Goal: Task Accomplishment & Management: Manage account settings

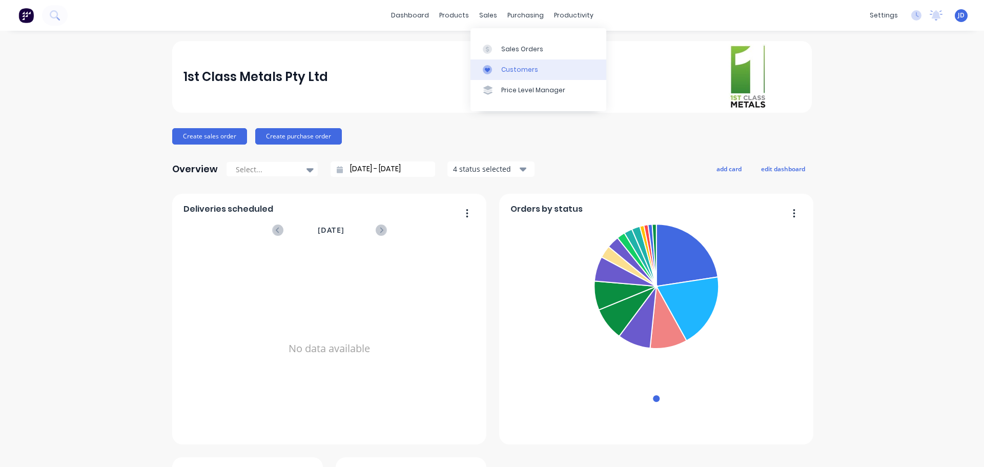
click at [520, 62] on link "Customers" at bounding box center [538, 69] width 136 height 20
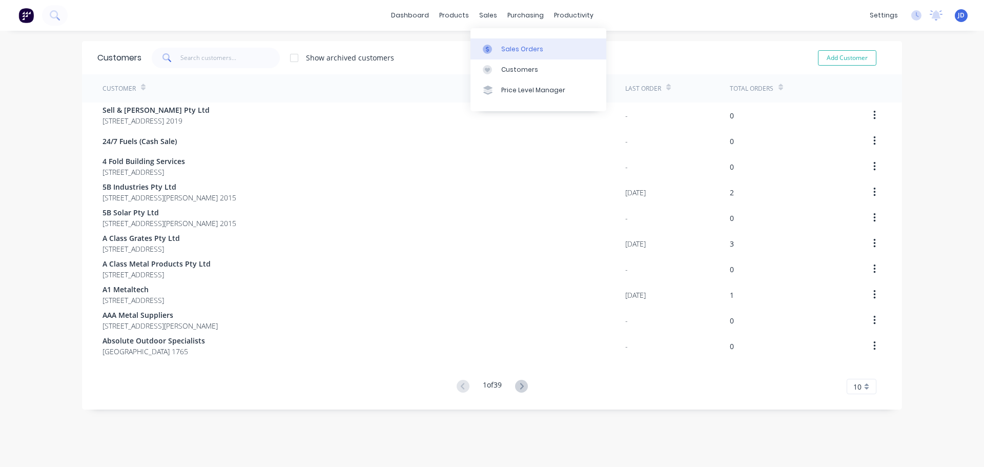
click at [505, 44] on link "Sales Orders" at bounding box center [538, 48] width 136 height 20
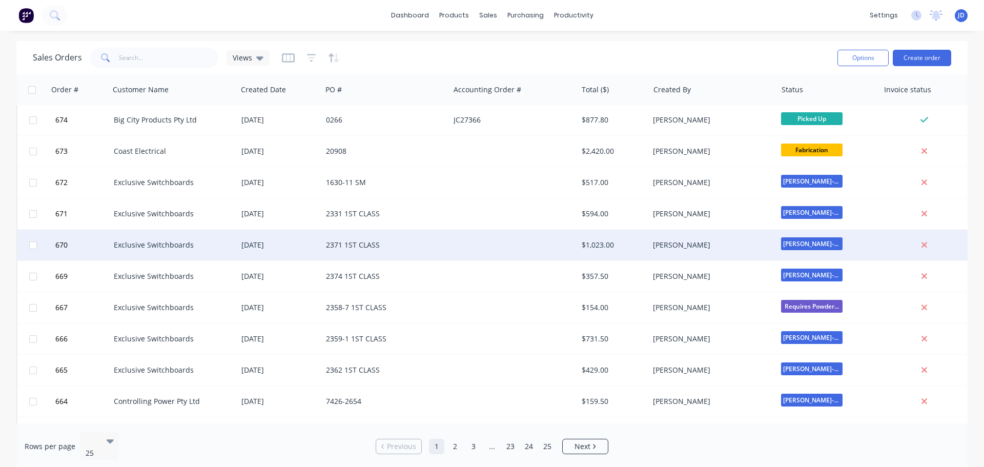
scroll to position [256, 0]
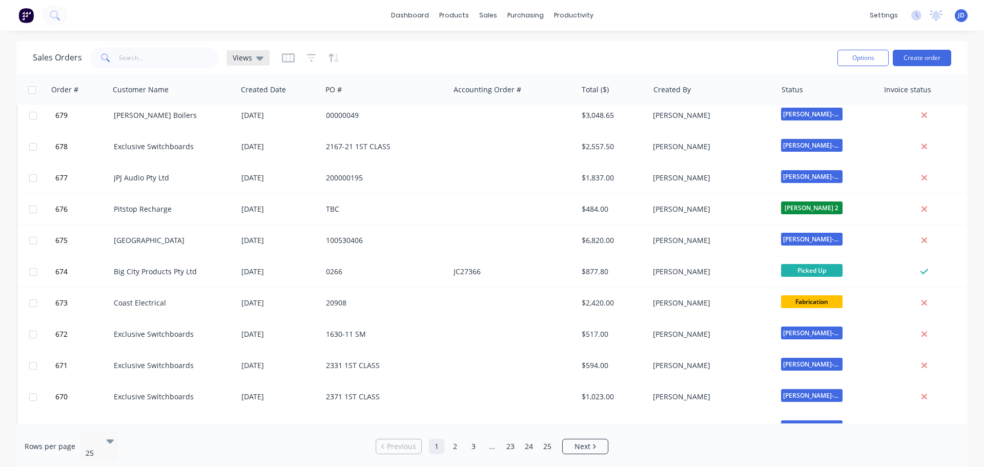
click at [256, 61] on icon at bounding box center [259, 57] width 7 height 11
click at [271, 164] on button "CURRENT JOBS" at bounding box center [287, 166] width 117 height 12
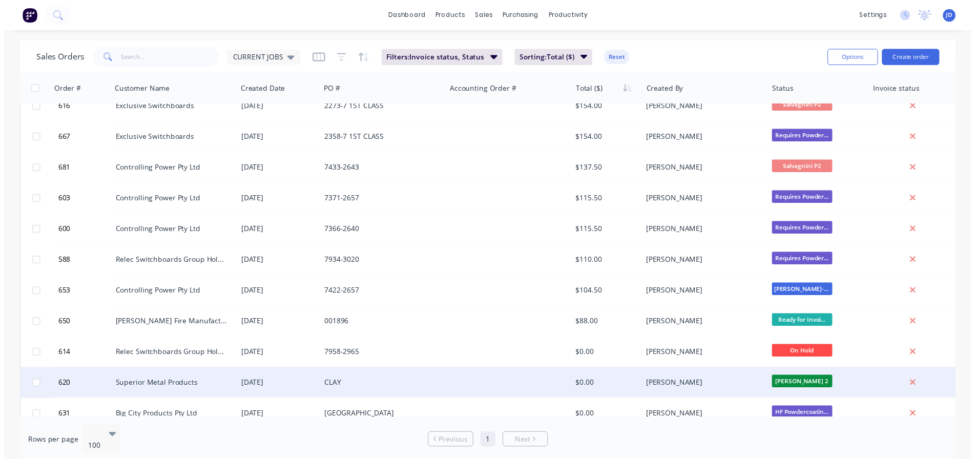
scroll to position [2749, 0]
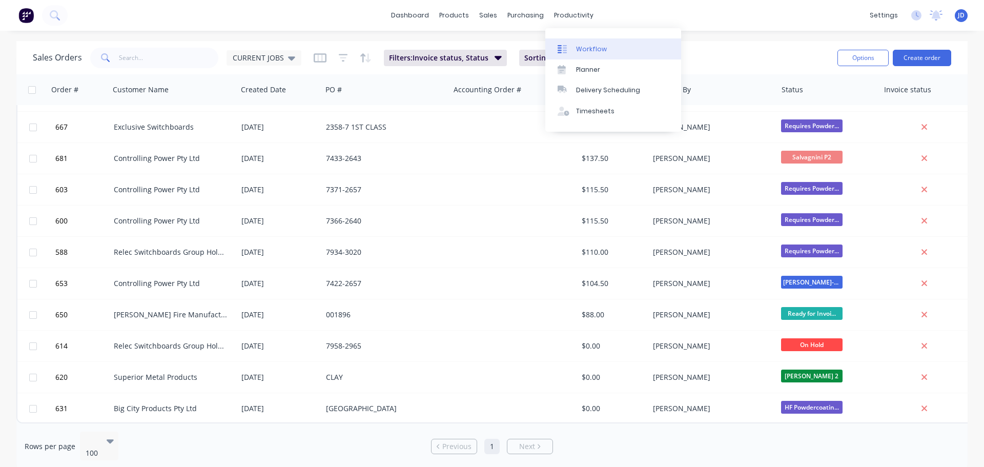
click at [604, 53] on link "Workflow" at bounding box center [613, 48] width 136 height 20
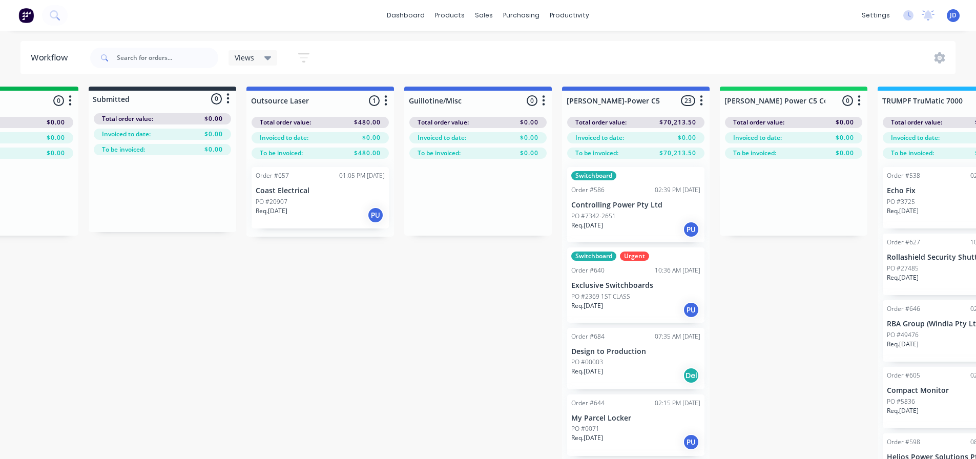
drag, startPoint x: 337, startPoint y: 309, endPoint x: 406, endPoint y: 311, distance: 69.2
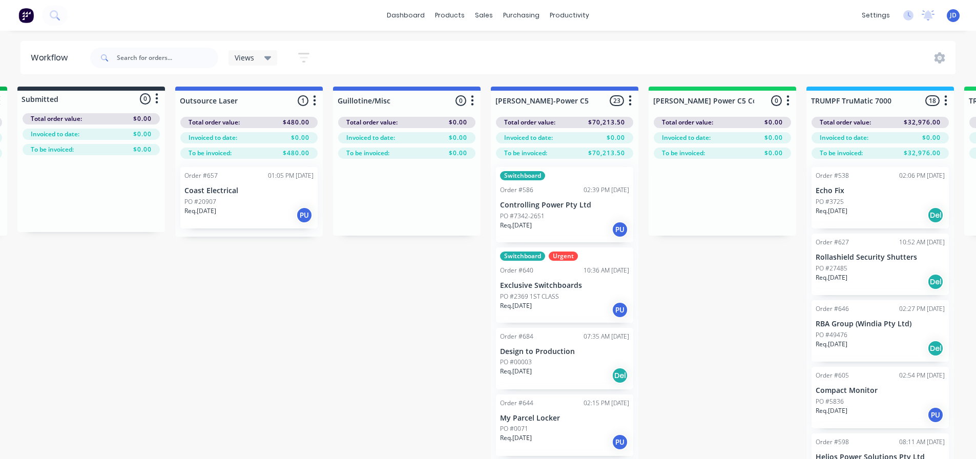
scroll to position [1, 594]
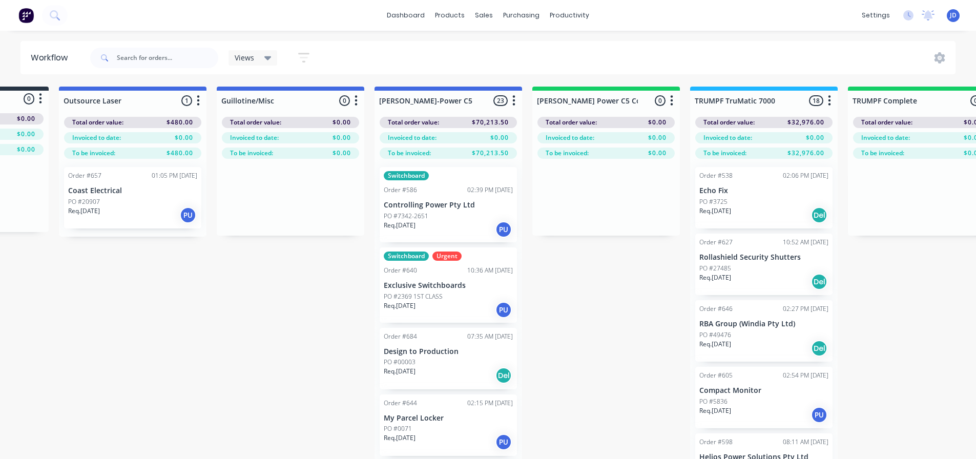
drag, startPoint x: 262, startPoint y: 339, endPoint x: 343, endPoint y: 319, distance: 83.4
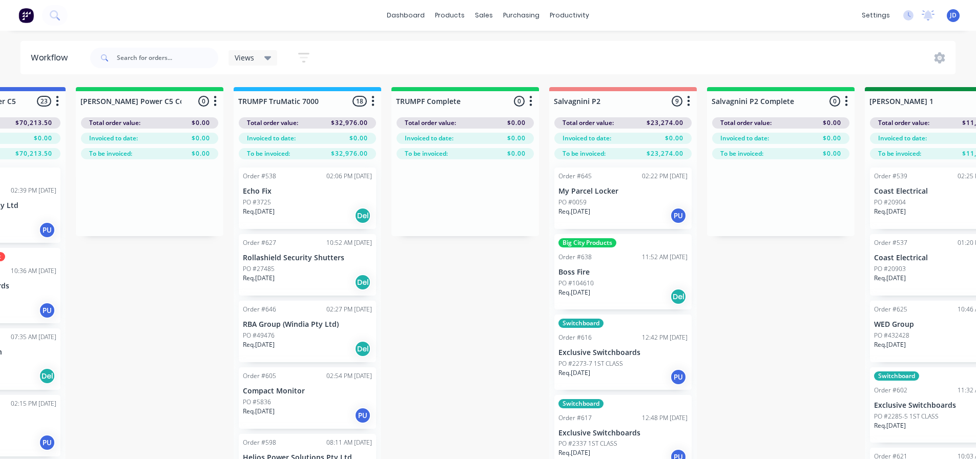
drag, startPoint x: 509, startPoint y: 299, endPoint x: 639, endPoint y: 297, distance: 130.1
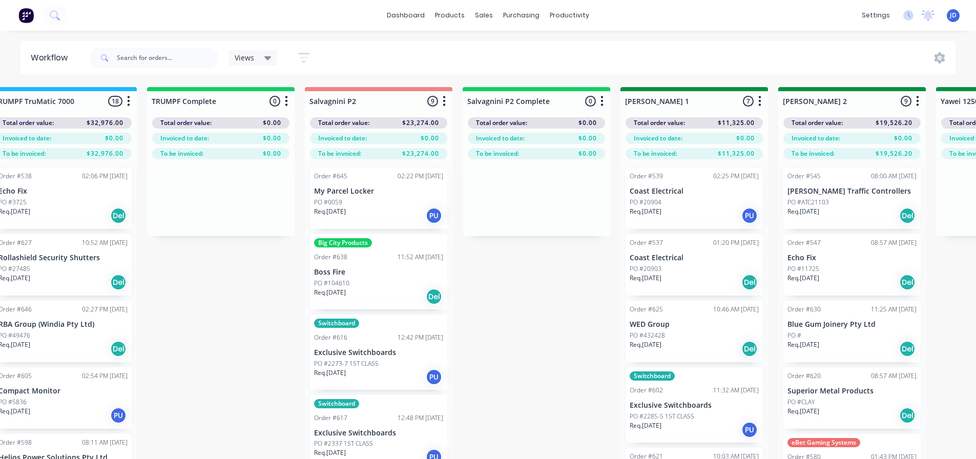
drag, startPoint x: 402, startPoint y: 309, endPoint x: 489, endPoint y: 304, distance: 87.2
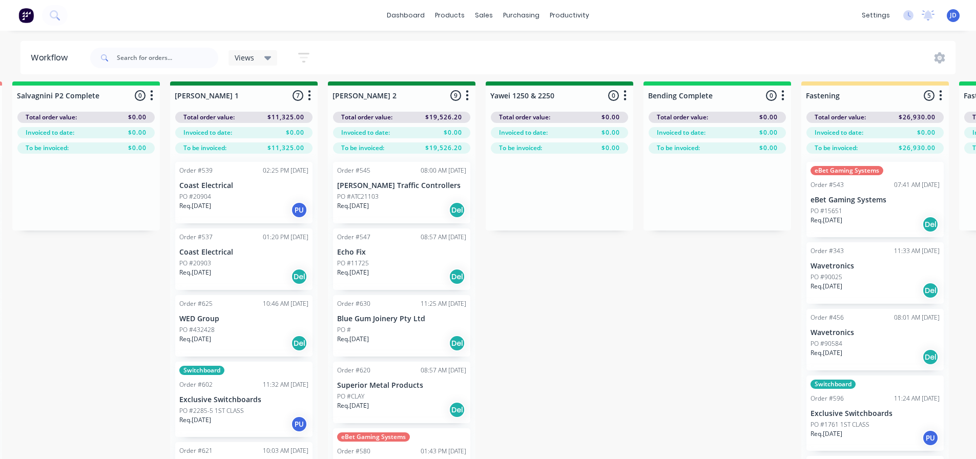
drag, startPoint x: 520, startPoint y: 323, endPoint x: 570, endPoint y: 326, distance: 49.3
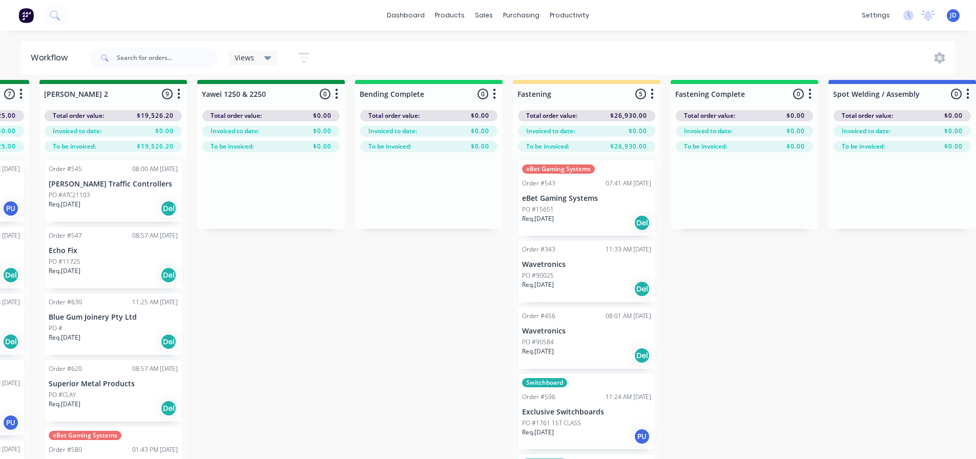
drag, startPoint x: 491, startPoint y: 310, endPoint x: 601, endPoint y: 319, distance: 110.0
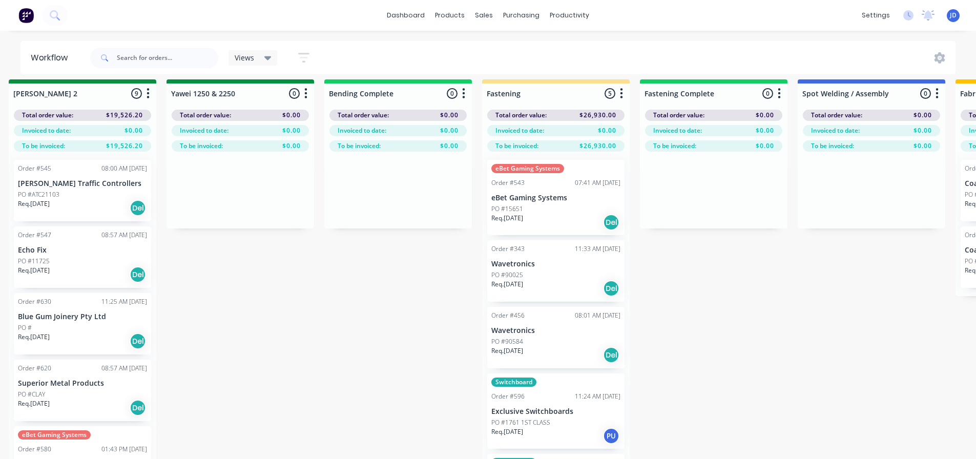
scroll to position [5, 2218]
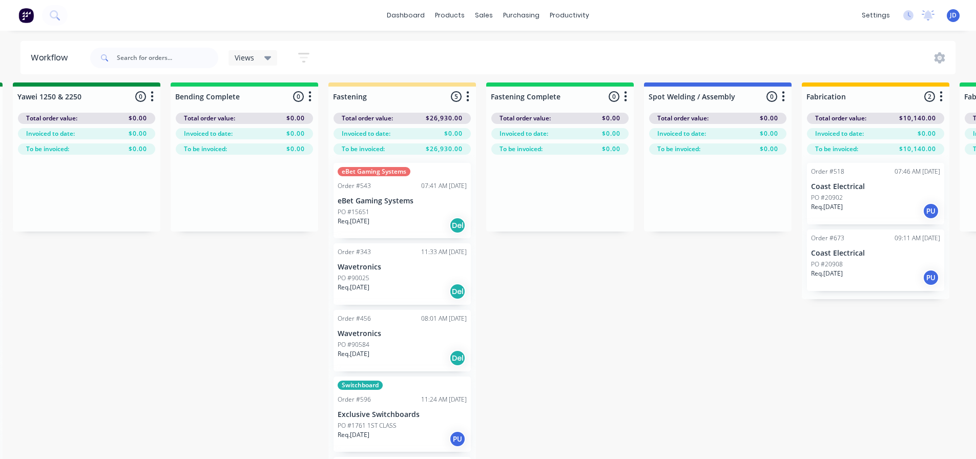
drag, startPoint x: 341, startPoint y: 346, endPoint x: 504, endPoint y: 310, distance: 166.8
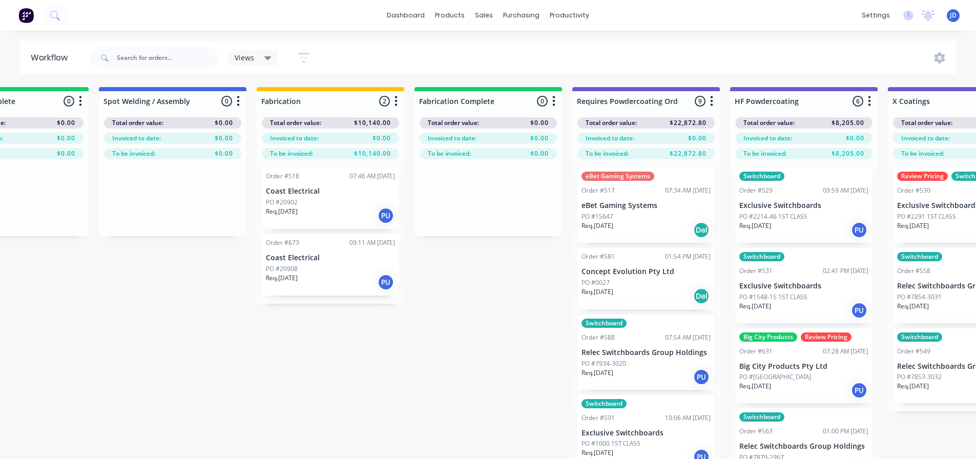
drag, startPoint x: 298, startPoint y: 365, endPoint x: 417, endPoint y: 350, distance: 120.2
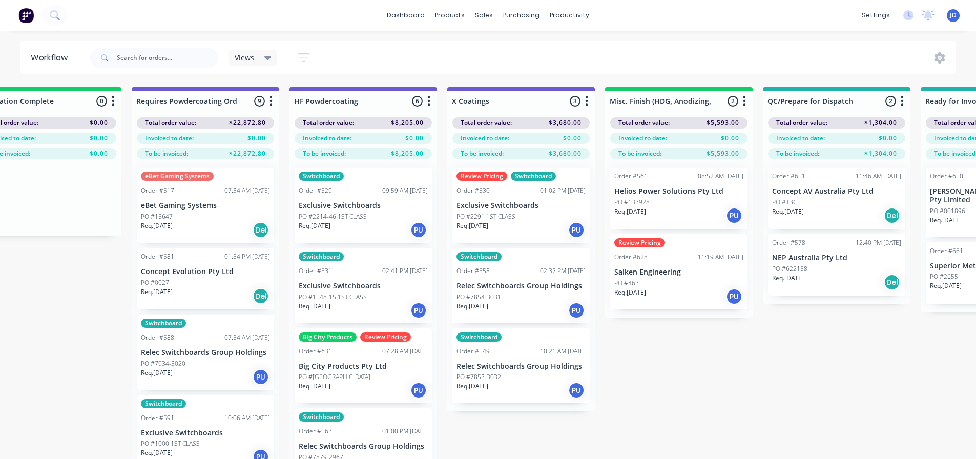
drag, startPoint x: 268, startPoint y: 344, endPoint x: 488, endPoint y: 330, distance: 219.6
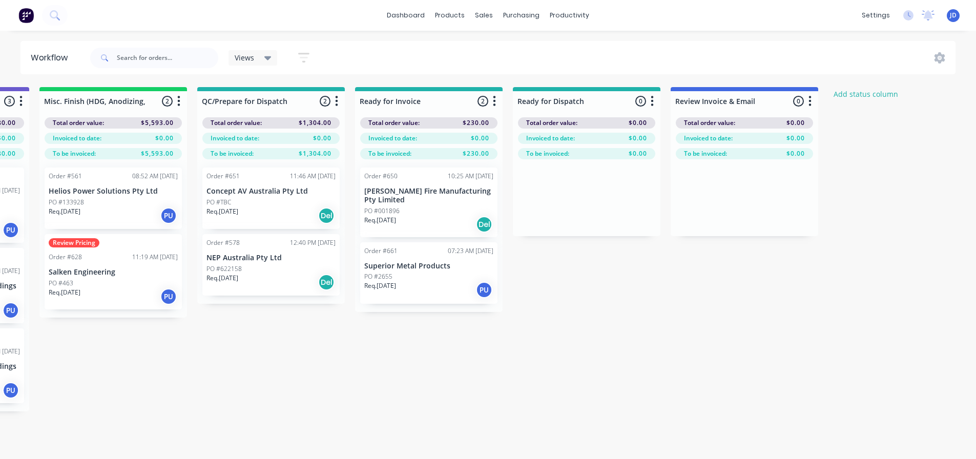
drag, startPoint x: 540, startPoint y: 362, endPoint x: 435, endPoint y: 369, distance: 104.7
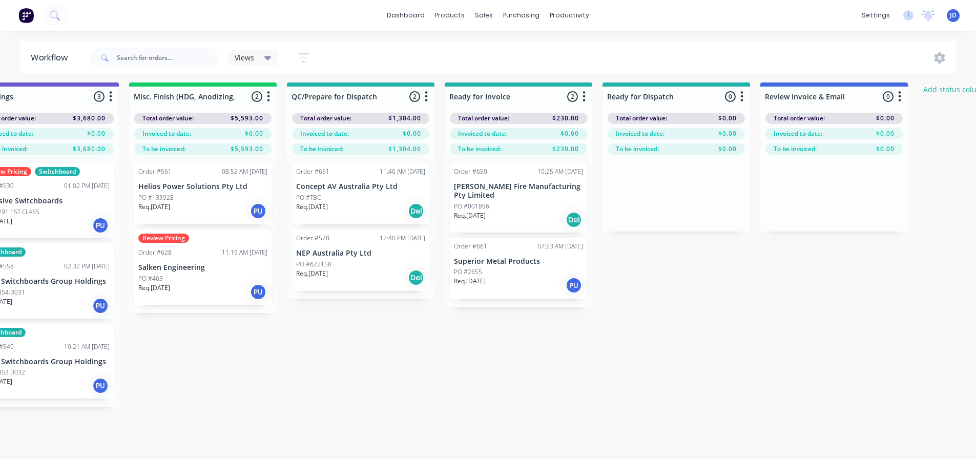
scroll to position [8, 3583]
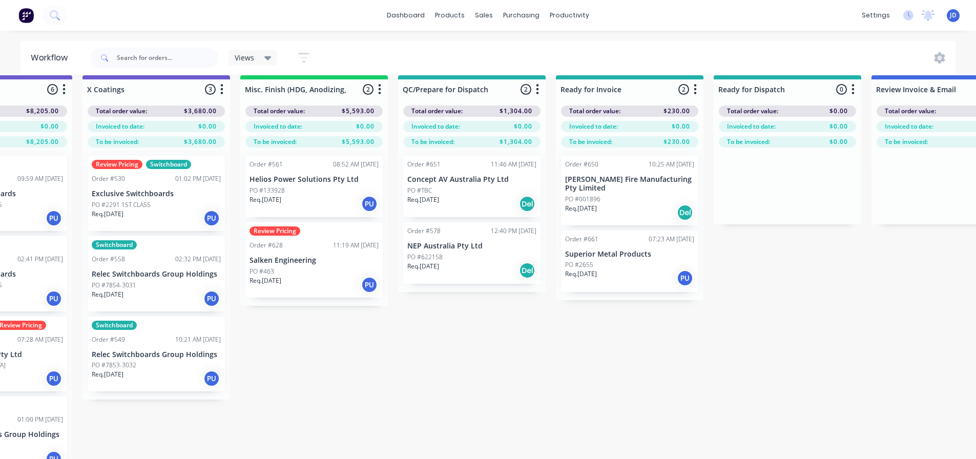
drag, startPoint x: 441, startPoint y: 408, endPoint x: 409, endPoint y: 412, distance: 32.1
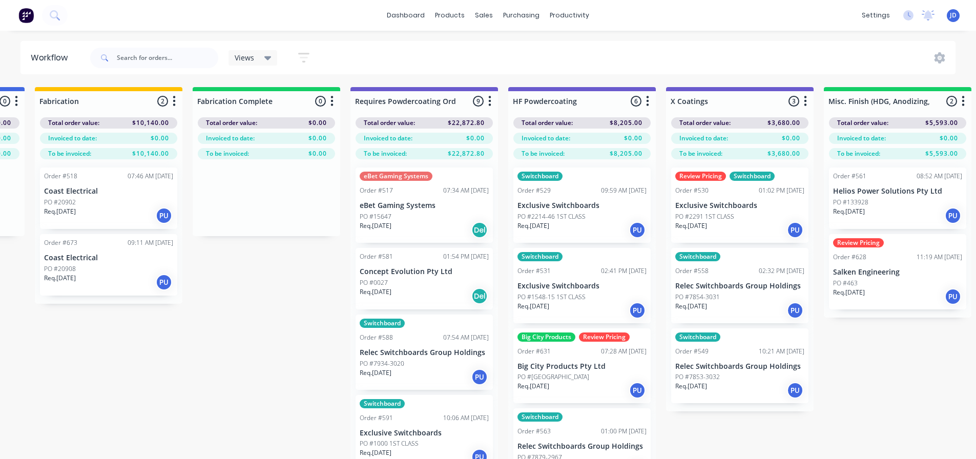
drag, startPoint x: 449, startPoint y: 426, endPoint x: 378, endPoint y: 367, distance: 92.4
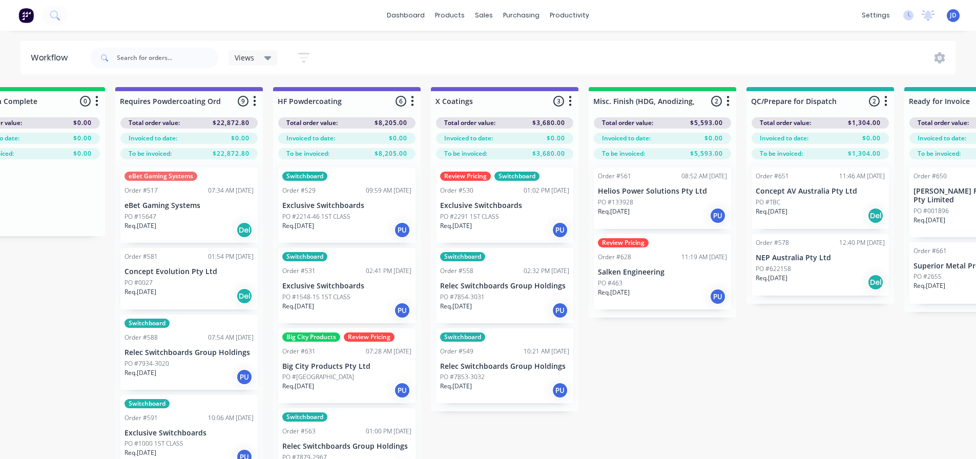
drag, startPoint x: 308, startPoint y: 391, endPoint x: 375, endPoint y: 387, distance: 67.7
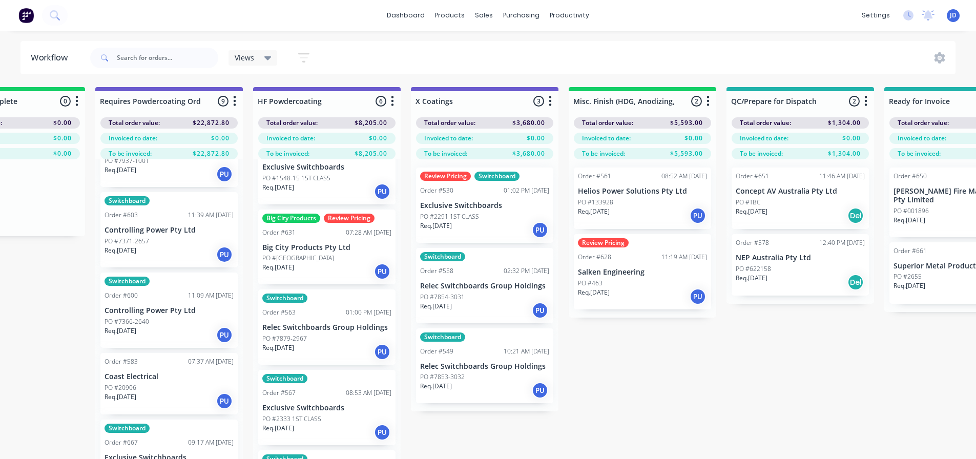
scroll to position [0, 0]
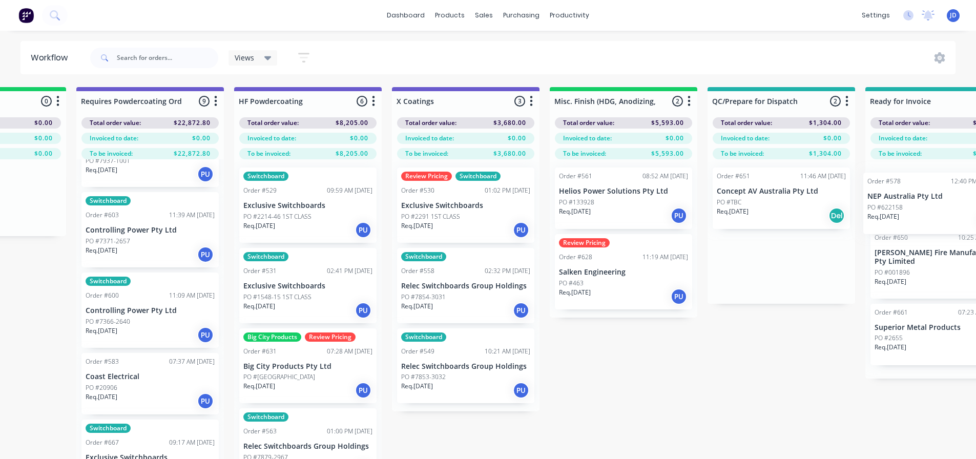
drag, startPoint x: 773, startPoint y: 278, endPoint x: 909, endPoint y: 211, distance: 151.0
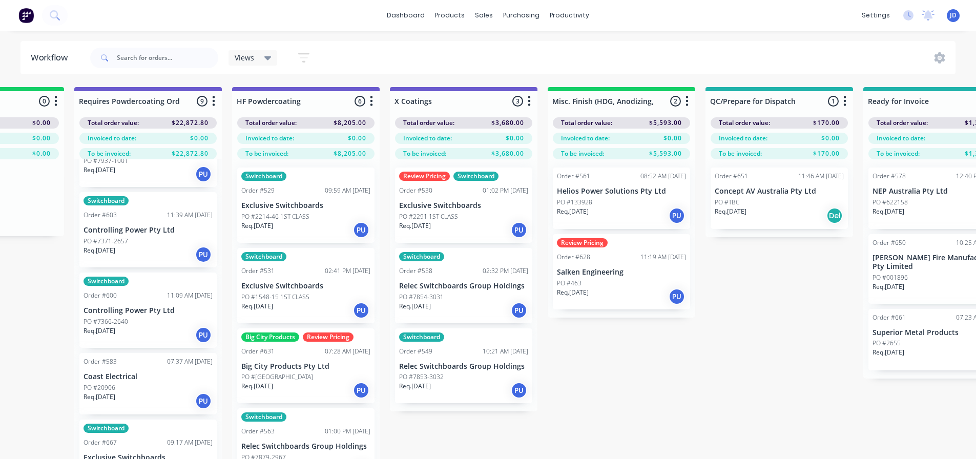
click at [926, 201] on div "PO #622158" at bounding box center [936, 202] width 129 height 9
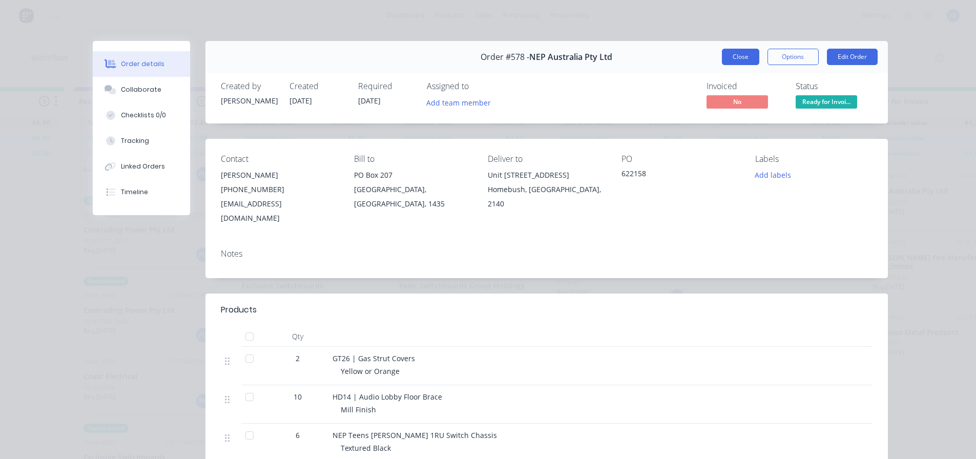
click at [740, 62] on button "Close" at bounding box center [740, 57] width 37 height 16
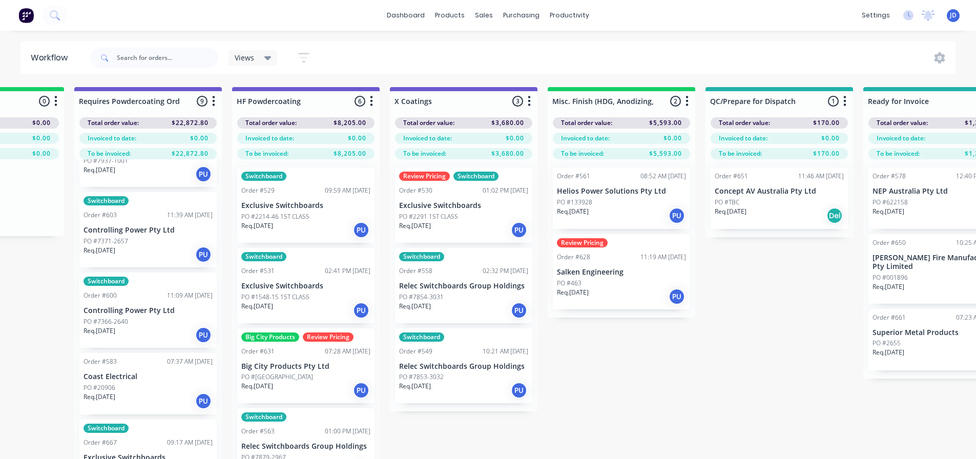
click at [596, 207] on div "Req. [DATE] PU" at bounding box center [621, 215] width 129 height 17
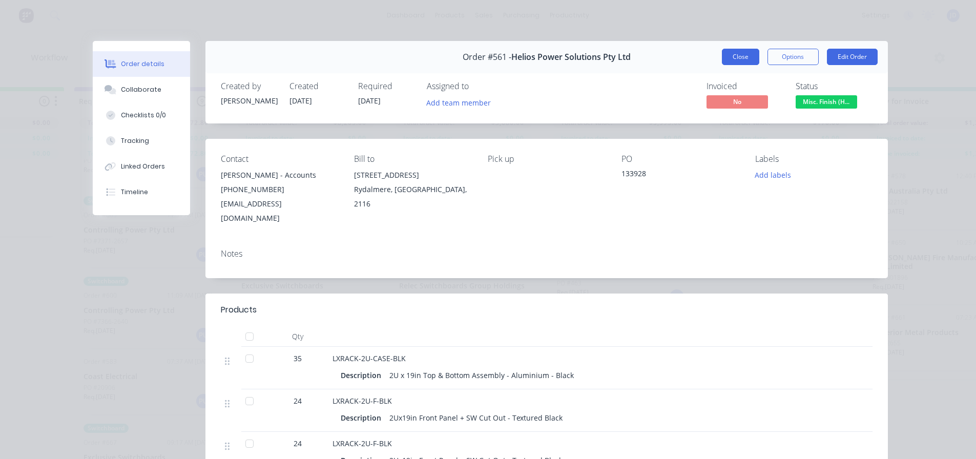
click at [723, 55] on button "Close" at bounding box center [740, 57] width 37 height 16
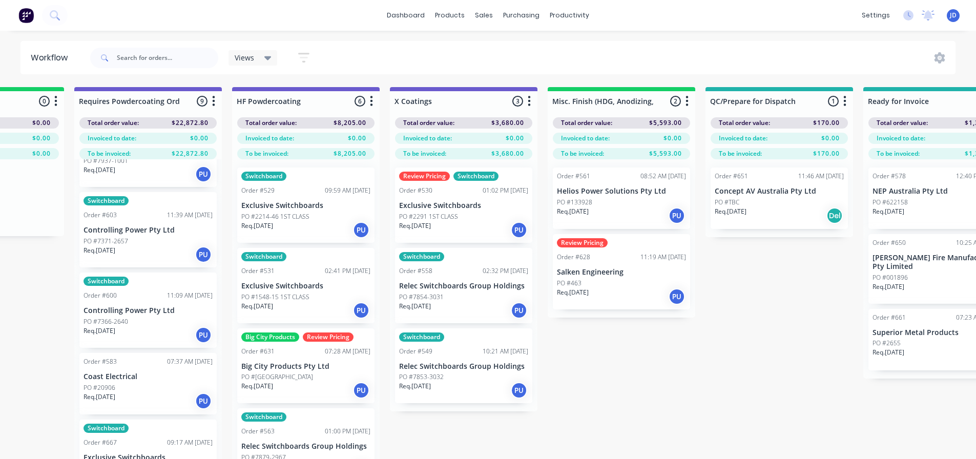
click at [614, 213] on div "Req. [DATE] PU" at bounding box center [621, 215] width 129 height 17
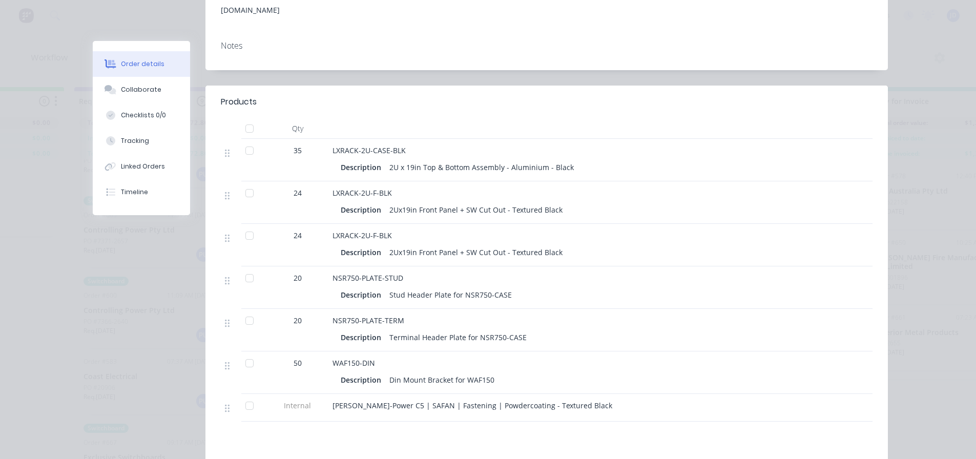
scroll to position [307, 0]
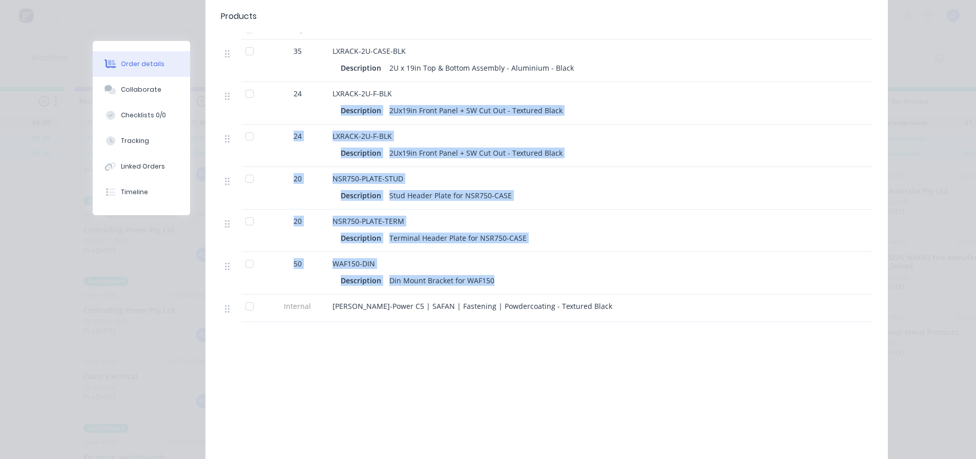
drag, startPoint x: 627, startPoint y: 201, endPoint x: 484, endPoint y: 68, distance: 195.7
click at [484, 68] on div "35 LXRACK-2U-CASE-BLK Description 2U x 19in Top & Bottom Assembly - Aluminium -…" at bounding box center [547, 180] width 652 height 283
click at [663, 216] on div "NSR750-PLATE-TERM" at bounding box center [533, 221] width 402 height 11
click at [648, 231] on div "Description Terminal Header Plate for NSR750-CASE" at bounding box center [533, 238] width 385 height 15
click at [565, 216] on div "NSR750-PLATE-TERM" at bounding box center [533, 221] width 402 height 11
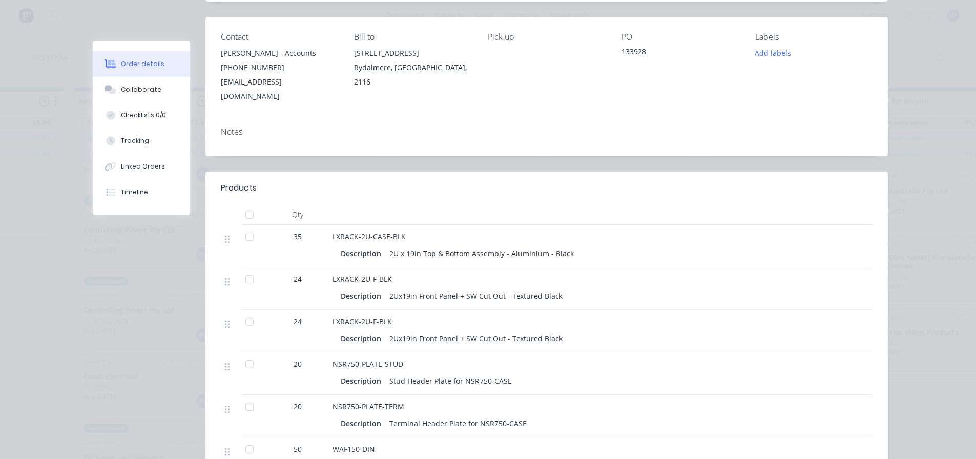
scroll to position [12, 0]
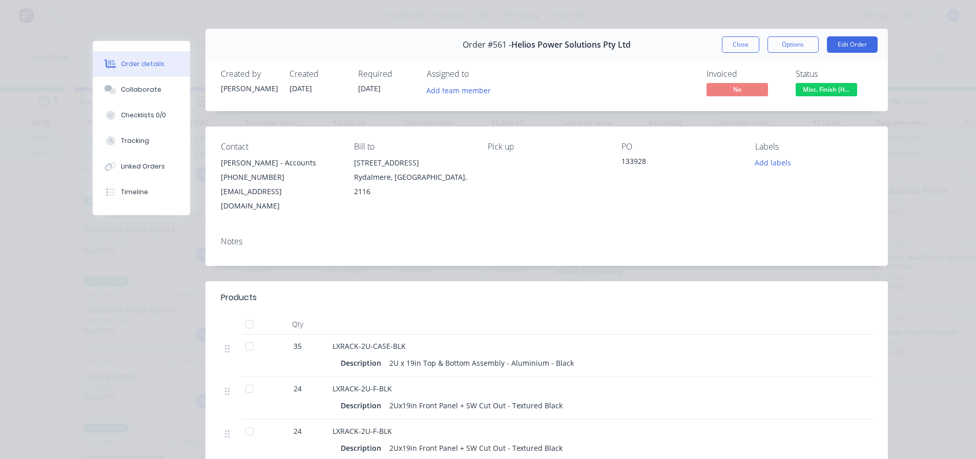
click at [725, 43] on button "Close" at bounding box center [740, 44] width 37 height 16
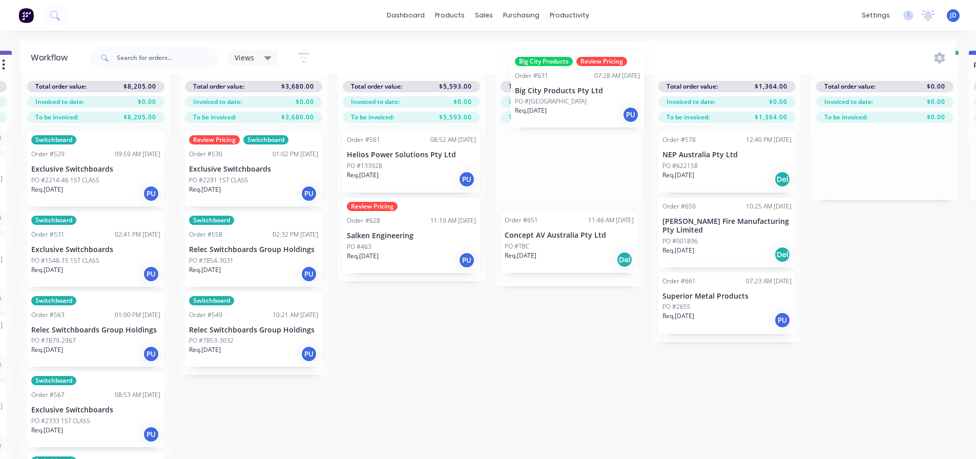
scroll to position [0, 3471]
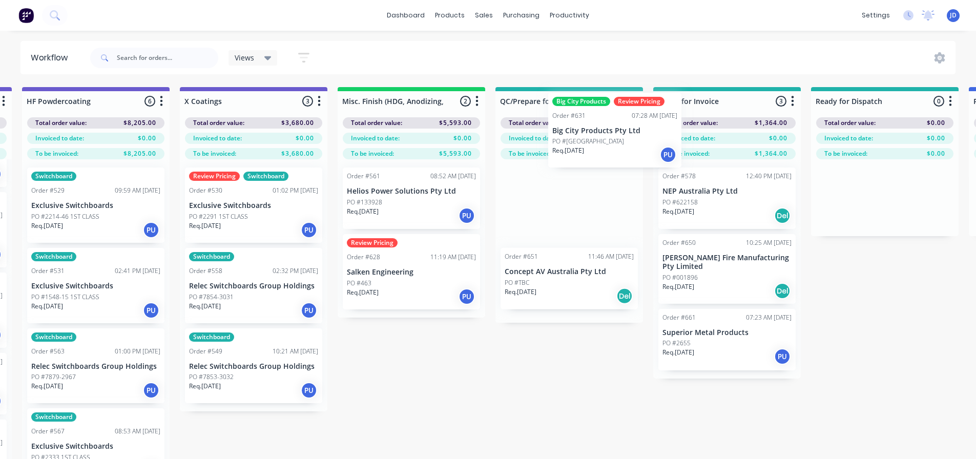
drag, startPoint x: 281, startPoint y: 320, endPoint x: 569, endPoint y: 171, distance: 324.2
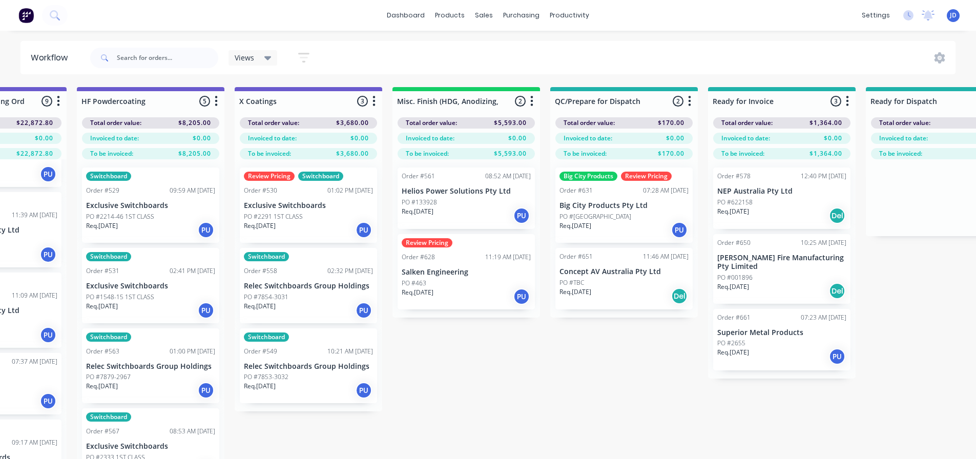
drag, startPoint x: 340, startPoint y: 404, endPoint x: 345, endPoint y: 383, distance: 21.6
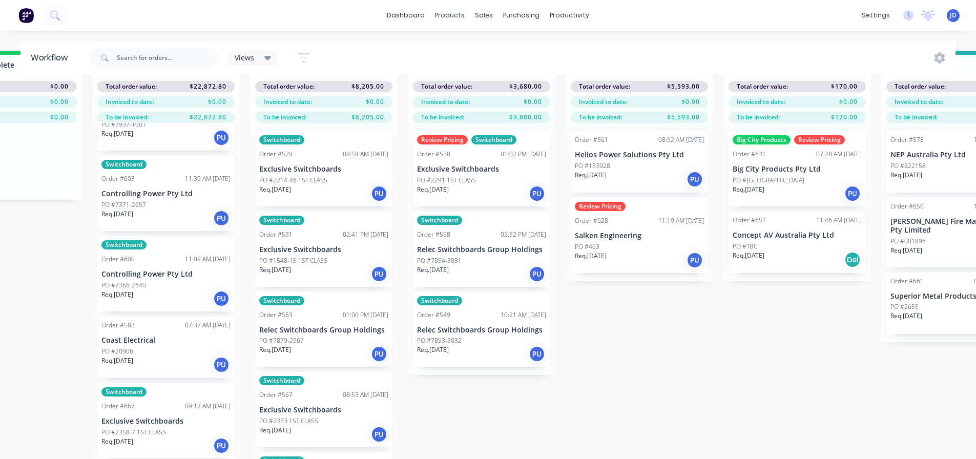
scroll to position [44, 3226]
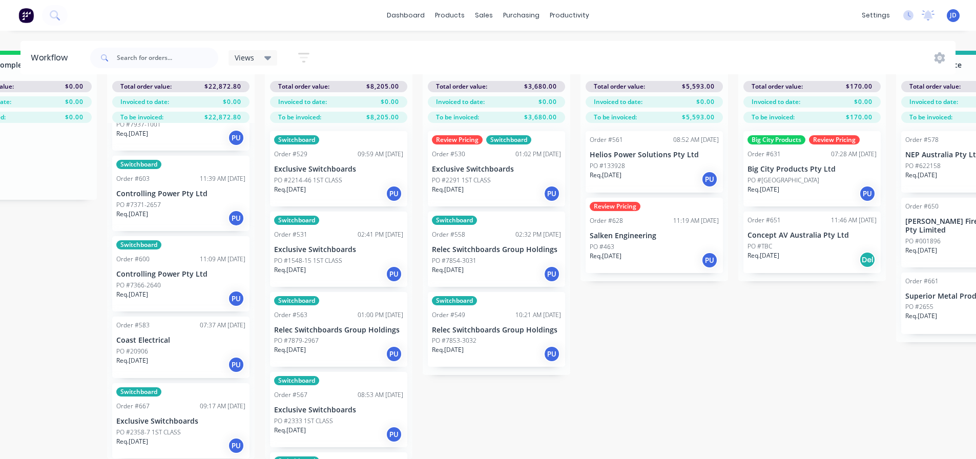
drag, startPoint x: 570, startPoint y: 431, endPoint x: 361, endPoint y: 377, distance: 215.4
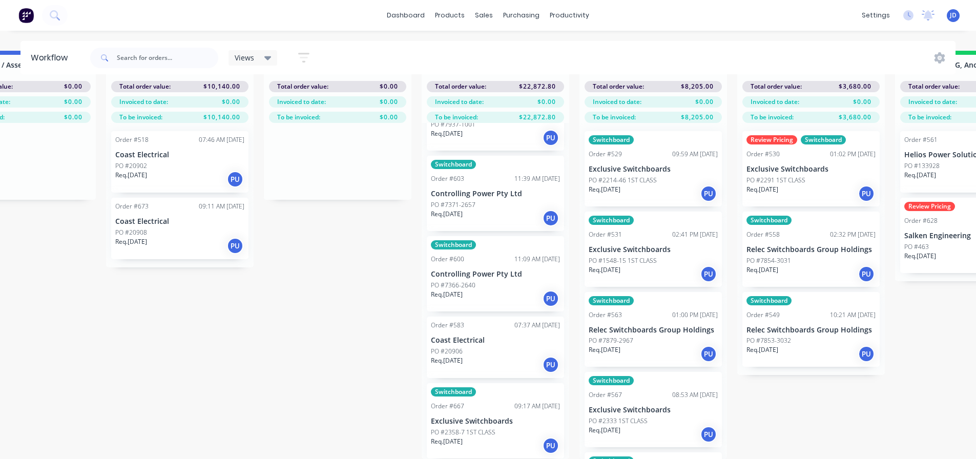
drag, startPoint x: 564, startPoint y: 383, endPoint x: 500, endPoint y: 370, distance: 65.3
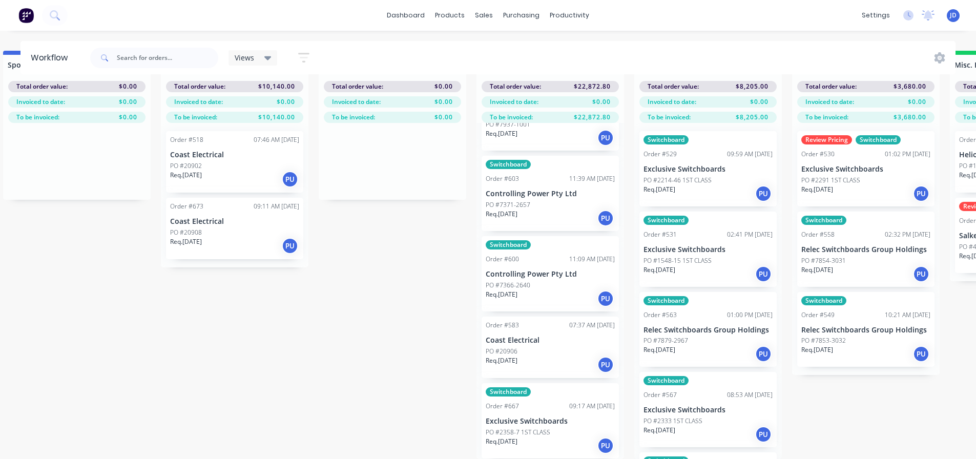
click at [241, 171] on div "Req. [DATE] PU" at bounding box center [234, 179] width 129 height 17
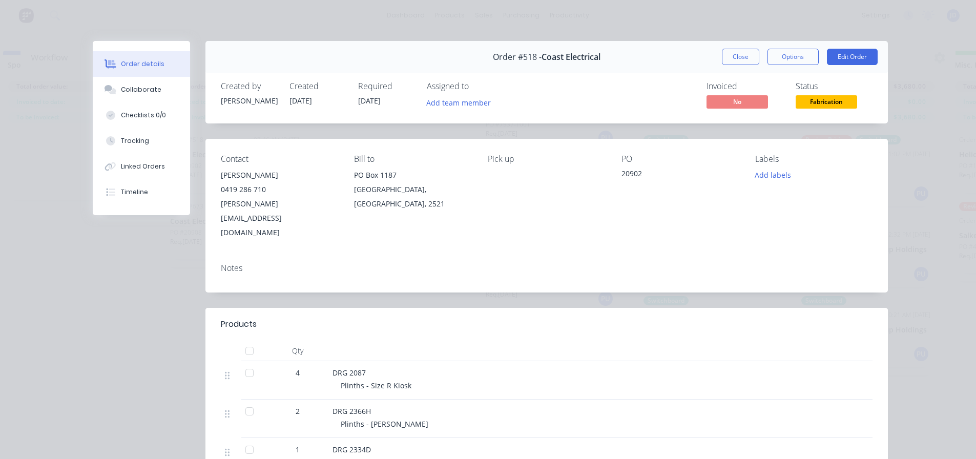
click at [831, 109] on button "Fabrication" at bounding box center [826, 102] width 61 height 15
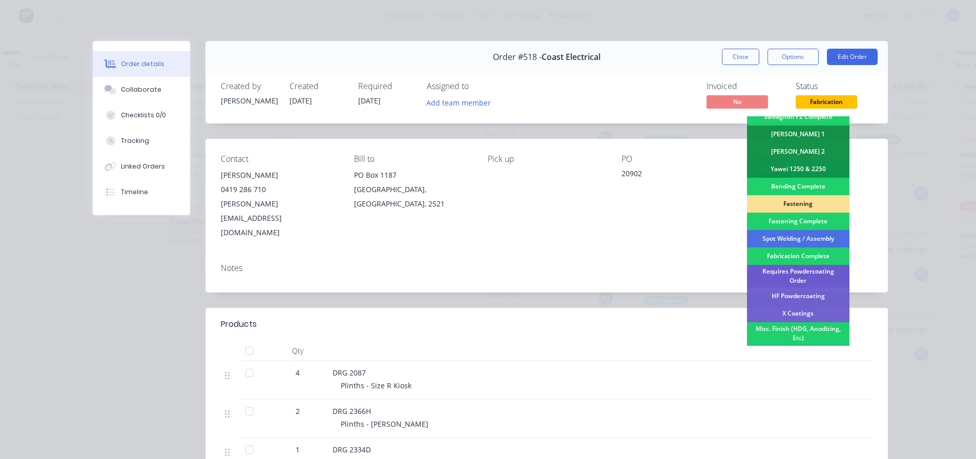
scroll to position [299, 0]
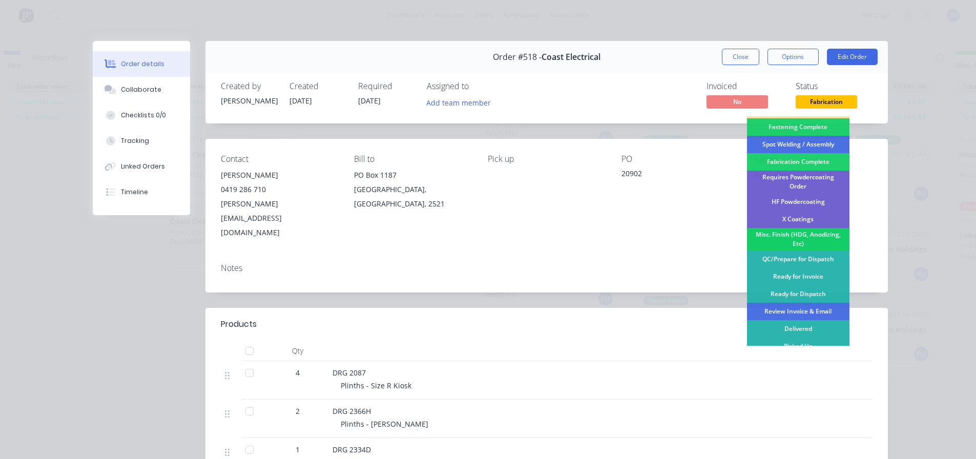
click at [802, 235] on div "Misc. Finish (HDG, Anodizing, Etc)" at bounding box center [798, 239] width 102 height 23
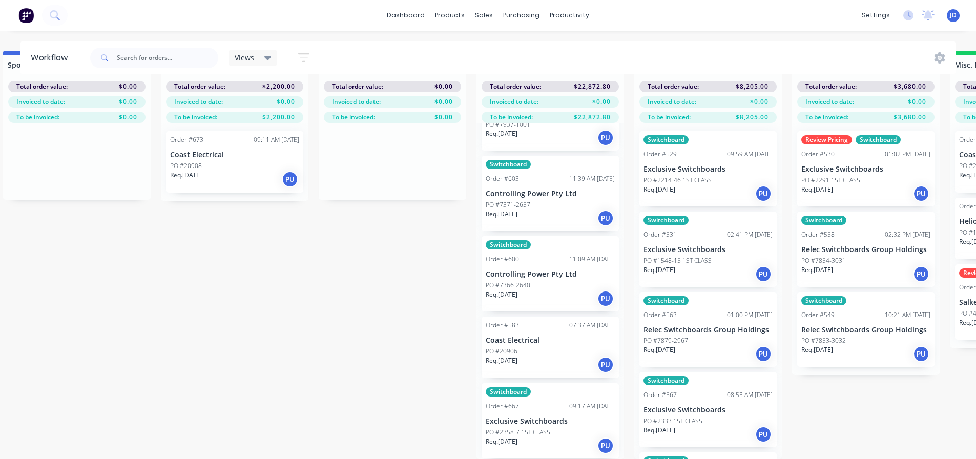
scroll to position [24, 2859]
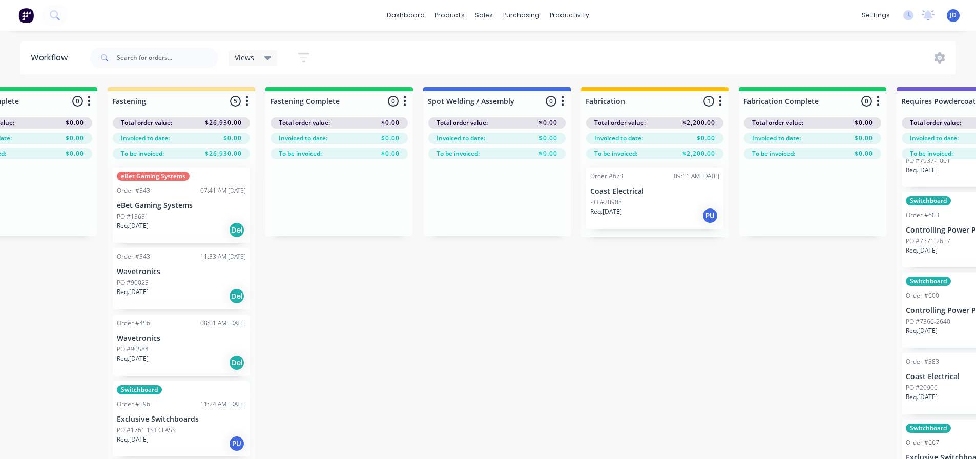
drag, startPoint x: 308, startPoint y: 308, endPoint x: 247, endPoint y: 301, distance: 61.3
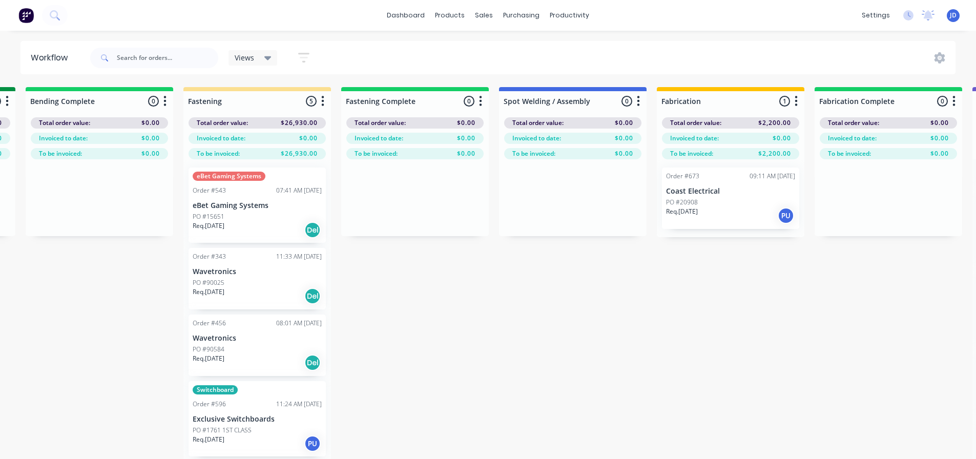
click at [235, 222] on div "Req. [DATE] Del" at bounding box center [257, 229] width 129 height 17
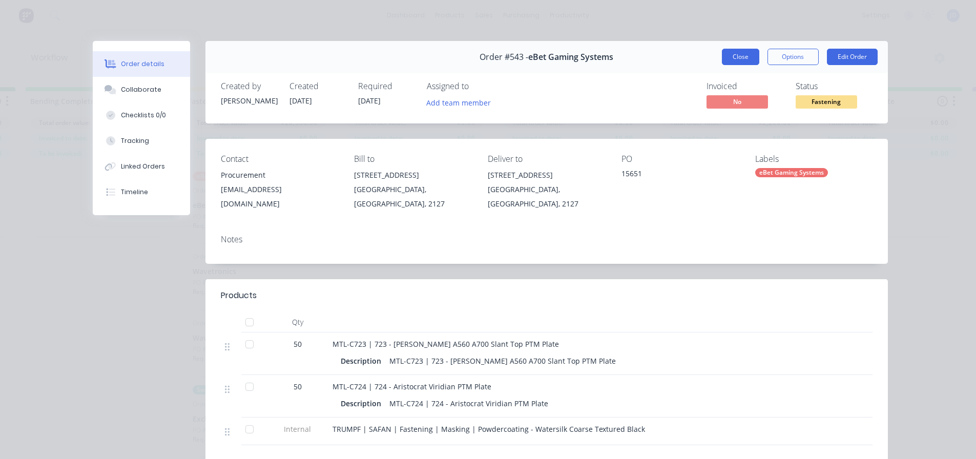
click at [739, 62] on button "Close" at bounding box center [740, 57] width 37 height 16
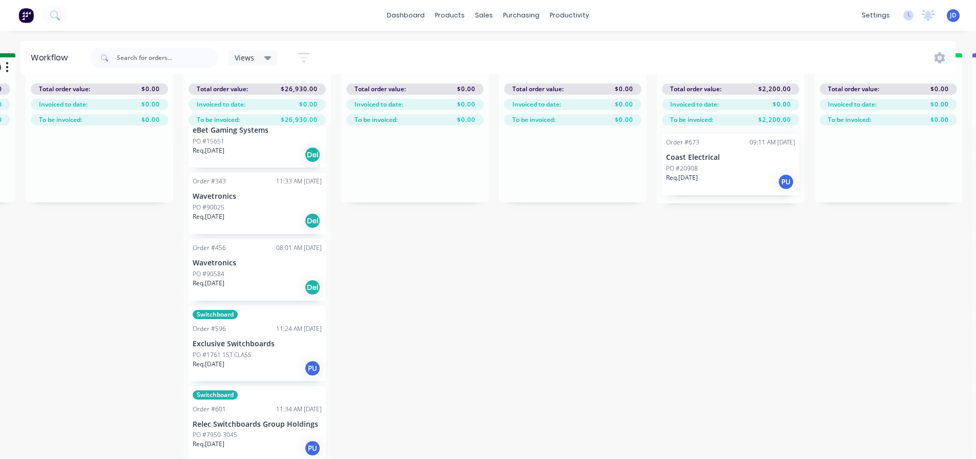
scroll to position [44, 2363]
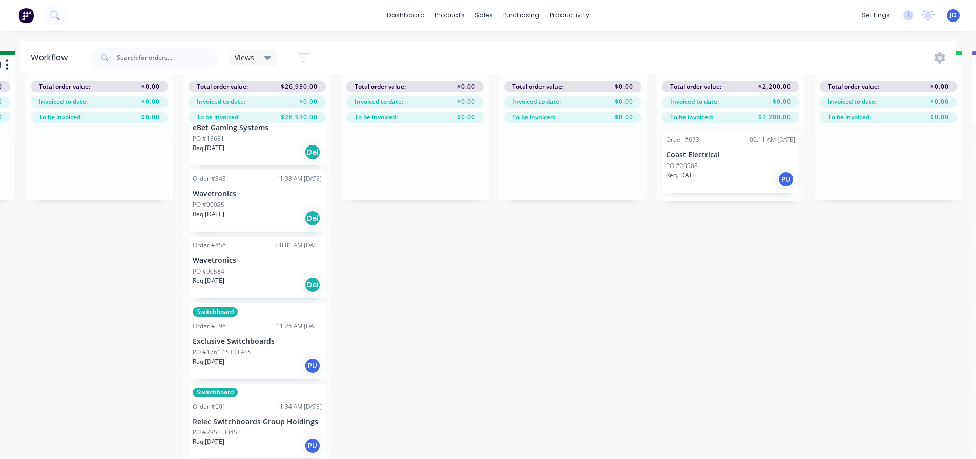
click at [255, 337] on p "Exclusive Switchboards" at bounding box center [257, 341] width 129 height 9
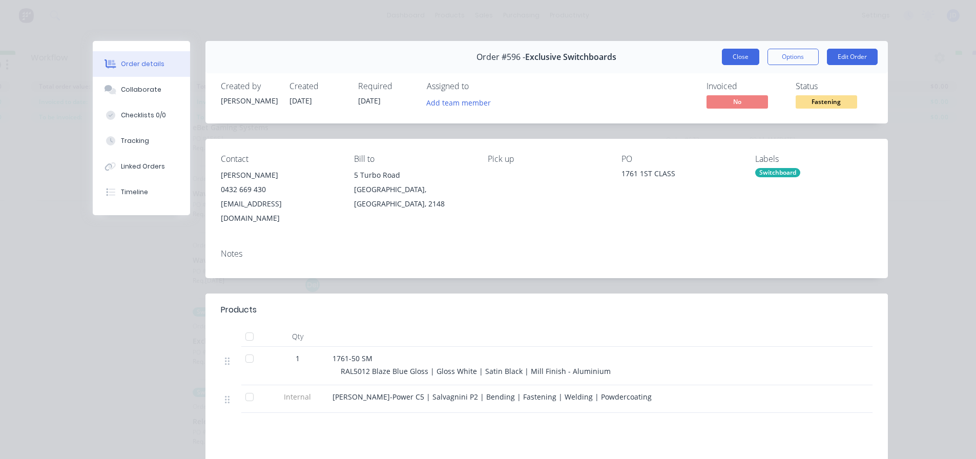
click at [726, 55] on button "Close" at bounding box center [740, 57] width 37 height 16
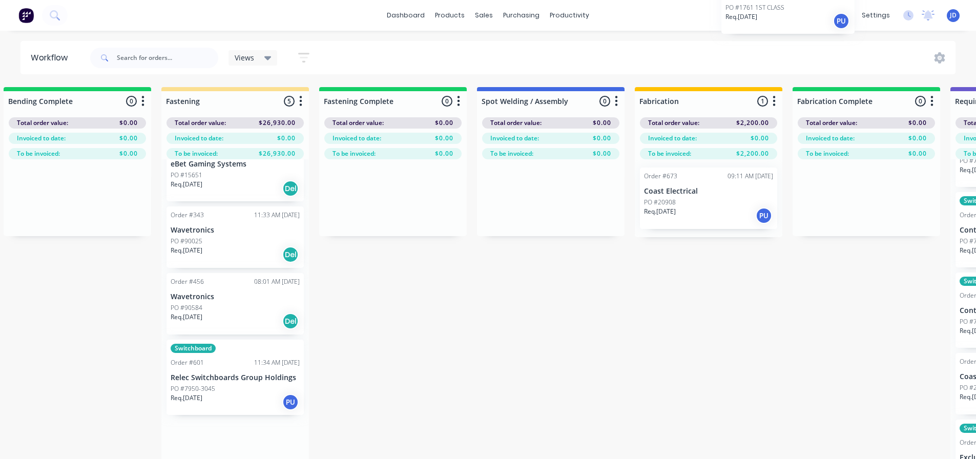
scroll to position [0, 2404]
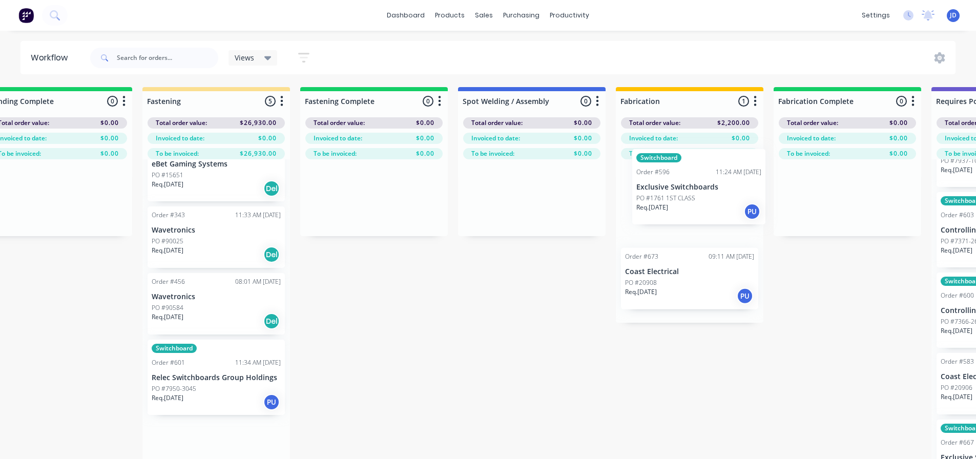
drag, startPoint x: 373, startPoint y: 310, endPoint x: 542, endPoint y: 308, distance: 169.6
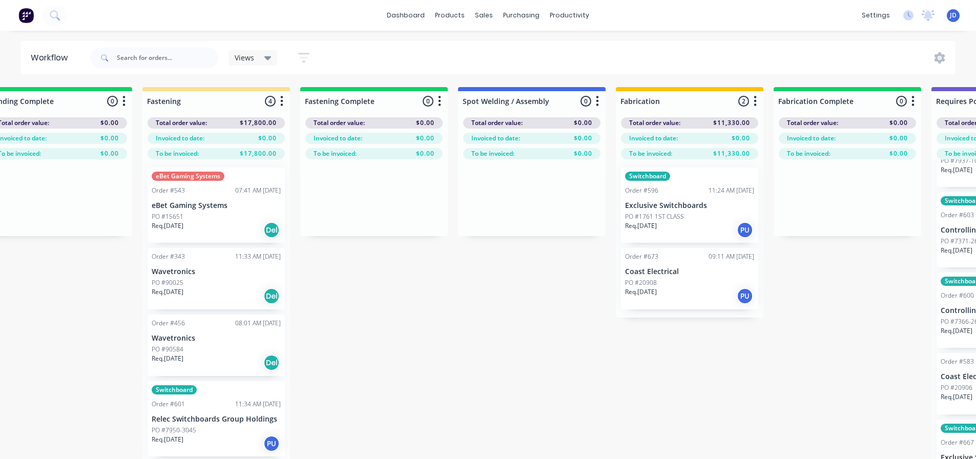
scroll to position [0, 0]
click at [215, 435] on div "Req. [DATE] PU" at bounding box center [216, 443] width 129 height 17
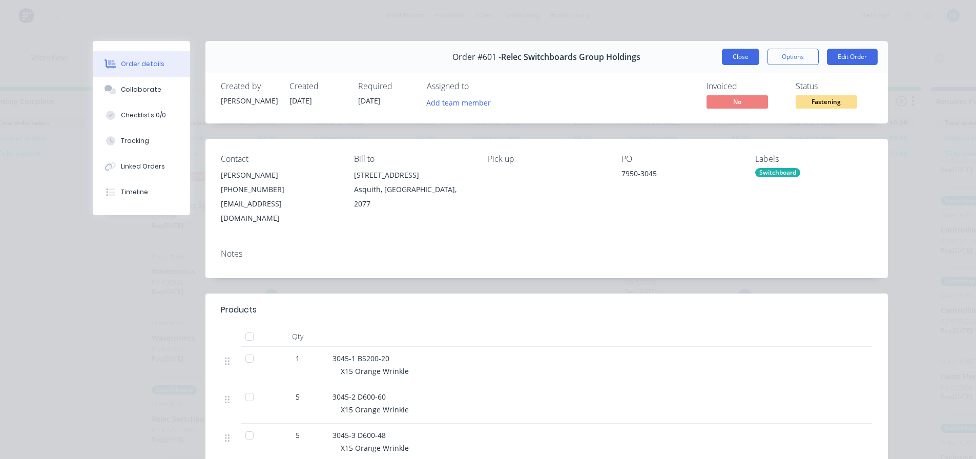
click at [735, 56] on button "Close" at bounding box center [740, 57] width 37 height 16
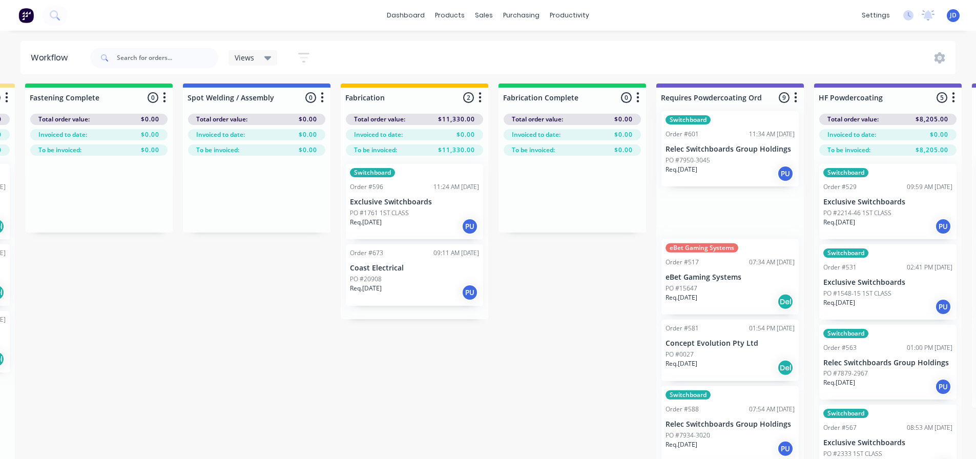
drag, startPoint x: 208, startPoint y: 428, endPoint x: 736, endPoint y: 194, distance: 577.4
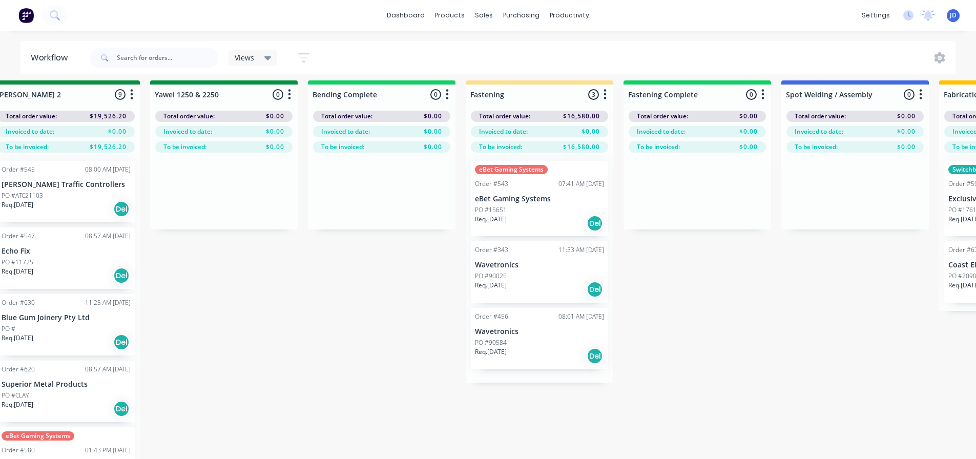
drag, startPoint x: 458, startPoint y: 381, endPoint x: 434, endPoint y: 368, distance: 27.5
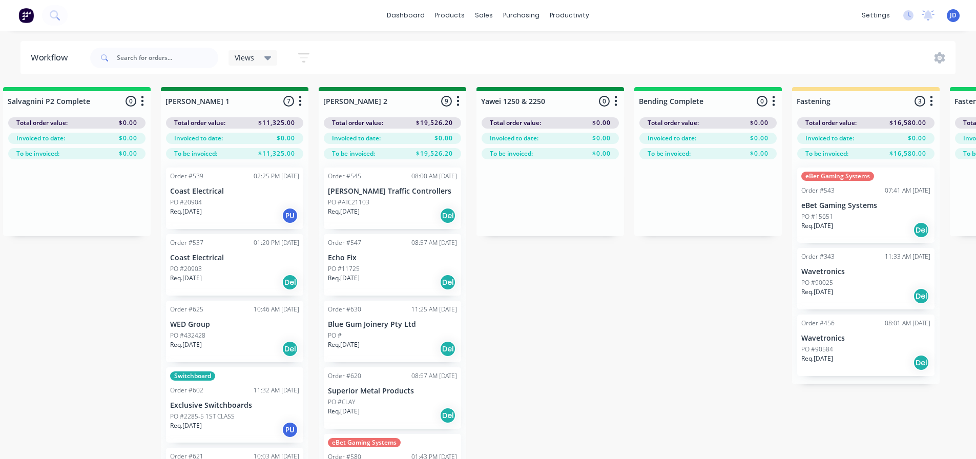
drag, startPoint x: 640, startPoint y: 291, endPoint x: 596, endPoint y: 273, distance: 48.2
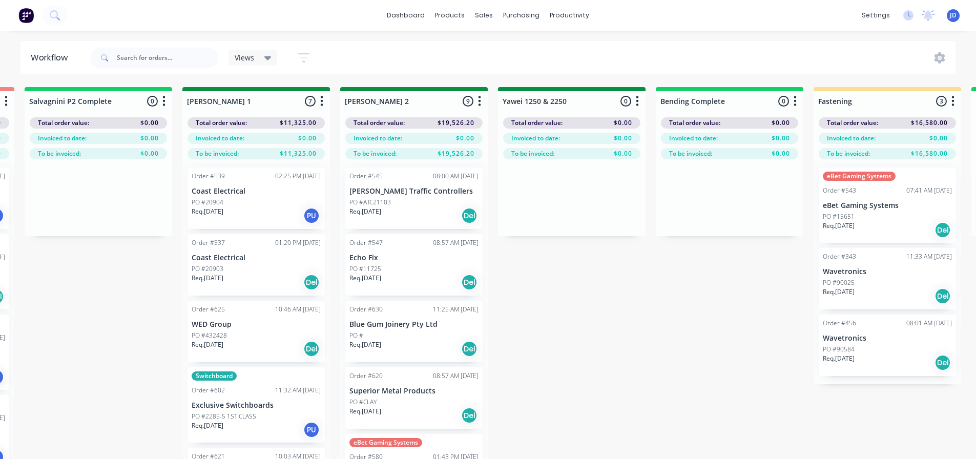
click at [683, 312] on div "On Hold 1 Status colour #FF4949 hex #FF4949 Save Cancel Notifications Email SMS…" at bounding box center [598, 291] width 4679 height 408
click at [682, 312] on div "On Hold 1 Status colour #FF4949 hex #FF4949 Save Cancel Notifications Email SMS…" at bounding box center [598, 291] width 4679 height 408
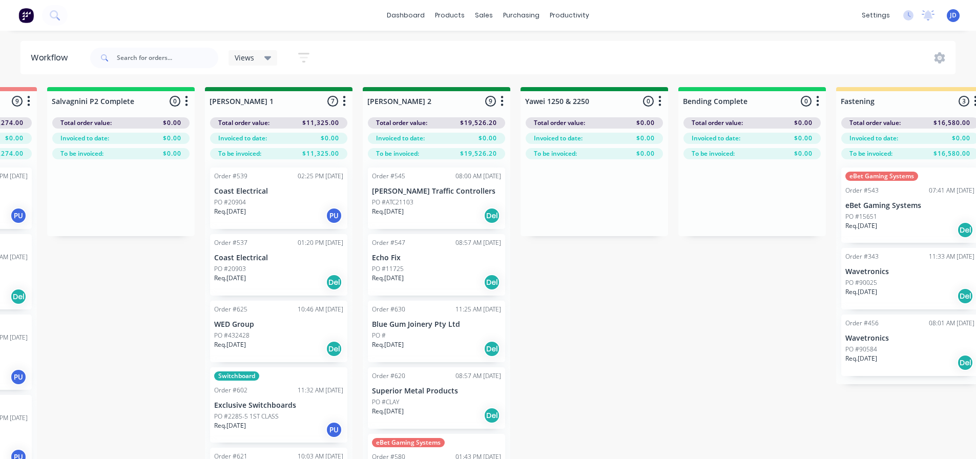
drag, startPoint x: 736, startPoint y: 273, endPoint x: 686, endPoint y: 253, distance: 53.1
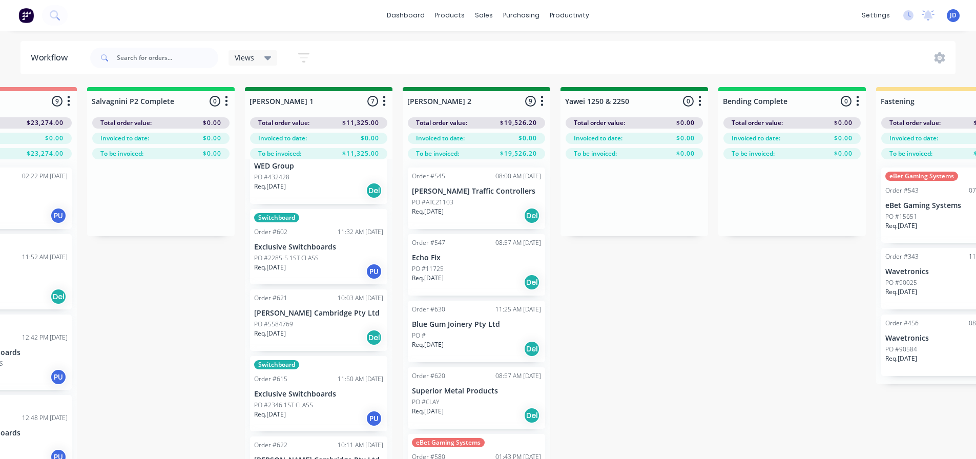
scroll to position [161, 0]
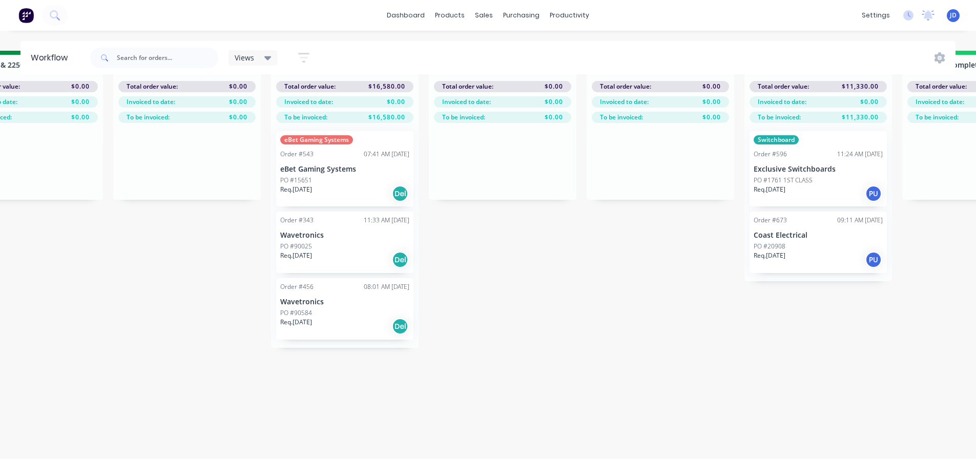
drag, startPoint x: 570, startPoint y: 353, endPoint x: 725, endPoint y: 321, distance: 158.9
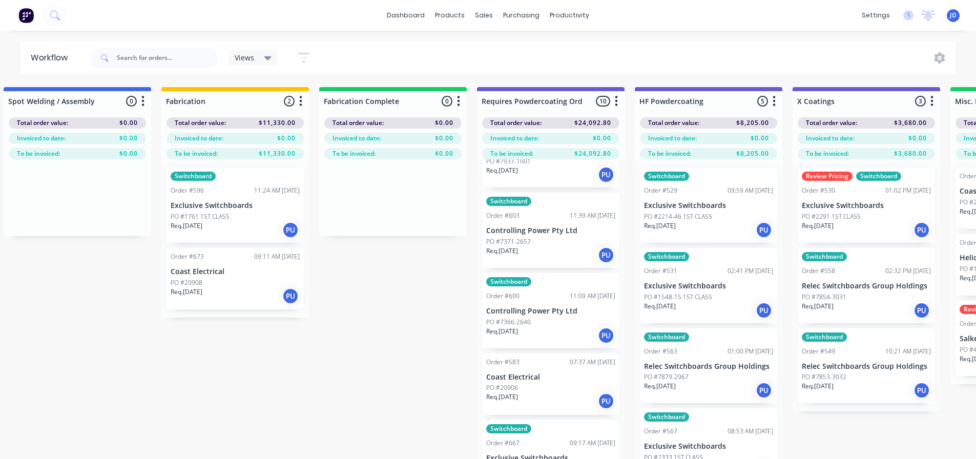
click at [869, 225] on div "Req. [DATE] PU" at bounding box center [866, 229] width 129 height 17
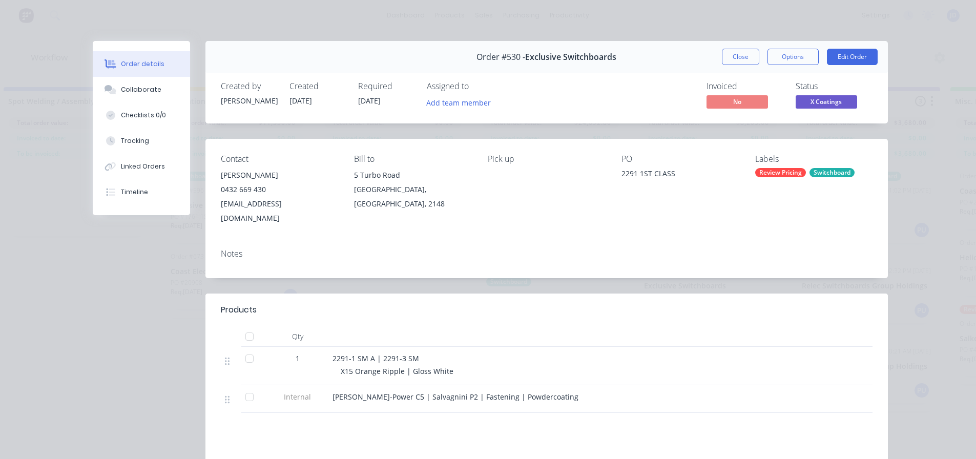
click at [129, 76] on button "Order details" at bounding box center [141, 64] width 97 height 26
drag, startPoint x: 153, startPoint y: 90, endPoint x: 157, endPoint y: 98, distance: 9.4
click at [155, 95] on button "Collaborate" at bounding box center [141, 90] width 97 height 26
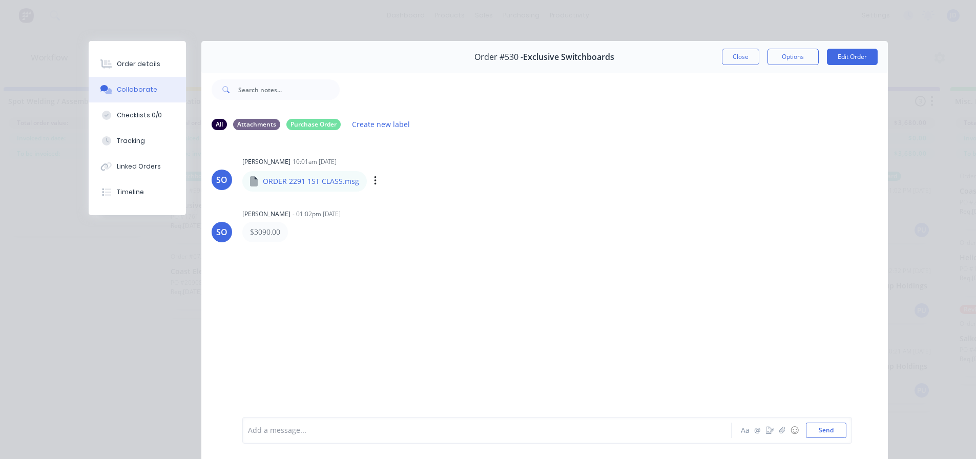
click at [331, 176] on div "ORDER 2291 1ST CLASS.msg" at bounding box center [361, 174] width 239 height 9
click at [735, 64] on button "Close" at bounding box center [740, 57] width 37 height 16
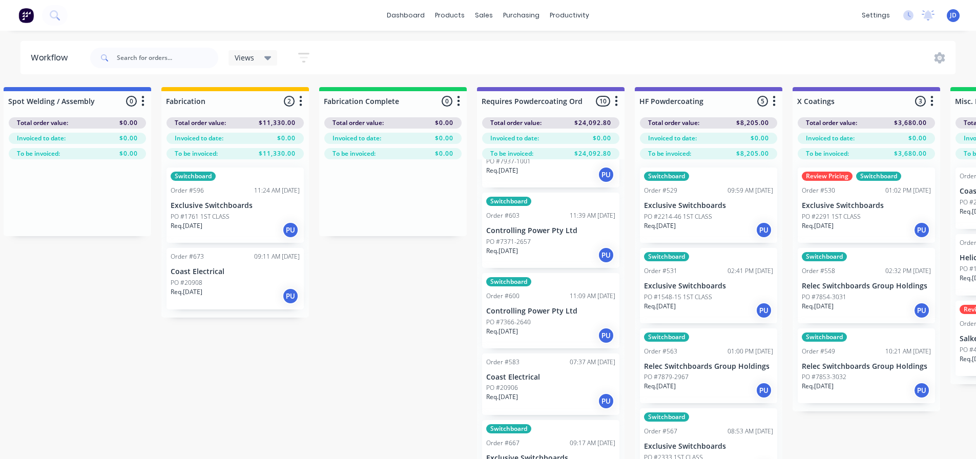
drag, startPoint x: 899, startPoint y: 439, endPoint x: 864, endPoint y: 438, distance: 35.4
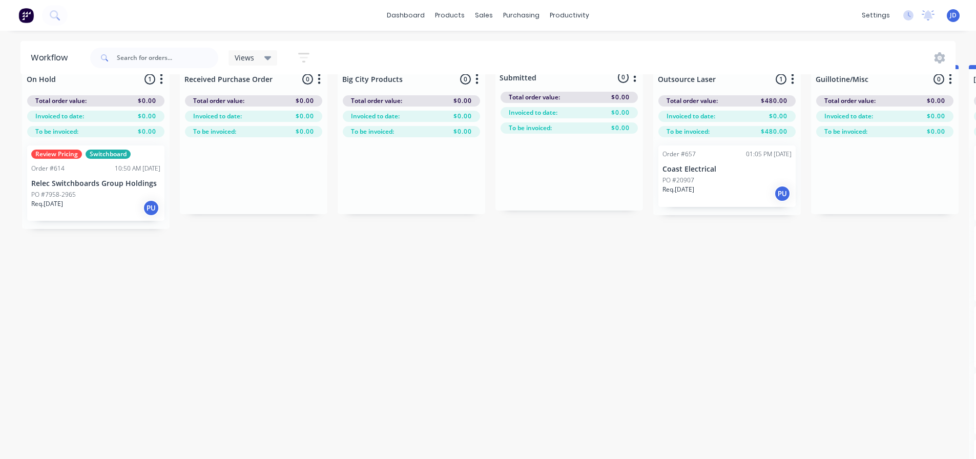
drag, startPoint x: 691, startPoint y: 350, endPoint x: 652, endPoint y: 331, distance: 43.3
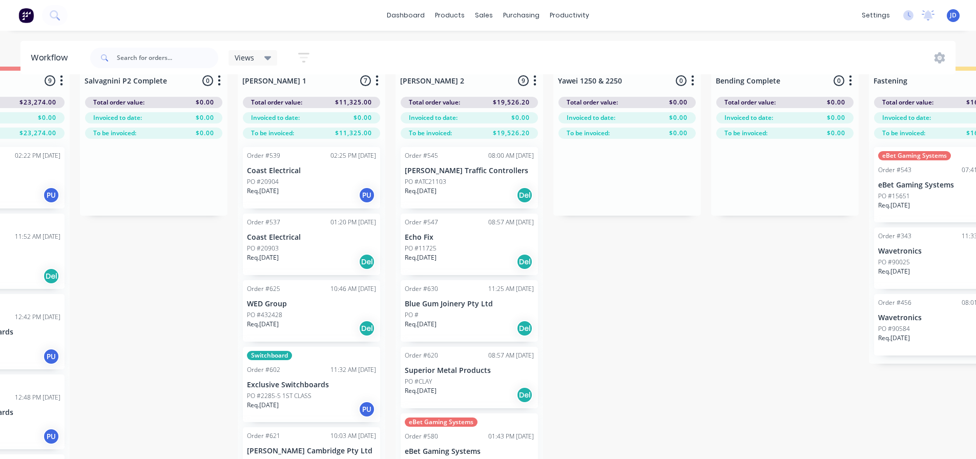
scroll to position [1, 1678]
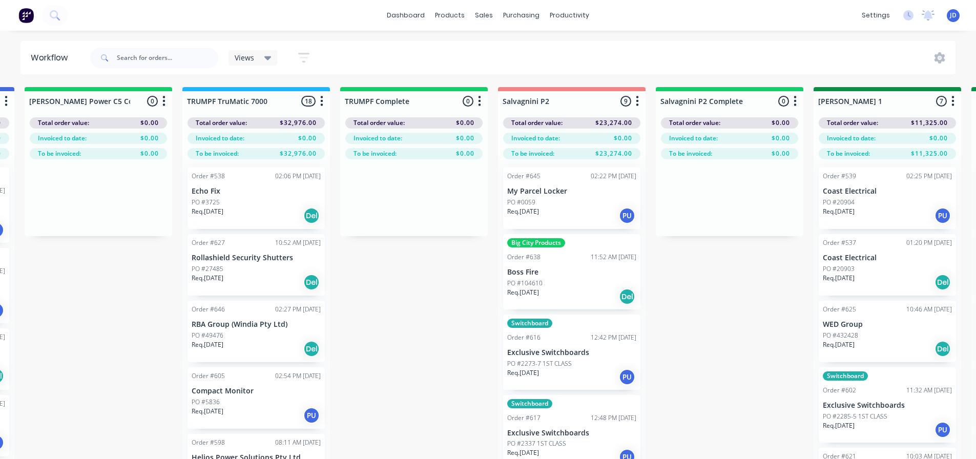
drag, startPoint x: 933, startPoint y: 337, endPoint x: 764, endPoint y: 320, distance: 169.3
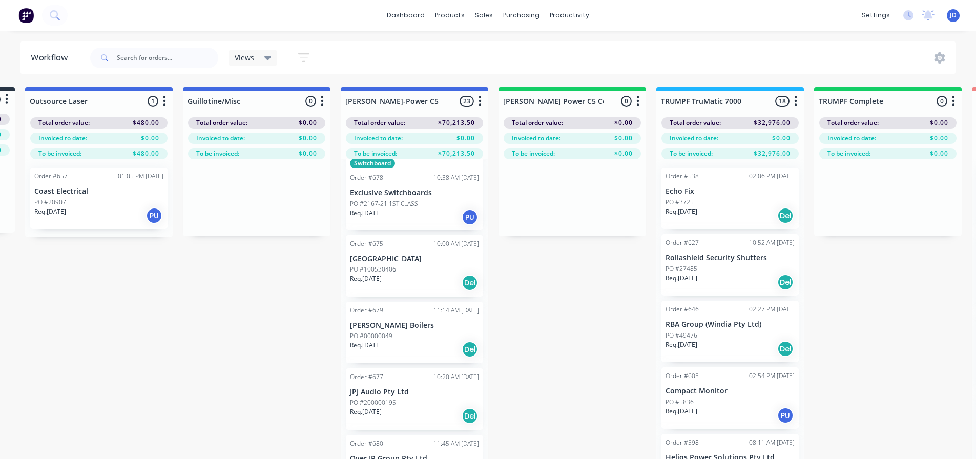
scroll to position [1159, 0]
click at [410, 331] on p "[PERSON_NAME] Boilers" at bounding box center [414, 329] width 129 height 9
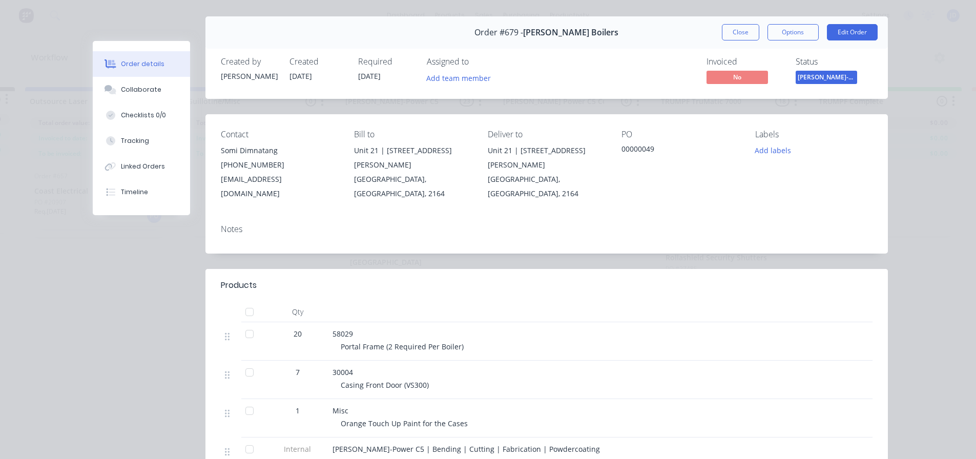
scroll to position [154, 0]
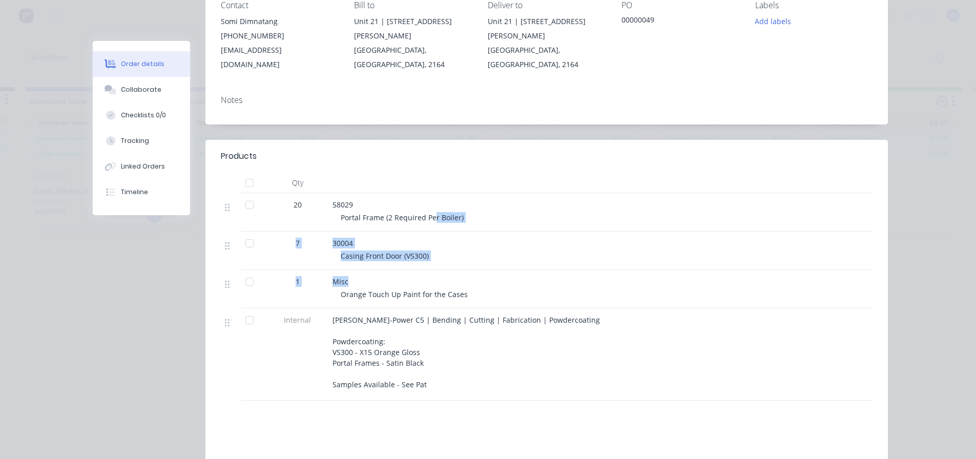
drag, startPoint x: 497, startPoint y: 268, endPoint x: 431, endPoint y: 207, distance: 89.6
click at [431, 207] on div "20 58029 Portal Frame (2 Required Per Boiler) 7 30004 Casing Front Door (VS300)…" at bounding box center [547, 296] width 652 height 207
click at [660, 270] on div "Misc Orange Touch Up Paint for the Cases" at bounding box center [533, 289] width 410 height 38
drag, startPoint x: 593, startPoint y: 270, endPoint x: 288, endPoint y: 157, distance: 325.6
click at [288, 157] on div "Products Qty 20 58029 Portal Frame (2 Required Per Boiler) 7 30004 Casing Front…" at bounding box center [546, 270] width 682 height 261
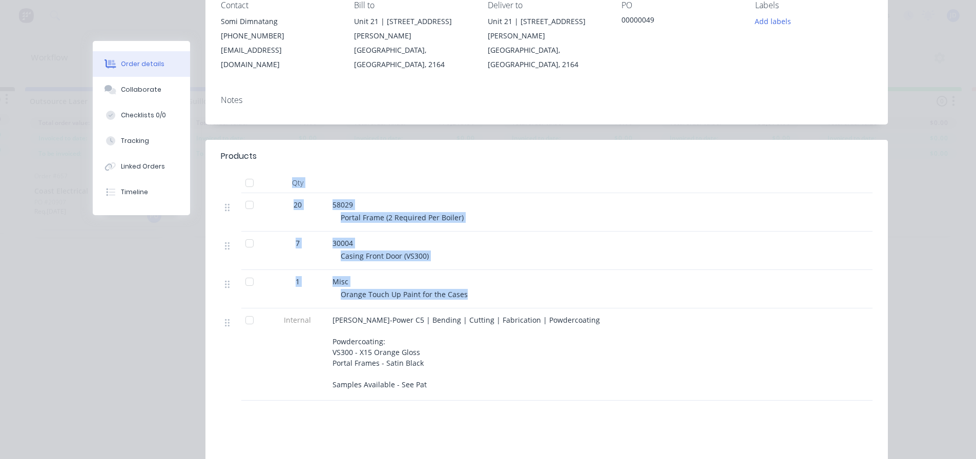
click at [589, 238] on div "30004" at bounding box center [533, 243] width 402 height 11
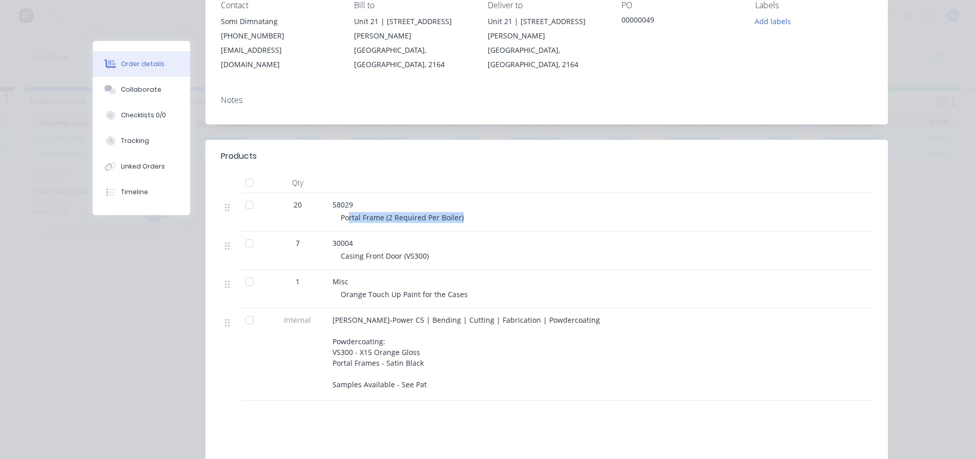
drag, startPoint x: 479, startPoint y: 203, endPoint x: 346, endPoint y: 202, distance: 133.2
click at [346, 212] on div "Portal Frame (2 Required Per Boiler)" at bounding box center [537, 217] width 393 height 11
click at [629, 212] on div "Portal Frame (2 Required Per Boiler)" at bounding box center [537, 217] width 393 height 11
click at [493, 212] on div "Portal Frame (2 Required Per Boiler)" at bounding box center [537, 217] width 393 height 11
drag, startPoint x: 350, startPoint y: 280, endPoint x: 568, endPoint y: 285, distance: 217.8
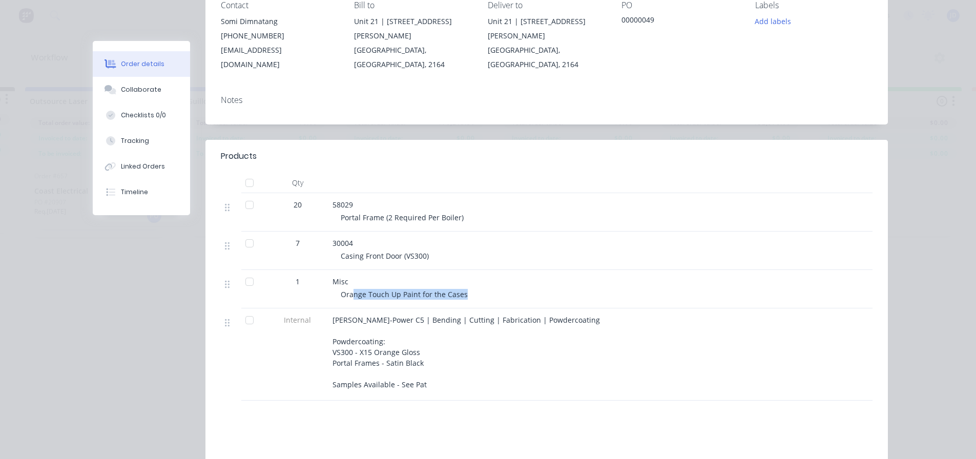
click at [568, 289] on div "Orange Touch Up Paint for the Cases" at bounding box center [537, 294] width 393 height 11
click at [617, 276] on div "Misc" at bounding box center [533, 281] width 402 height 11
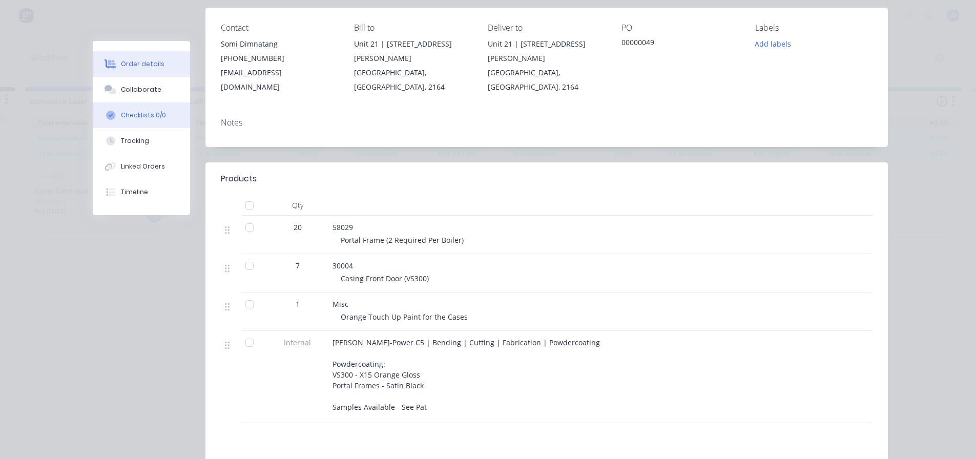
scroll to position [102, 0]
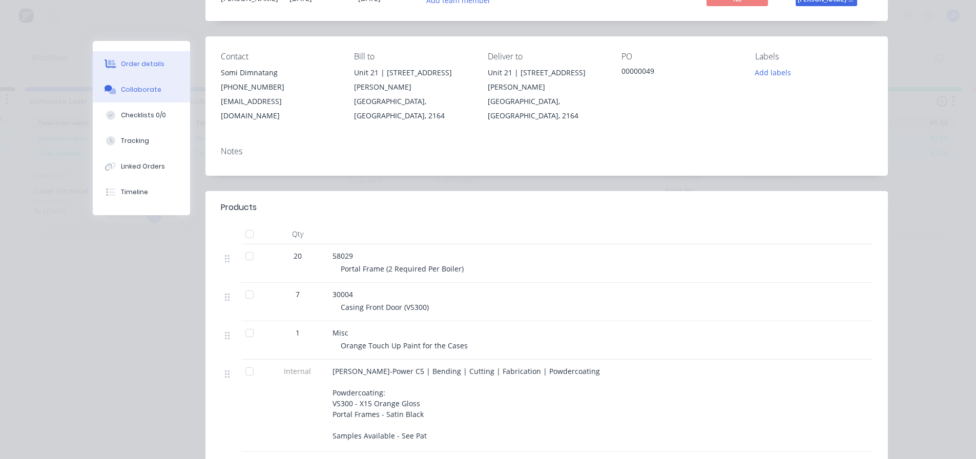
click at [168, 89] on button "Collaborate" at bounding box center [141, 90] width 97 height 26
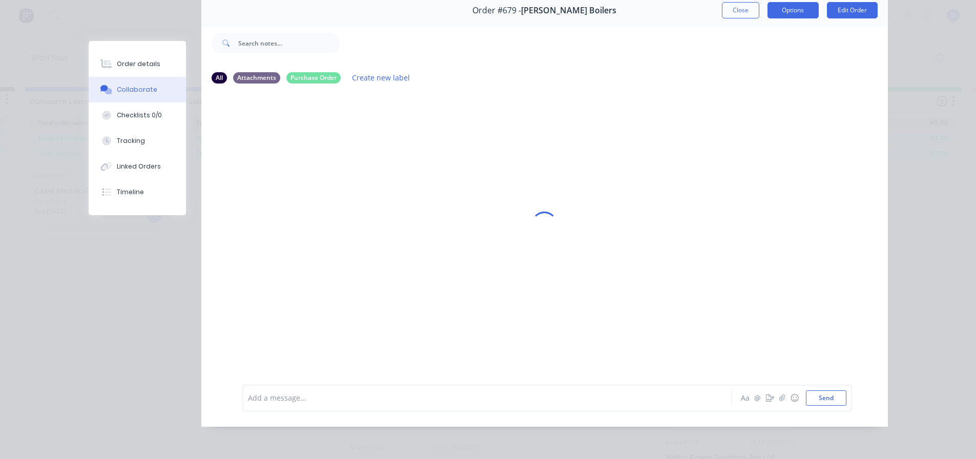
scroll to position [0, 0]
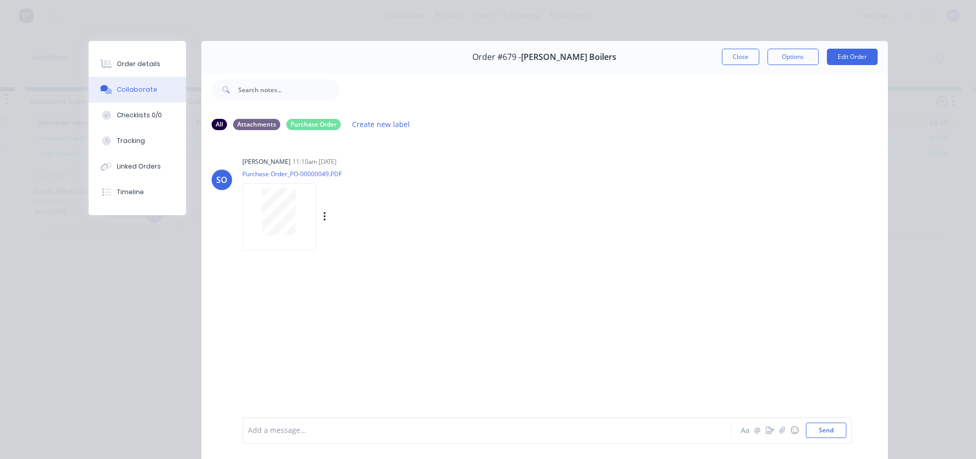
click at [267, 238] on div at bounding box center [279, 216] width 74 height 67
drag, startPoint x: 714, startPoint y: 60, endPoint x: 740, endPoint y: 57, distance: 26.4
click at [715, 60] on div "Order #679 - [PERSON_NAME] Boilers Close Options Edit Order" at bounding box center [544, 57] width 686 height 32
click at [741, 57] on button "Close" at bounding box center [740, 57] width 37 height 16
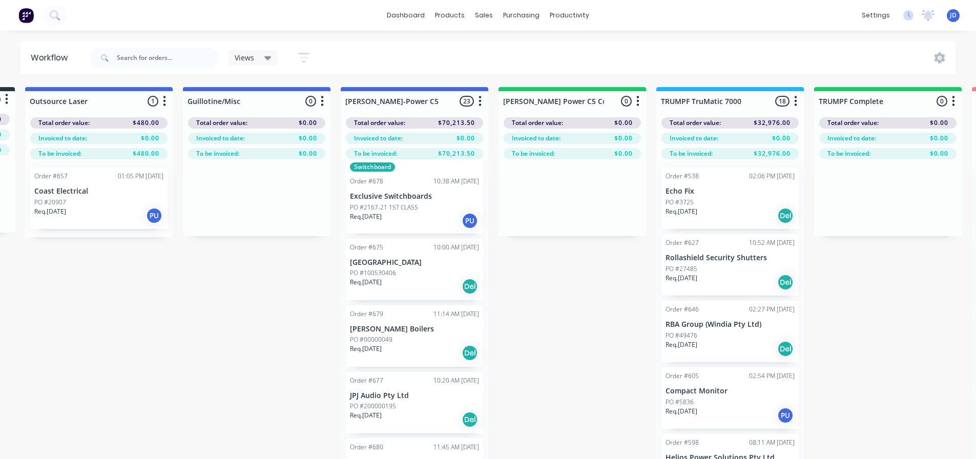
scroll to position [0, 2132]
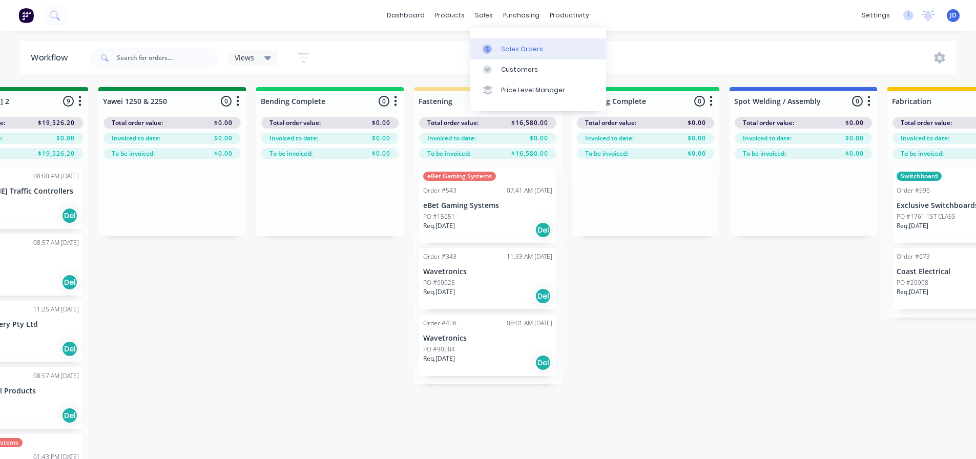
click at [498, 51] on link "Sales Orders" at bounding box center [538, 48] width 136 height 20
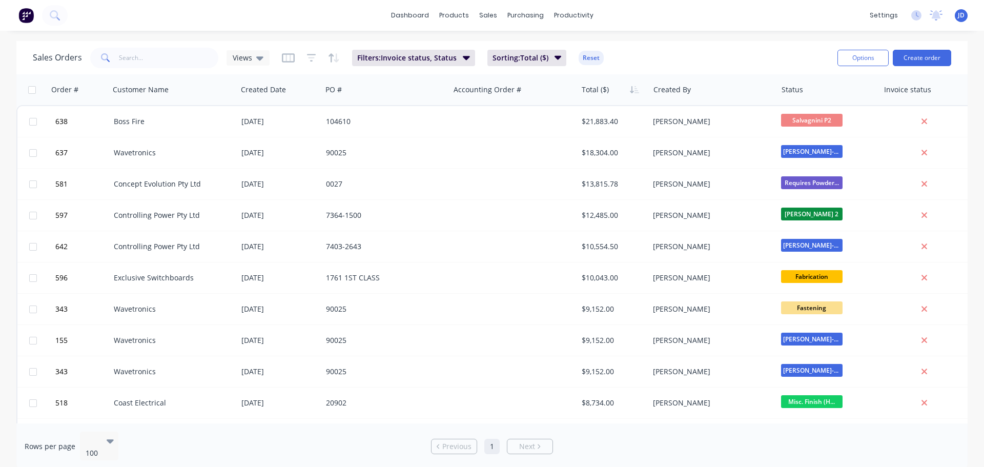
click at [177, 45] on div "Sales Orders Views Filters: Invoice status, Status Sorting: Total ($) Reset" at bounding box center [431, 57] width 796 height 25
click at [171, 57] on input "text" at bounding box center [169, 58] width 100 height 20
type input "relec"
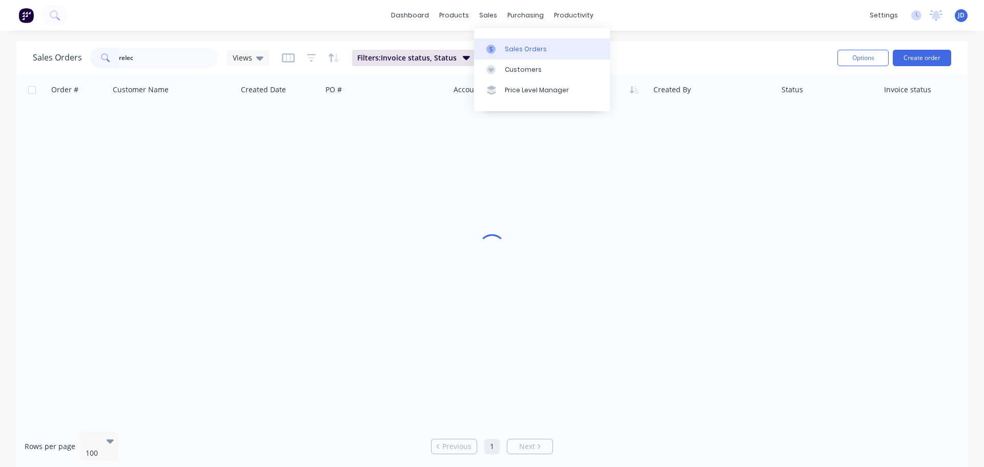
drag, startPoint x: 499, startPoint y: 52, endPoint x: 504, endPoint y: 53, distance: 5.2
click at [500, 53] on div at bounding box center [493, 49] width 15 height 9
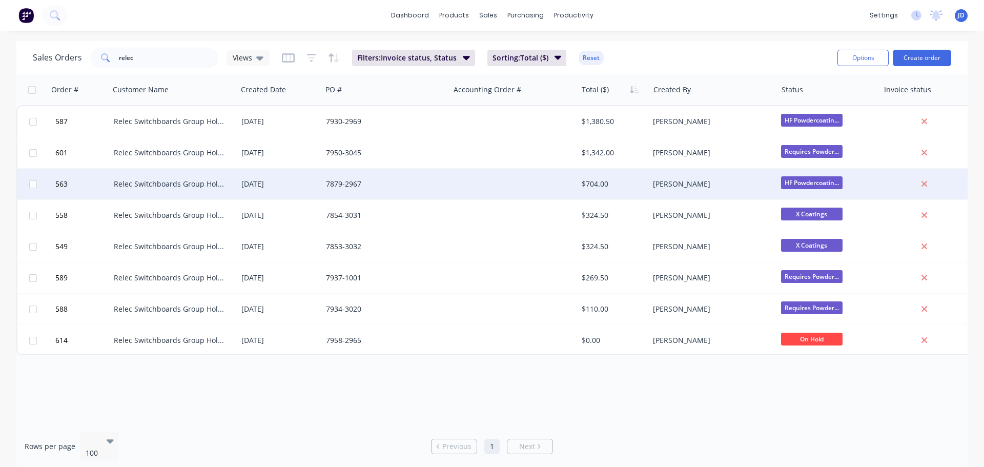
click at [199, 181] on div "Relec Switchboards Group Holdings" at bounding box center [171, 184] width 114 height 10
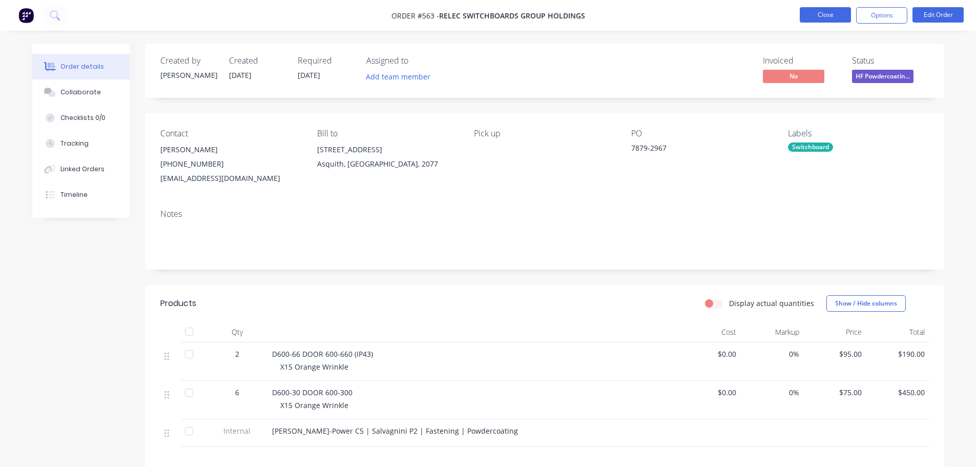
click at [831, 13] on button "Close" at bounding box center [825, 14] width 51 height 15
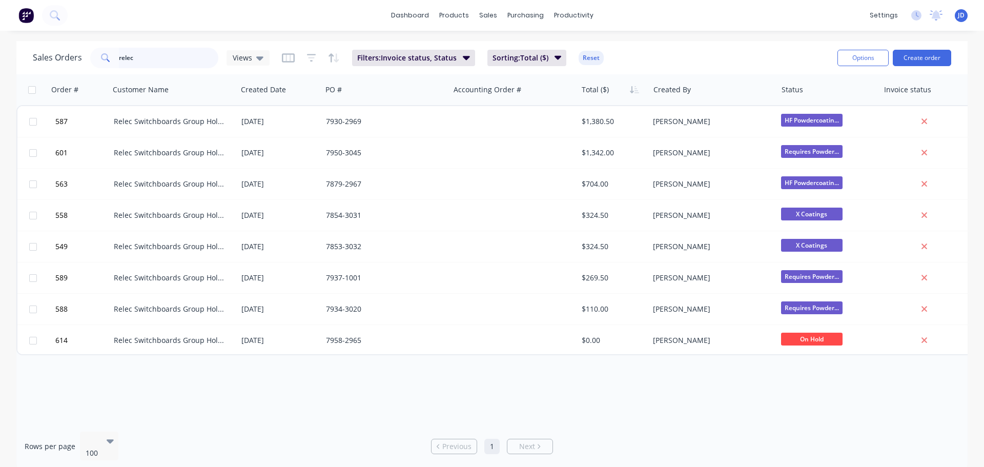
drag, startPoint x: 158, startPoint y: 55, endPoint x: 87, endPoint y: 54, distance: 70.7
click at [92, 58] on div "relec" at bounding box center [154, 58] width 128 height 20
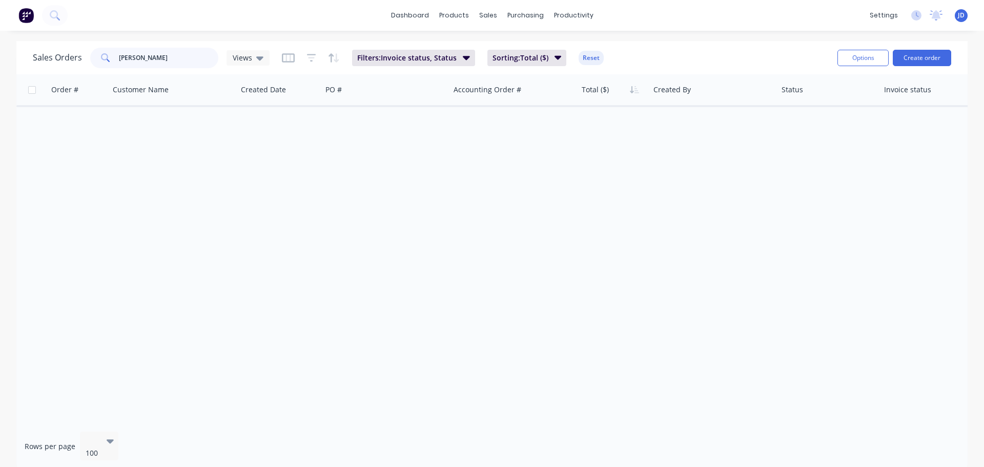
type input "[PERSON_NAME]"
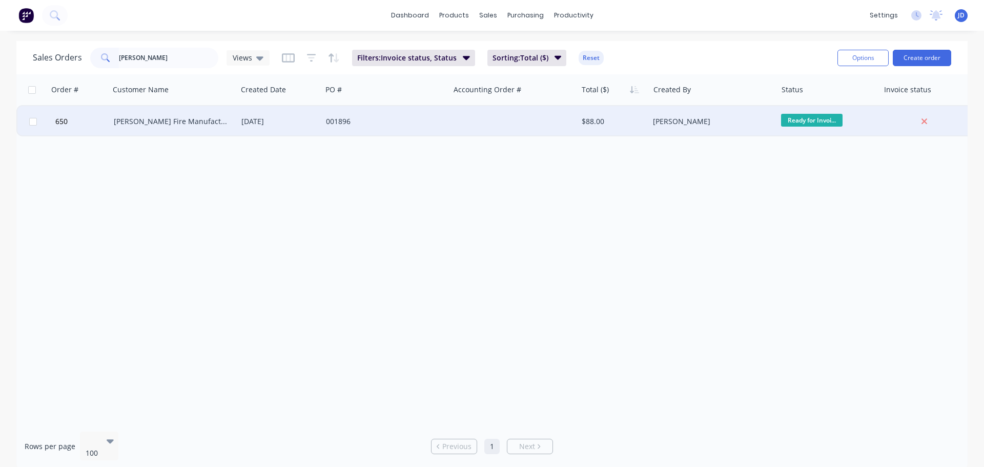
click at [126, 120] on div "[PERSON_NAME] Fire Manufacturing Pty Limited" at bounding box center [171, 121] width 114 height 10
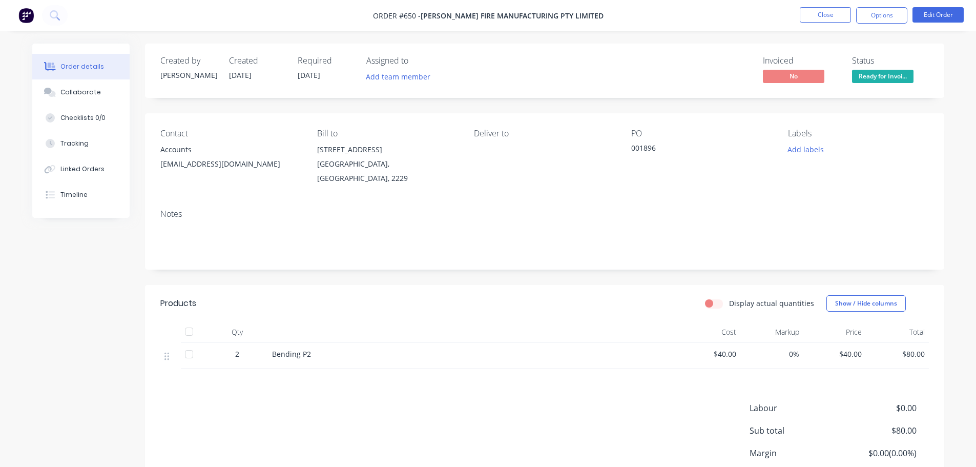
drag, startPoint x: 885, startPoint y: 22, endPoint x: 886, endPoint y: 27, distance: 5.2
click at [886, 22] on button "Options" at bounding box center [881, 15] width 51 height 16
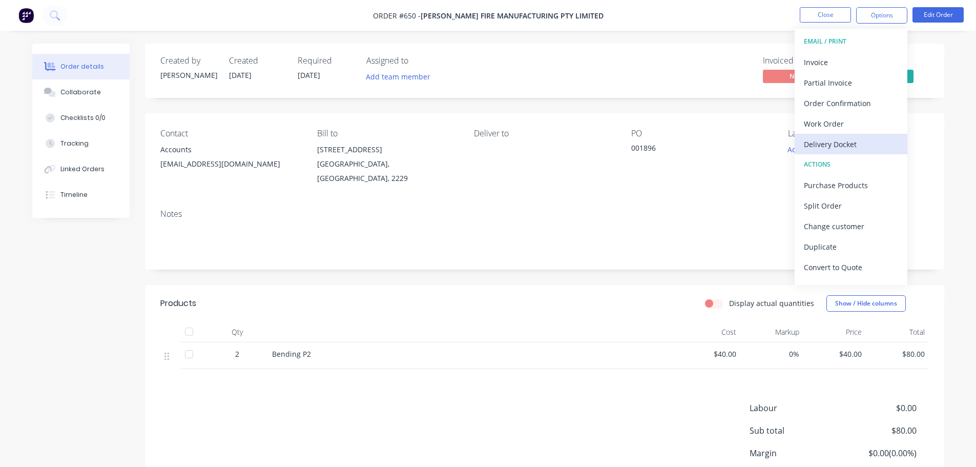
click at [853, 148] on div "Delivery Docket" at bounding box center [851, 144] width 94 height 15
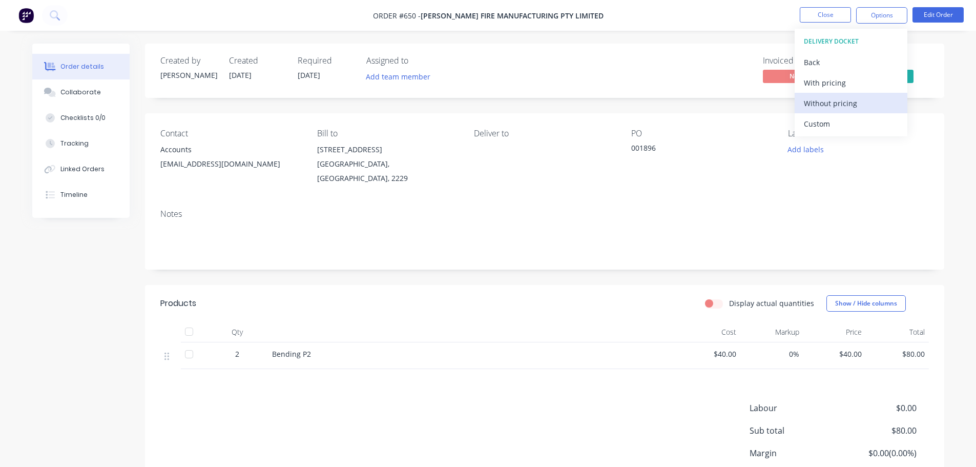
click at [850, 104] on div "Without pricing" at bounding box center [851, 103] width 94 height 15
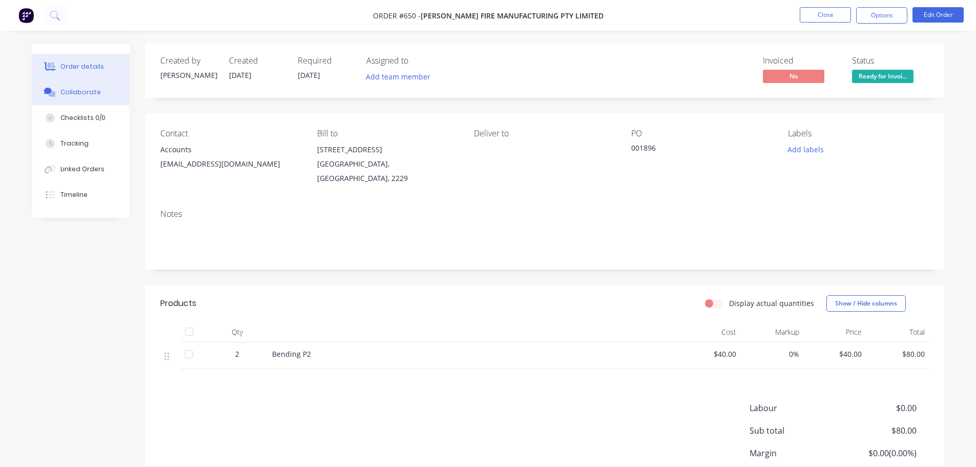
click at [68, 97] on button "Collaborate" at bounding box center [80, 92] width 97 height 26
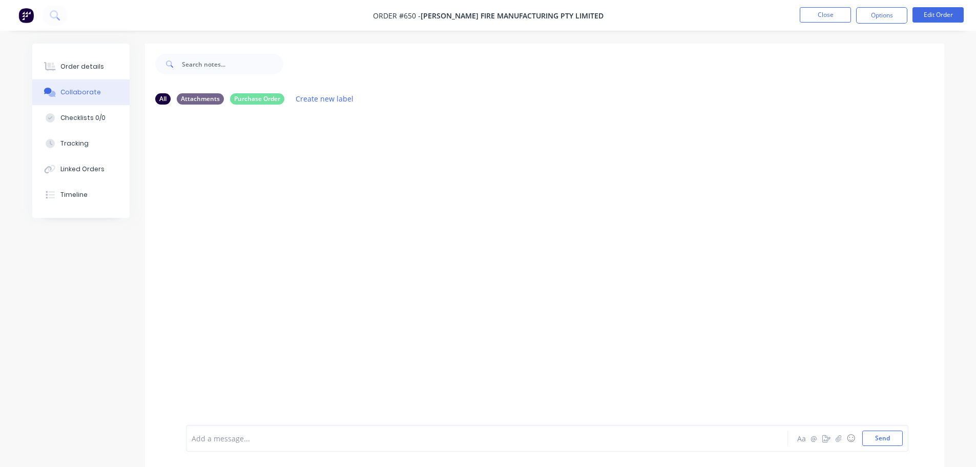
click at [172, 96] on div "All Attachments Purchase Order Create new label" at bounding box center [544, 99] width 779 height 14
click at [166, 94] on div "All" at bounding box center [162, 98] width 15 height 11
drag, startPoint x: 207, startPoint y: 99, endPoint x: 273, endPoint y: 98, distance: 66.1
click at [208, 100] on div "Attachments" at bounding box center [200, 98] width 47 height 11
drag, startPoint x: 280, startPoint y: 95, endPoint x: 139, endPoint y: 93, distance: 141.4
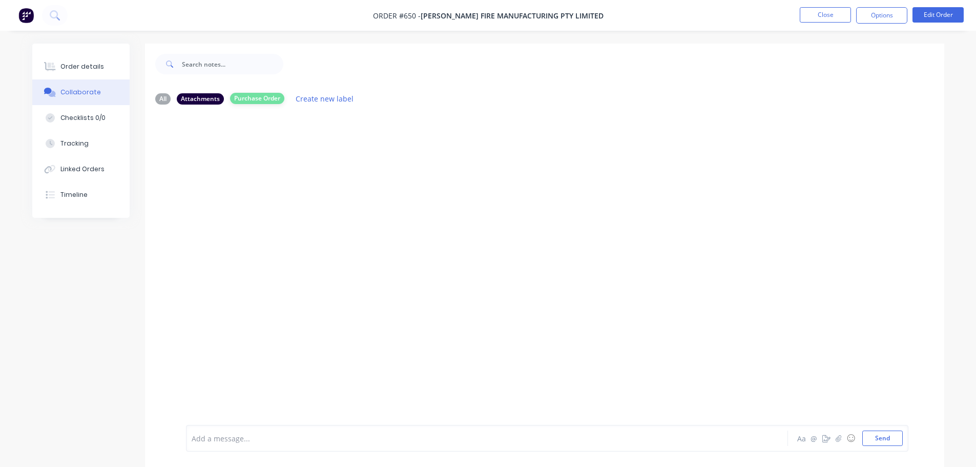
click at [280, 95] on div "Purchase Order" at bounding box center [257, 98] width 54 height 11
drag, startPoint x: 45, startPoint y: 62, endPoint x: 131, endPoint y: 61, distance: 86.1
click at [46, 62] on div at bounding box center [50, 66] width 15 height 9
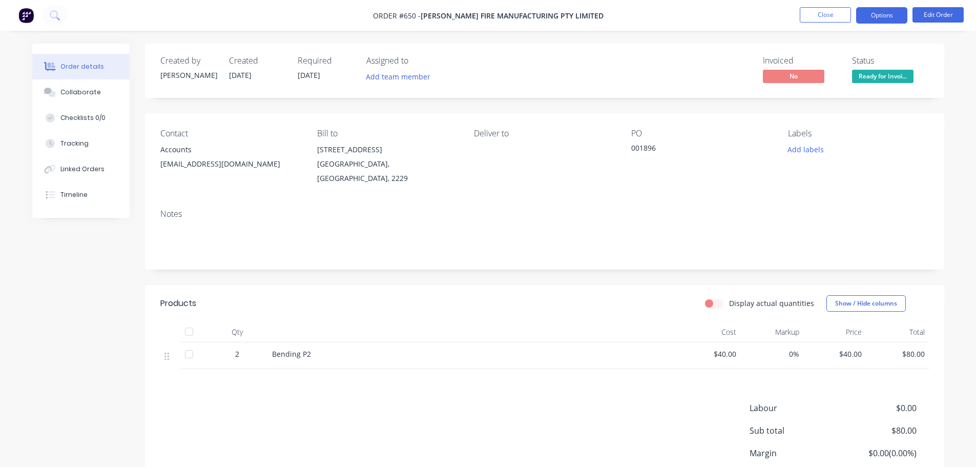
click at [881, 15] on button "Options" at bounding box center [881, 15] width 51 height 16
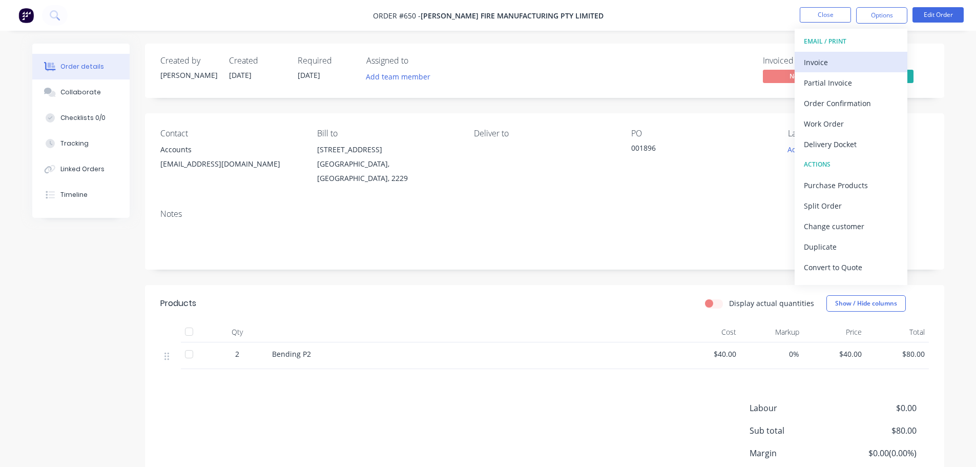
click at [818, 61] on div "Invoice" at bounding box center [851, 62] width 94 height 15
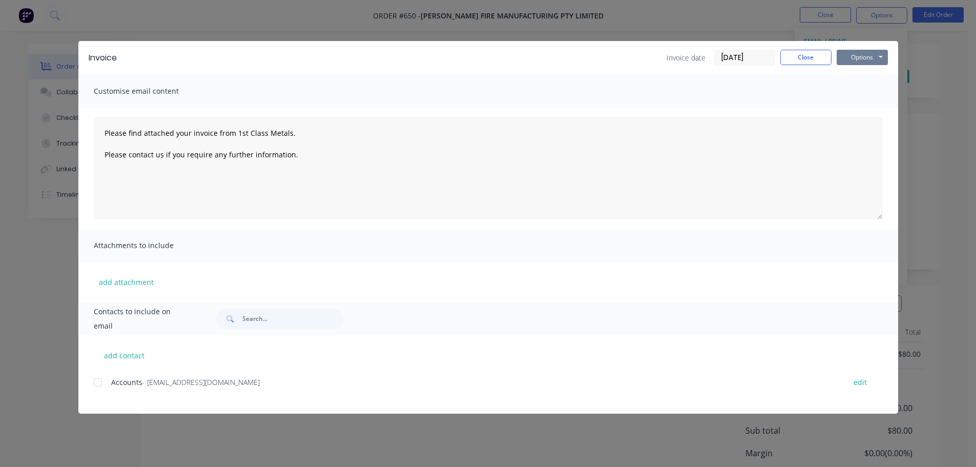
drag, startPoint x: 853, startPoint y: 56, endPoint x: 854, endPoint y: 65, distance: 8.3
click at [853, 57] on button "Options" at bounding box center [861, 57] width 51 height 15
click at [864, 91] on button "Print" at bounding box center [869, 92] width 66 height 17
click at [798, 55] on button "Close" at bounding box center [805, 57] width 51 height 15
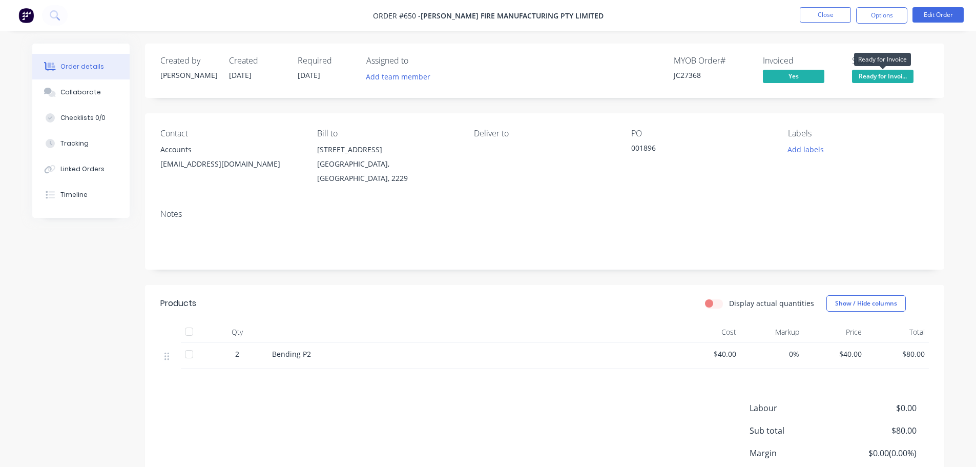
click at [883, 73] on span "Ready for Invoi..." at bounding box center [882, 76] width 61 height 13
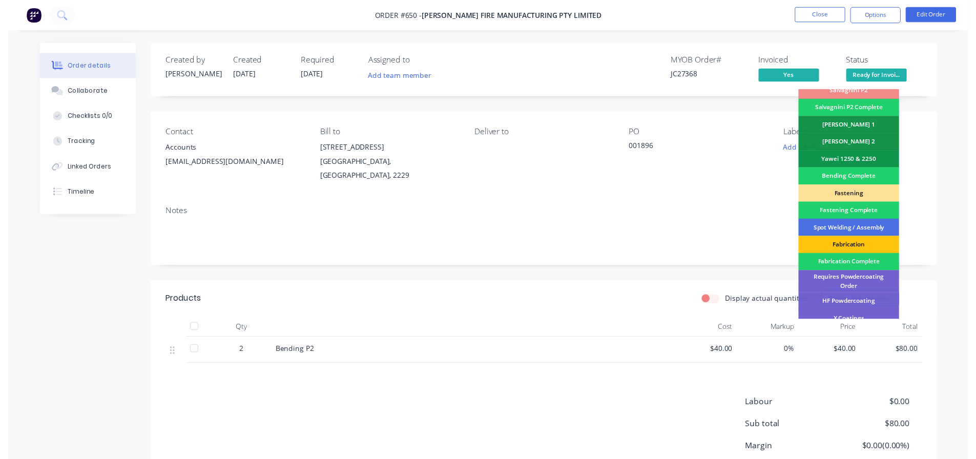
scroll to position [299, 0]
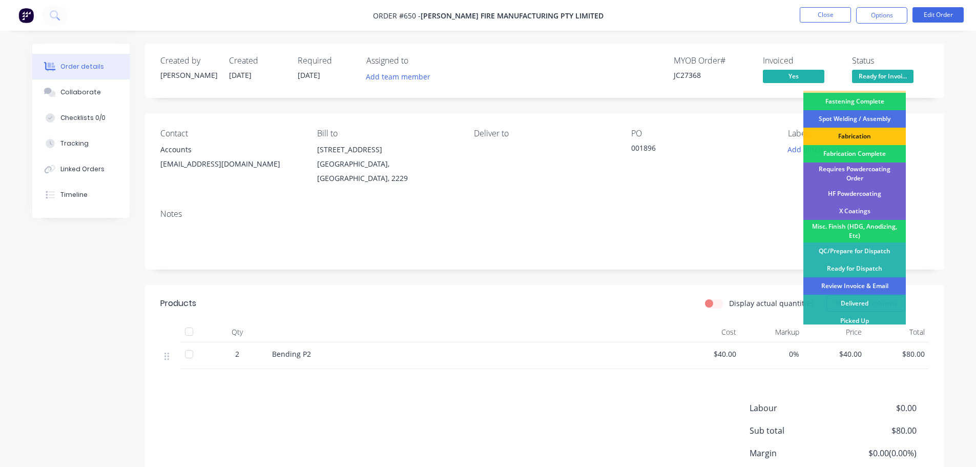
click at [855, 286] on div "Review Invoice & Email" at bounding box center [854, 285] width 102 height 17
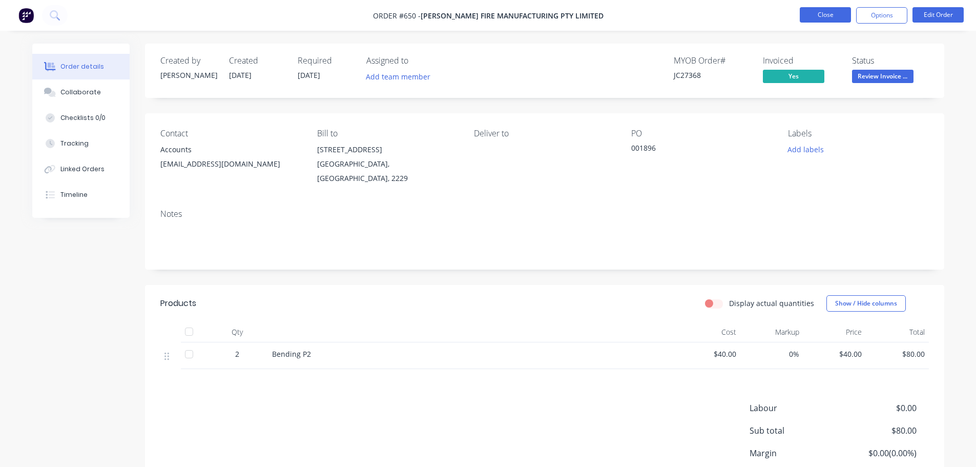
click at [822, 16] on button "Close" at bounding box center [825, 14] width 51 height 15
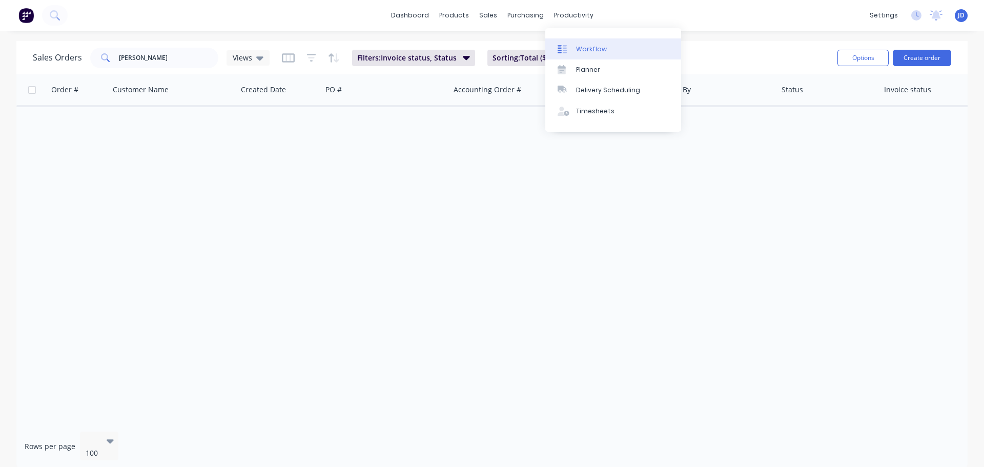
click at [585, 55] on link "Workflow" at bounding box center [613, 48] width 136 height 20
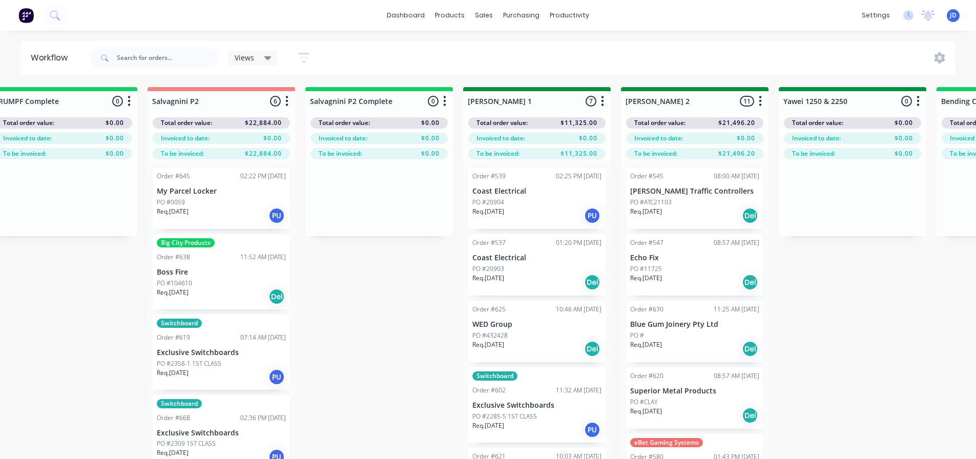
drag, startPoint x: 491, startPoint y: 323, endPoint x: 575, endPoint y: 271, distance: 98.7
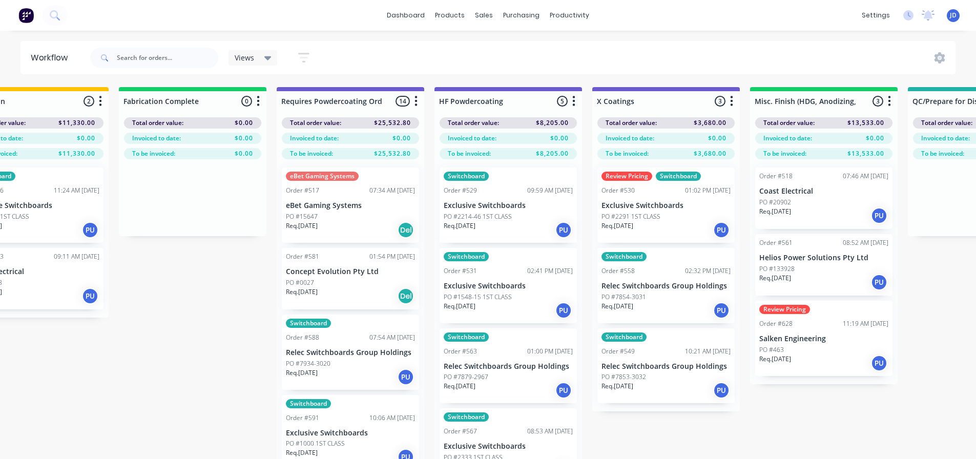
drag, startPoint x: 739, startPoint y: 318, endPoint x: 840, endPoint y: 305, distance: 101.8
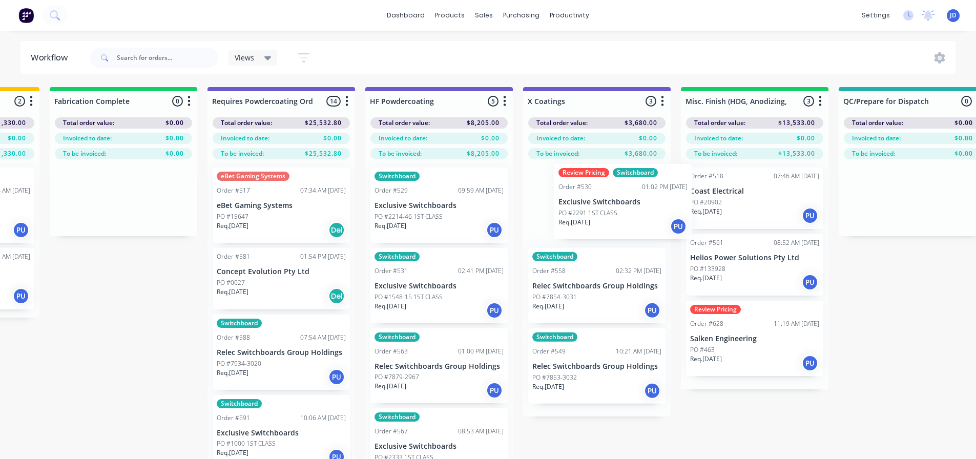
drag, startPoint x: 599, startPoint y: 207, endPoint x: 592, endPoint y: 198, distance: 11.0
click at [594, 199] on div "Review Pricing Switchboard Order #530 01:02 PM [DATE] Exclusive Switchboards PO…" at bounding box center [597, 287] width 148 height 257
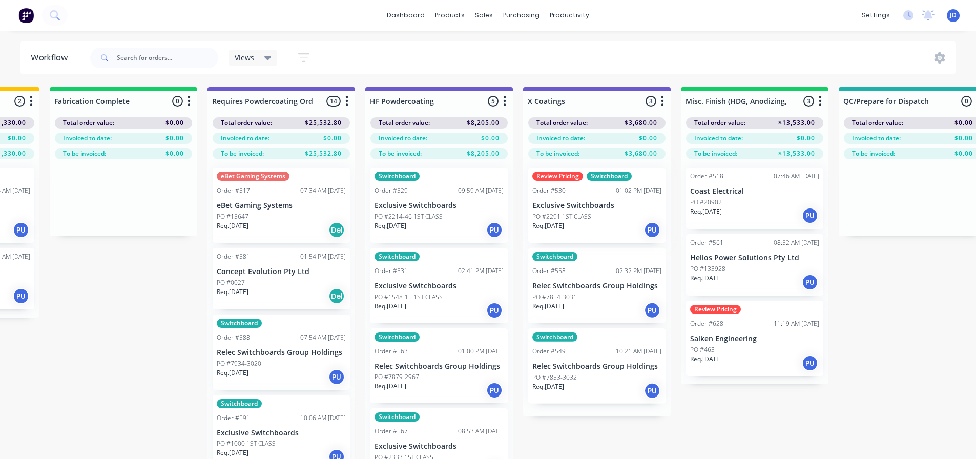
click at [592, 198] on div "Review Pricing Switchboard Order #530 01:02 PM [DATE] Exclusive Switchboards PO…" at bounding box center [597, 287] width 148 height 257
click at [589, 212] on p "PO #2291 1ST CLASS" at bounding box center [561, 216] width 59 height 9
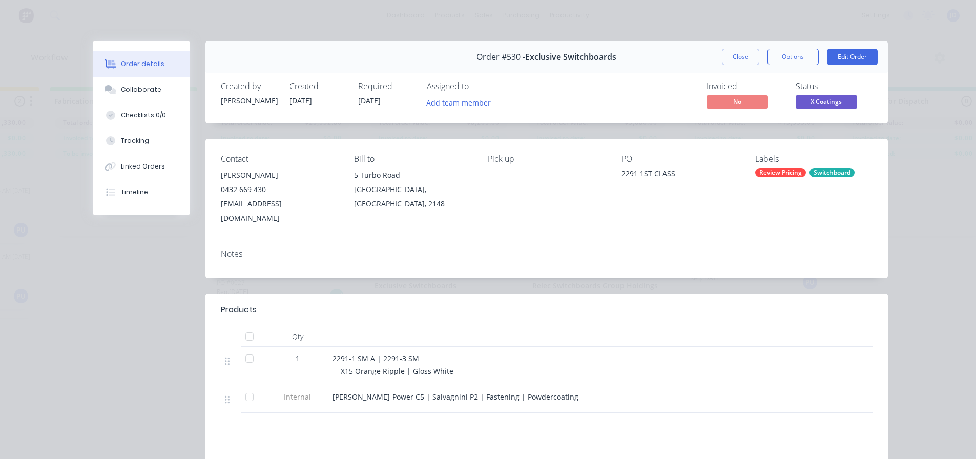
click at [741, 46] on div "Order #530 - Exclusive Switchboards Close Options Edit Order" at bounding box center [546, 57] width 682 height 32
drag, startPoint x: 738, startPoint y: 52, endPoint x: 722, endPoint y: 42, distance: 18.9
click at [741, 54] on button "Close" at bounding box center [740, 57] width 37 height 16
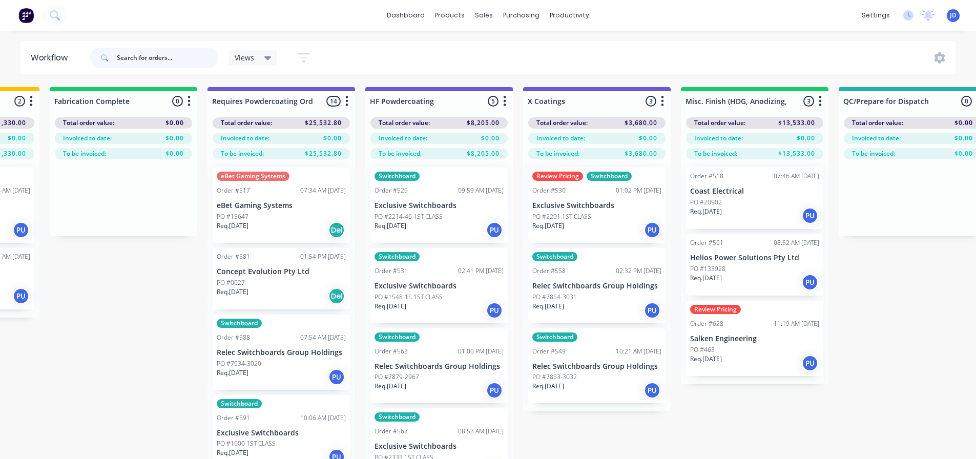
click at [176, 54] on input "text" at bounding box center [167, 58] width 101 height 20
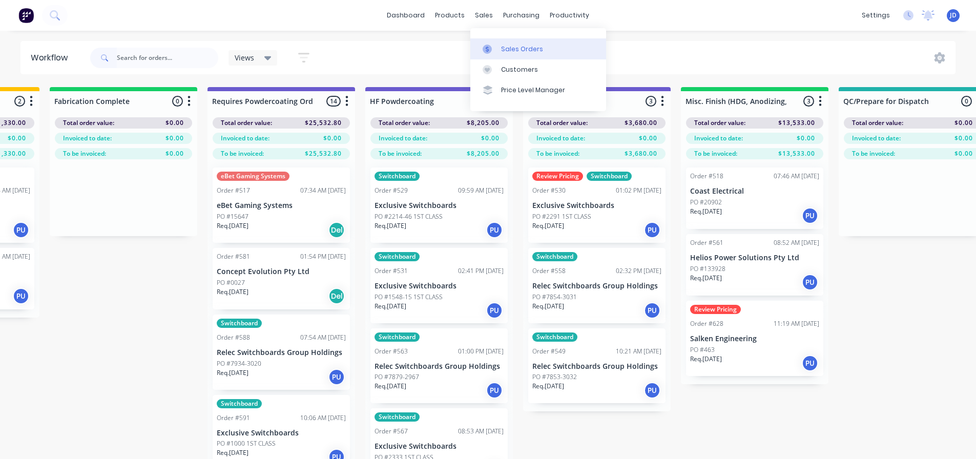
click at [491, 42] on link "Sales Orders" at bounding box center [538, 48] width 136 height 20
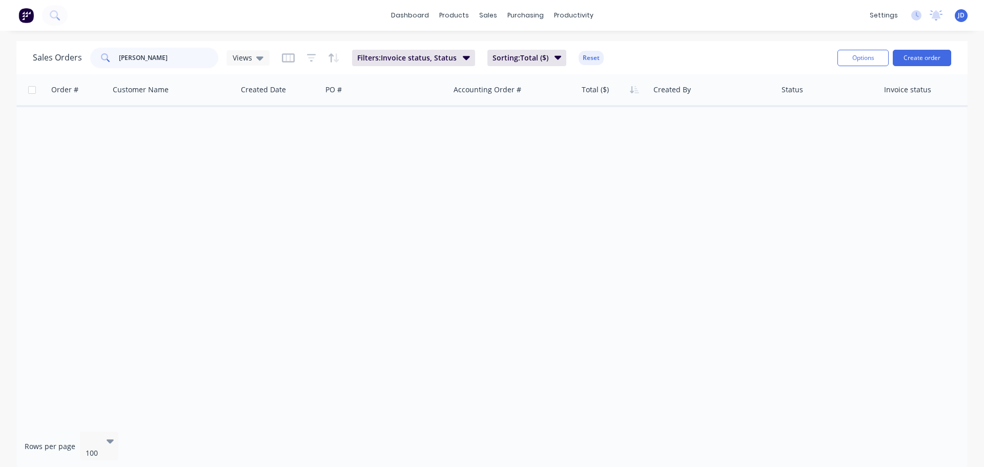
drag, startPoint x: 139, startPoint y: 57, endPoint x: 0, endPoint y: 37, distance: 140.7
click at [0, 42] on div "Sales Orders [PERSON_NAME] Views Filters: Invoice status, Status Sorting: Total…" at bounding box center [492, 255] width 984 height 428
type input "NEP"
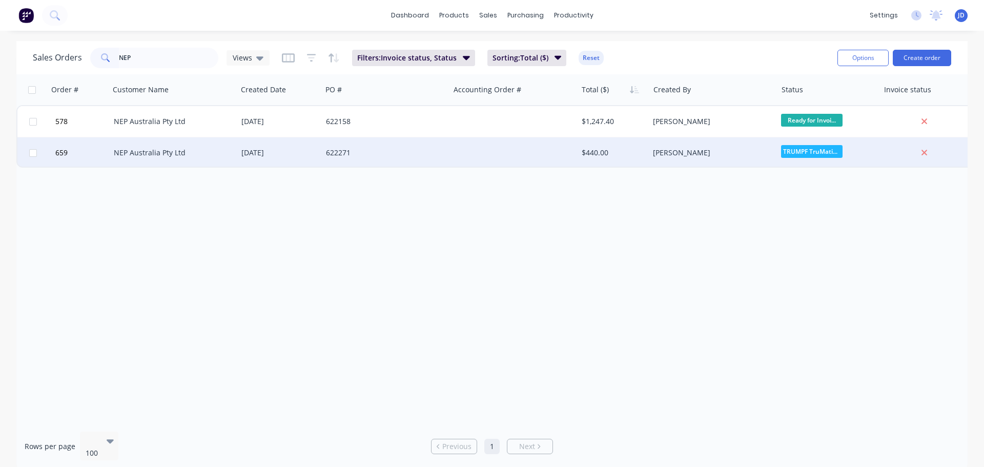
click at [612, 156] on div "$440.00" at bounding box center [611, 153] width 60 height 10
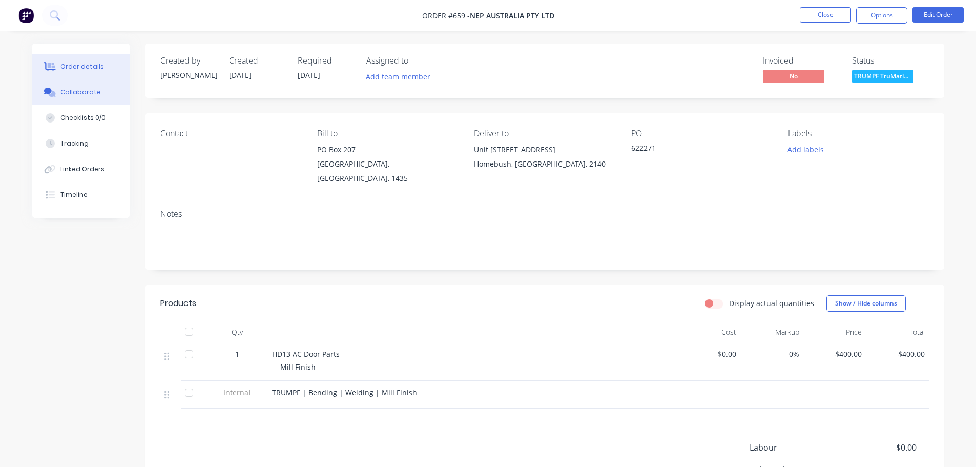
click at [96, 90] on div "Collaborate" at bounding box center [80, 92] width 40 height 9
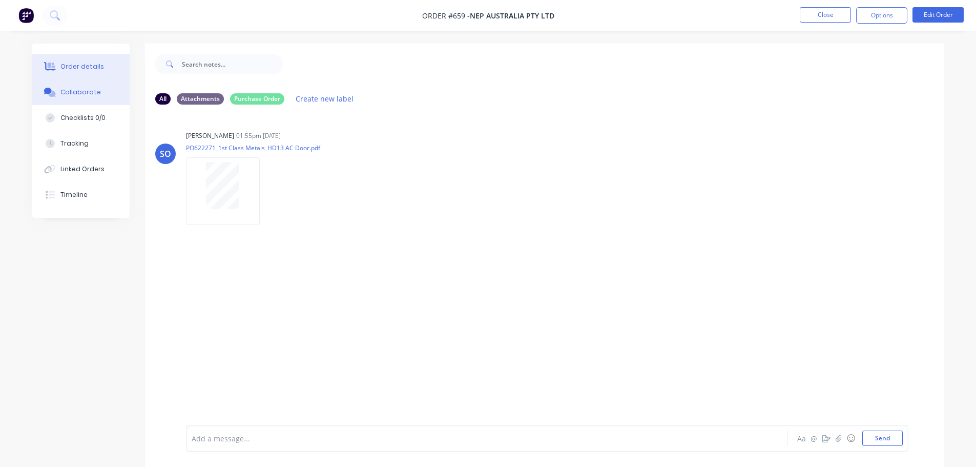
click at [82, 65] on div "Order details" at bounding box center [82, 66] width 44 height 9
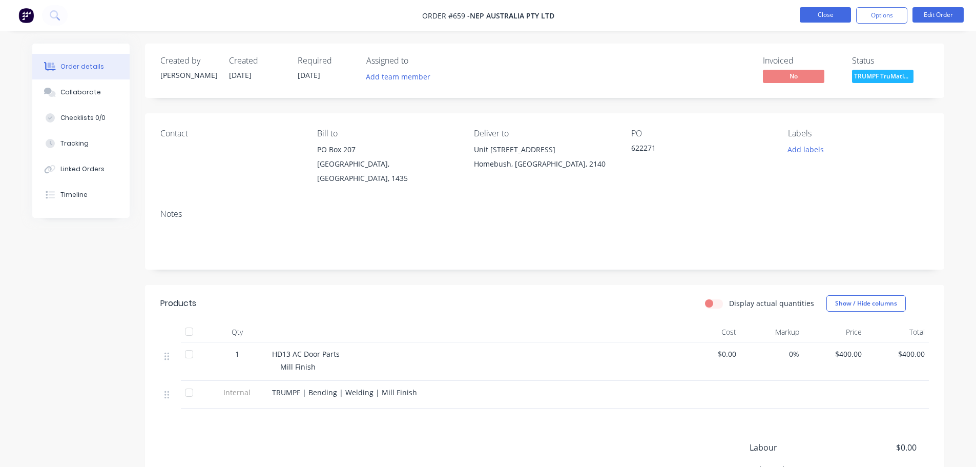
click at [831, 9] on button "Close" at bounding box center [825, 14] width 51 height 15
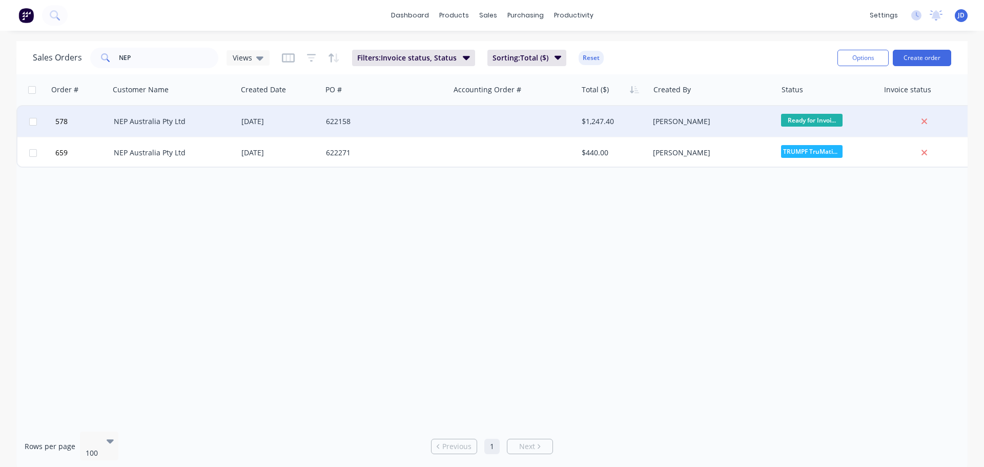
click at [176, 121] on div "NEP Australia Pty Ltd" at bounding box center [171, 121] width 114 height 10
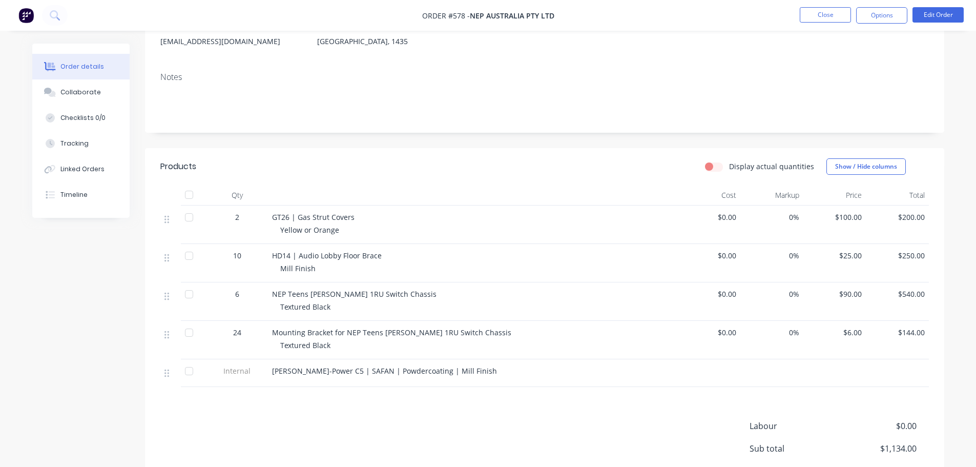
scroll to position [205, 0]
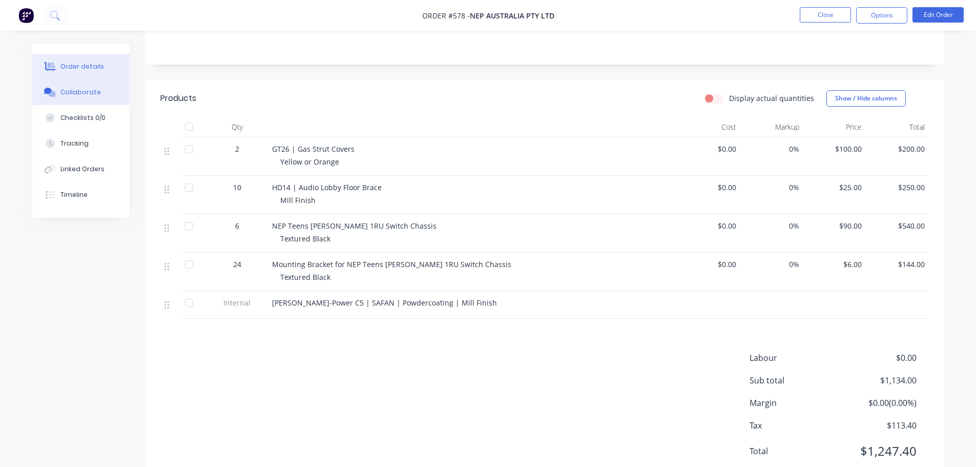
click at [80, 93] on div "Collaborate" at bounding box center [80, 92] width 40 height 9
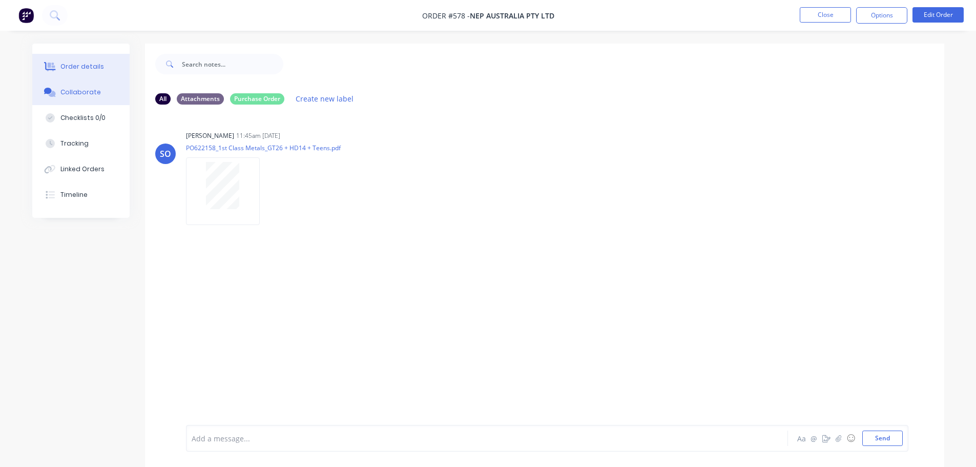
drag, startPoint x: 40, startPoint y: 62, endPoint x: 53, endPoint y: 63, distance: 13.4
click at [41, 62] on button "Order details" at bounding box center [80, 67] width 97 height 26
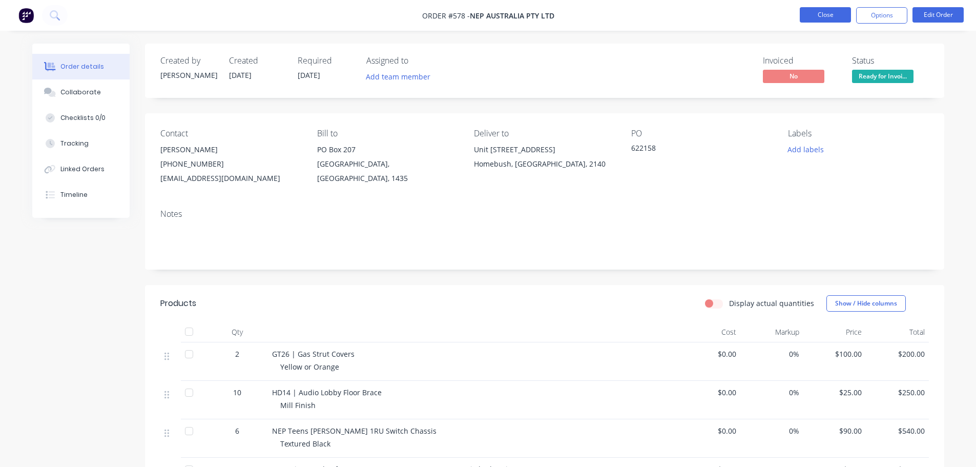
click at [835, 20] on button "Close" at bounding box center [825, 14] width 51 height 15
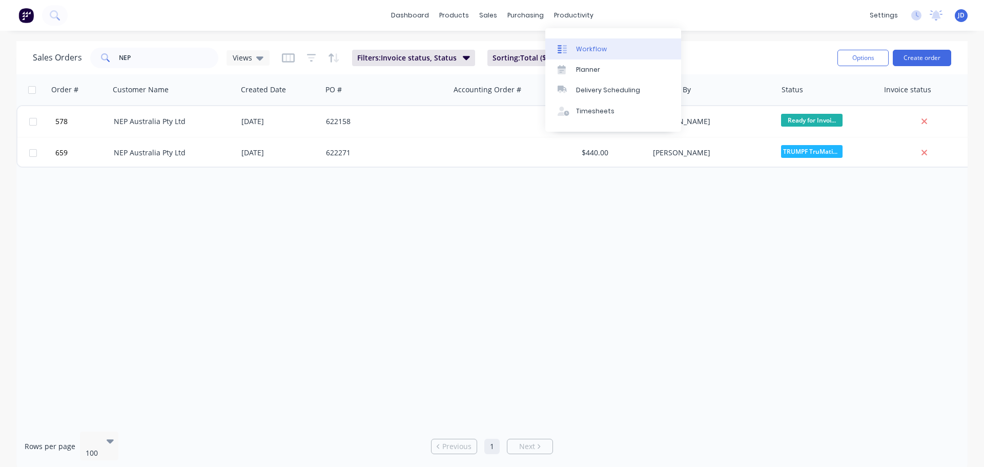
click at [575, 47] on link "Workflow" at bounding box center [613, 48] width 136 height 20
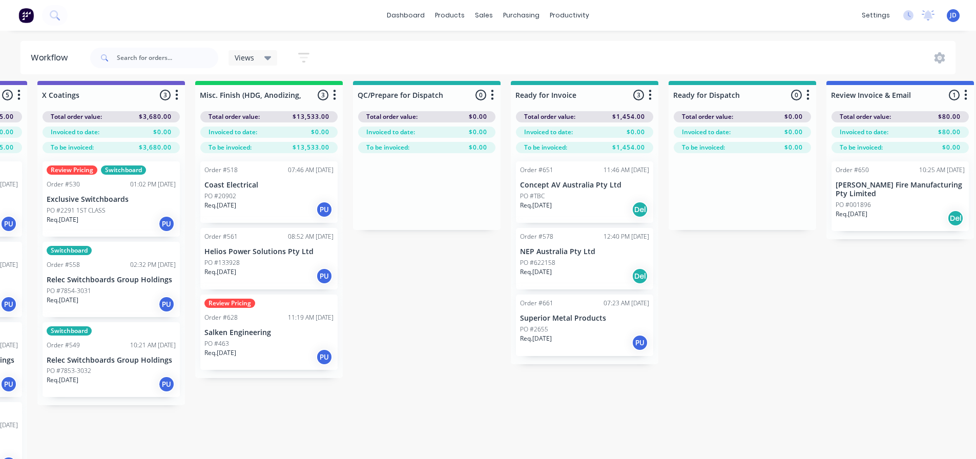
drag, startPoint x: 677, startPoint y: 315, endPoint x: 681, endPoint y: 302, distance: 12.8
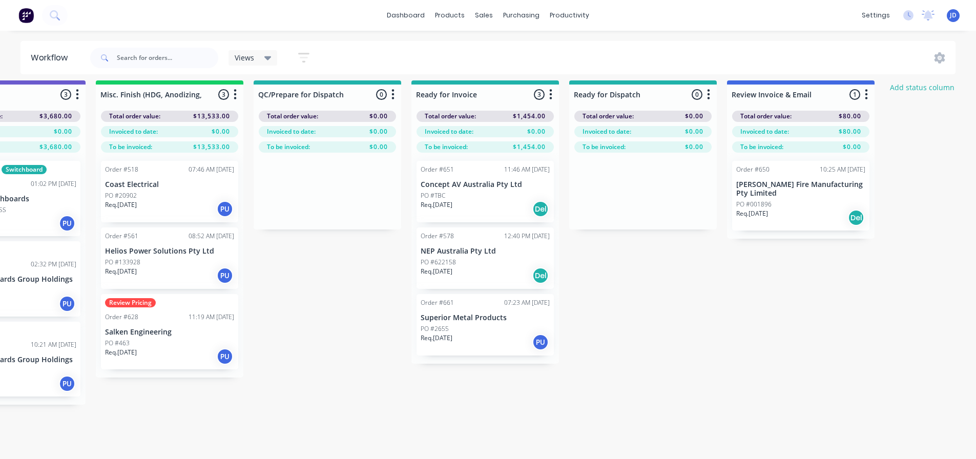
scroll to position [7, 3625]
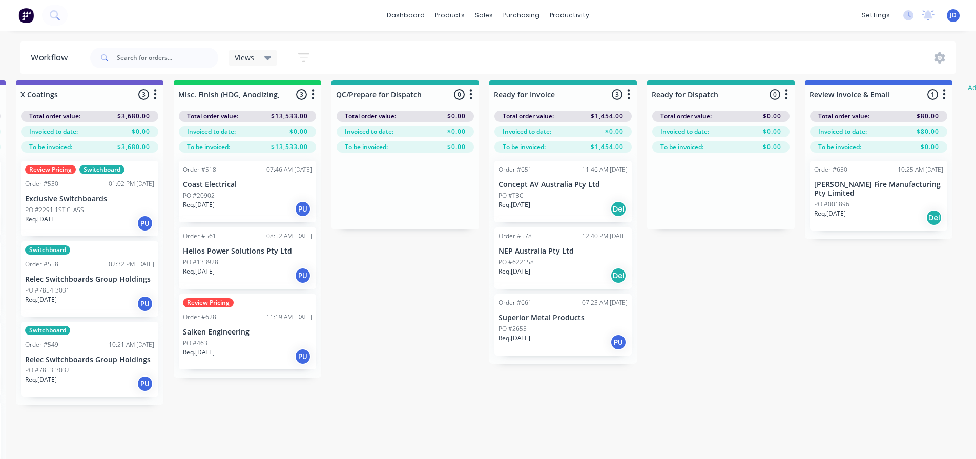
drag, startPoint x: 720, startPoint y: 371, endPoint x: 662, endPoint y: 353, distance: 61.2
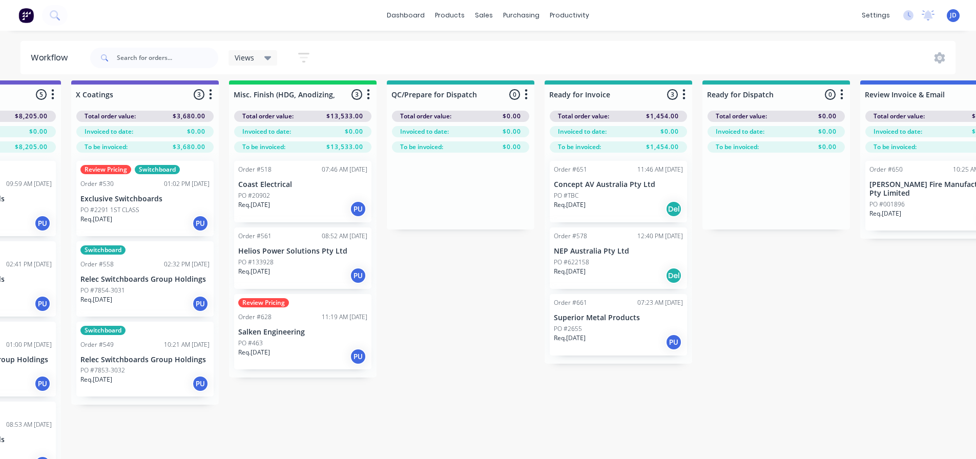
drag, startPoint x: 488, startPoint y: 387, endPoint x: 471, endPoint y: 377, distance: 19.3
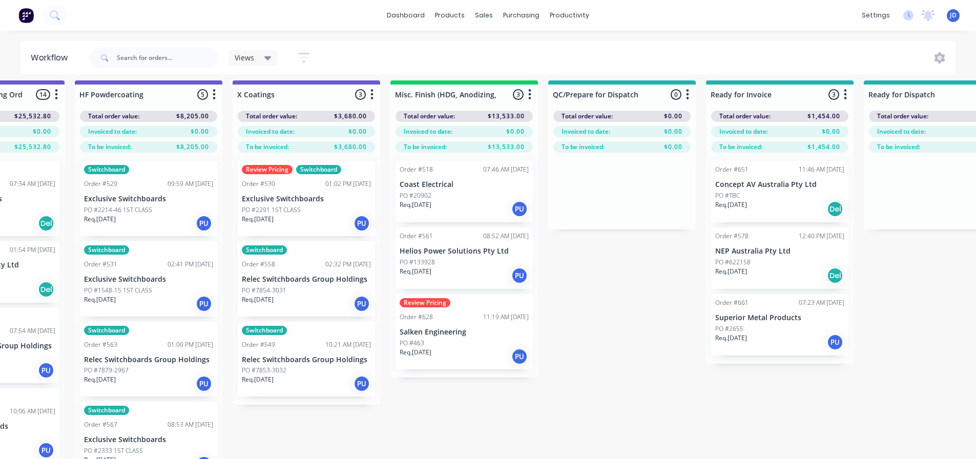
drag, startPoint x: 506, startPoint y: 393, endPoint x: 436, endPoint y: 398, distance: 69.3
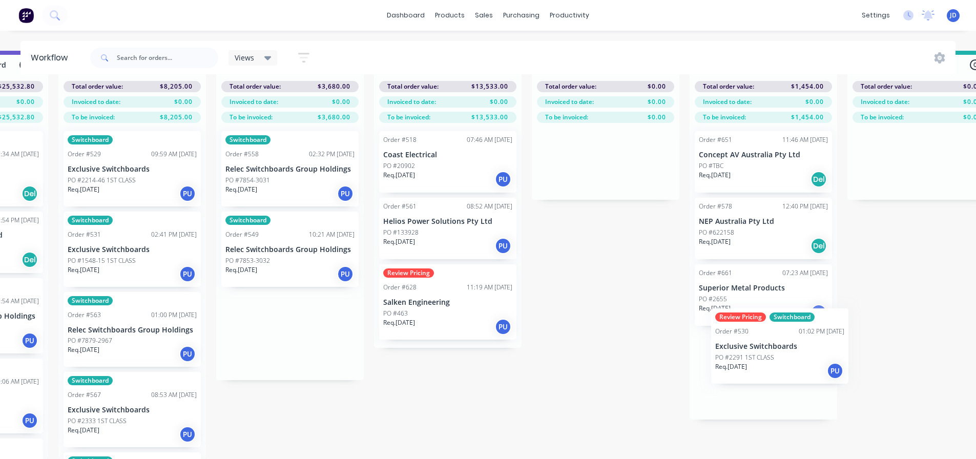
drag, startPoint x: 330, startPoint y: 214, endPoint x: 783, endPoint y: 359, distance: 475.9
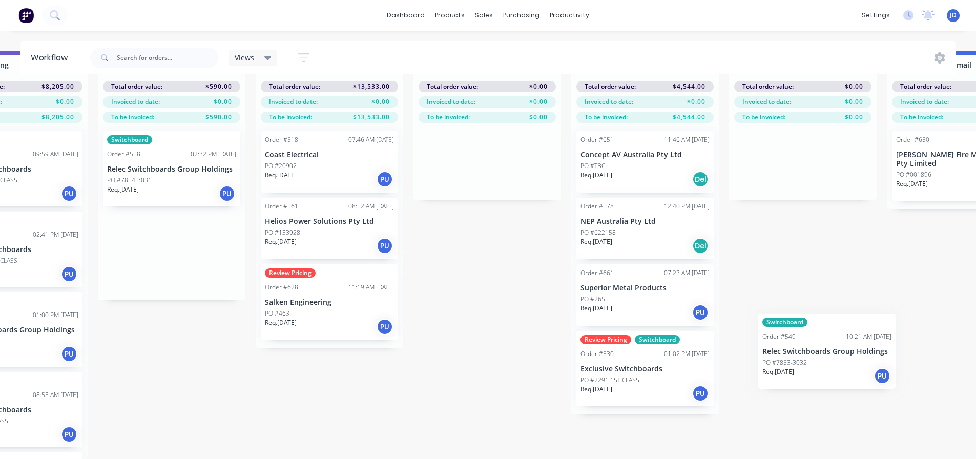
scroll to position [44, 3558]
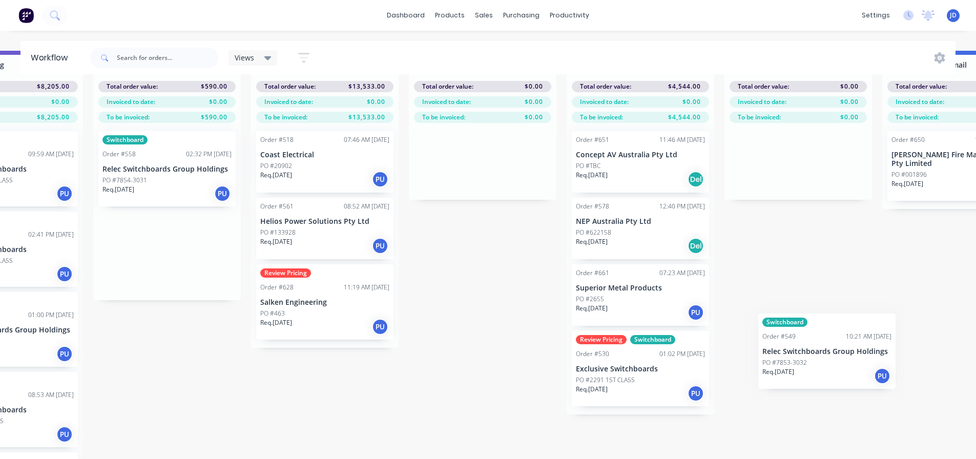
drag, startPoint x: 288, startPoint y: 251, endPoint x: 638, endPoint y: 350, distance: 363.6
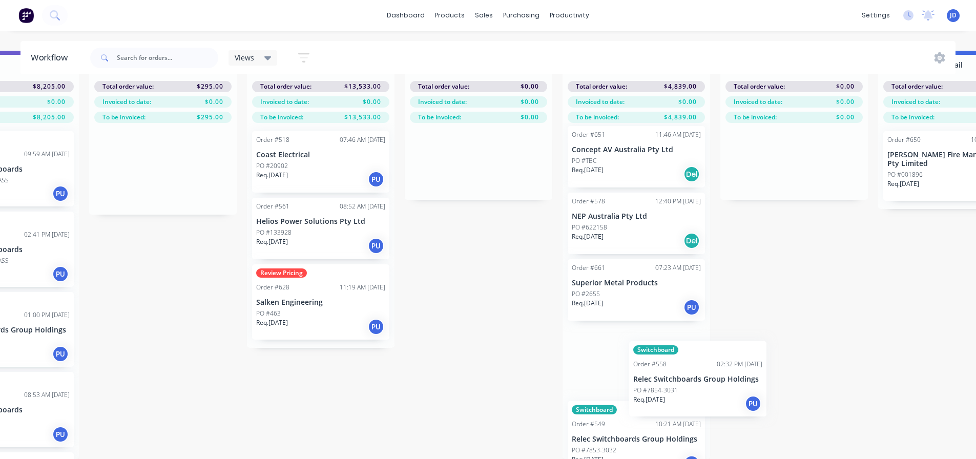
scroll to position [44, 3562]
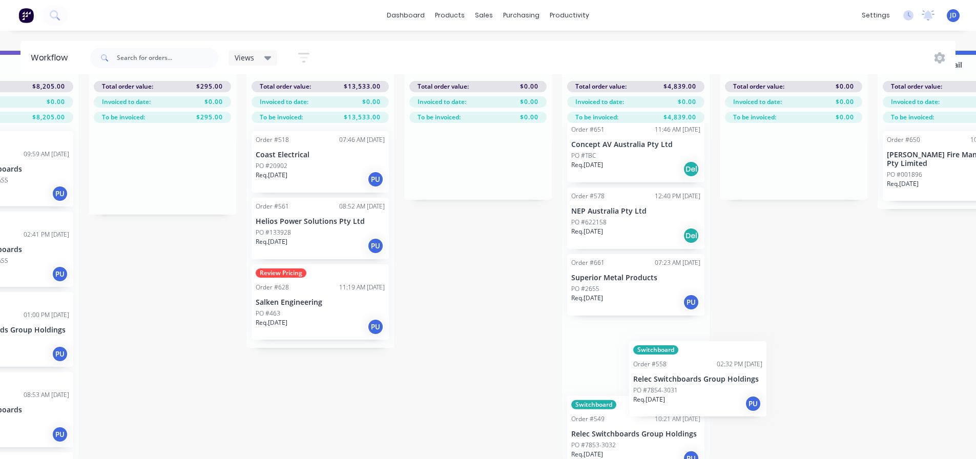
drag, startPoint x: 242, startPoint y: 213, endPoint x: 591, endPoint y: 393, distance: 392.7
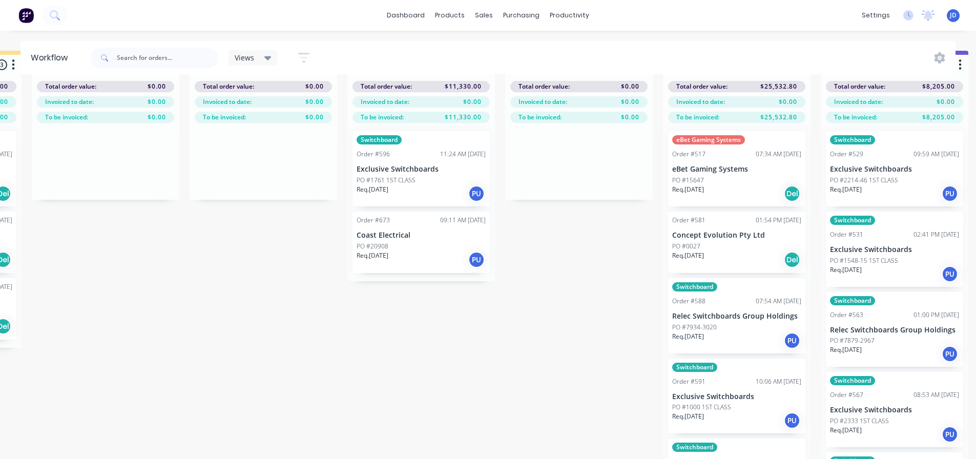
drag, startPoint x: 562, startPoint y: 372, endPoint x: 401, endPoint y: 336, distance: 164.8
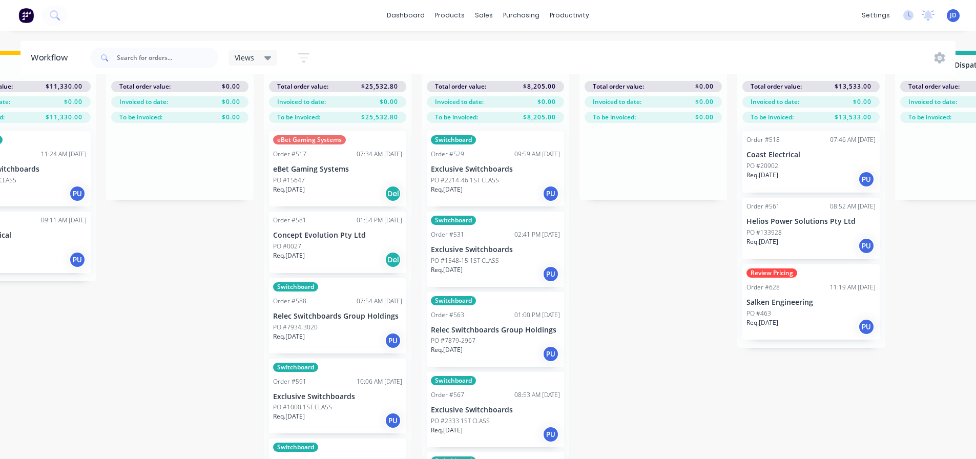
drag, startPoint x: 395, startPoint y: 346, endPoint x: 531, endPoint y: 350, distance: 136.3
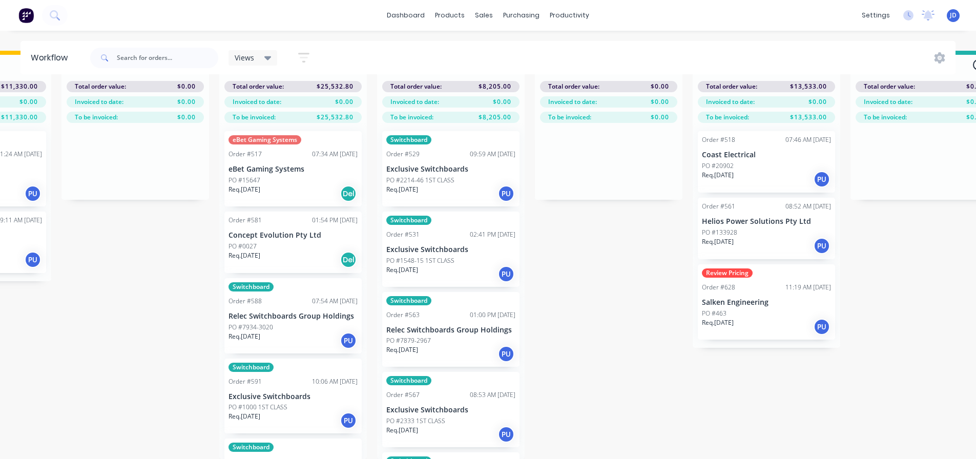
click at [421, 177] on p "PO #2214-46 1ST CLASS" at bounding box center [420, 180] width 68 height 9
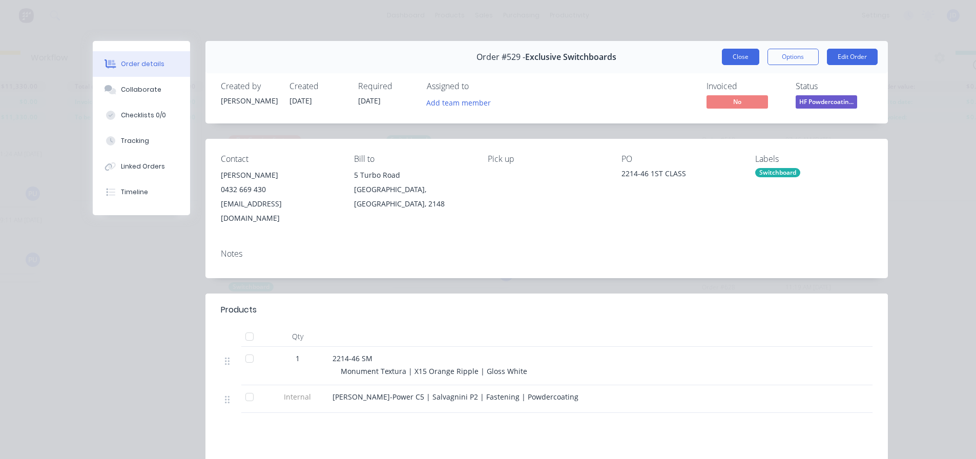
click at [733, 62] on button "Close" at bounding box center [740, 57] width 37 height 16
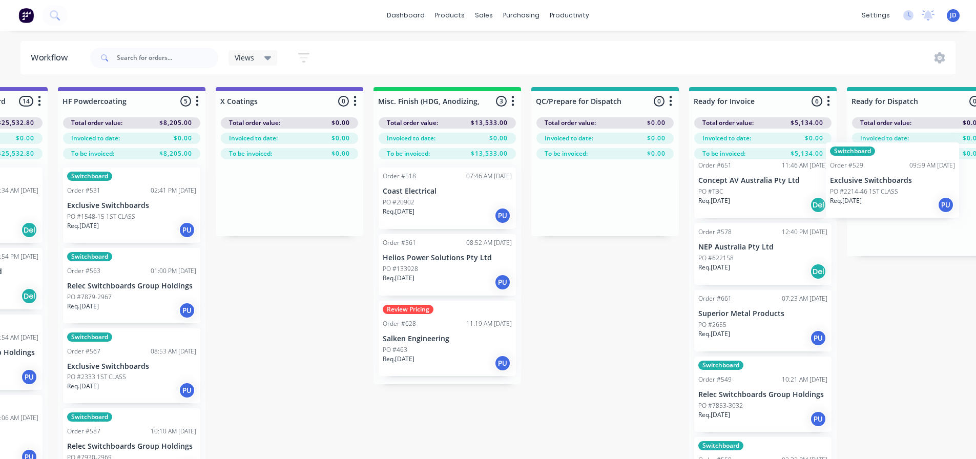
scroll to position [1, 0]
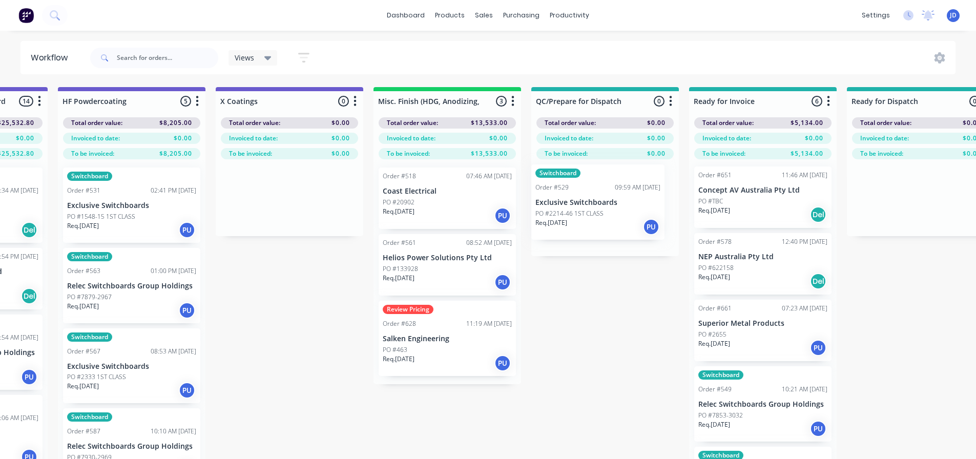
drag, startPoint x: 567, startPoint y: 183, endPoint x: 613, endPoint y: 196, distance: 48.0
click at [129, 216] on p "PO #1548-15 1ST CLASS" at bounding box center [101, 216] width 68 height 9
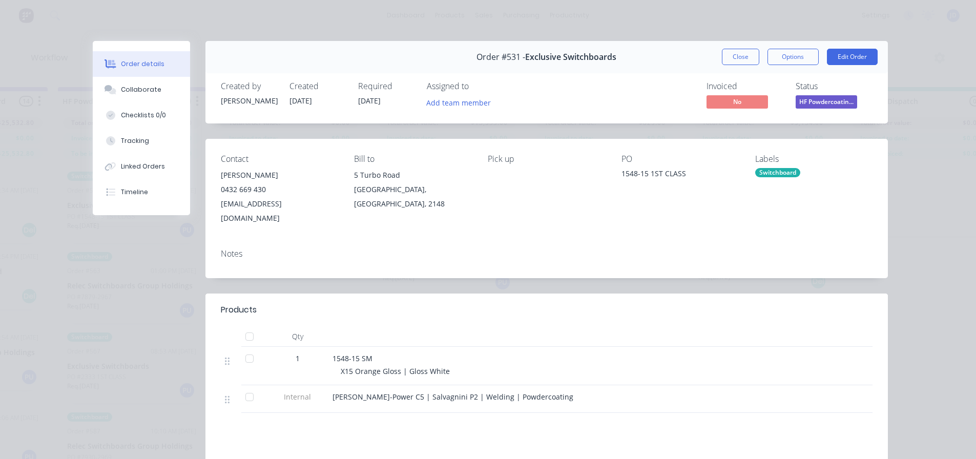
click at [725, 54] on button "Close" at bounding box center [740, 57] width 37 height 16
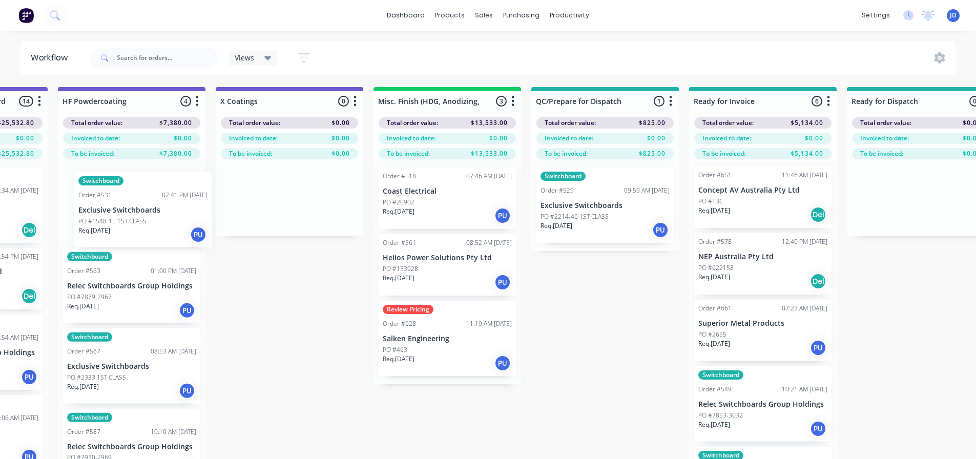
scroll to position [0, 3432]
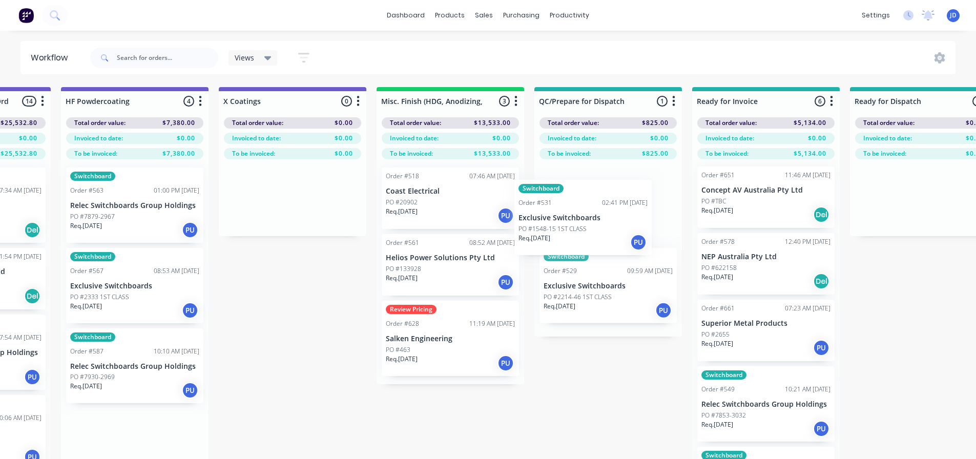
drag, startPoint x: 167, startPoint y: 219, endPoint x: 343, endPoint y: 241, distance: 177.6
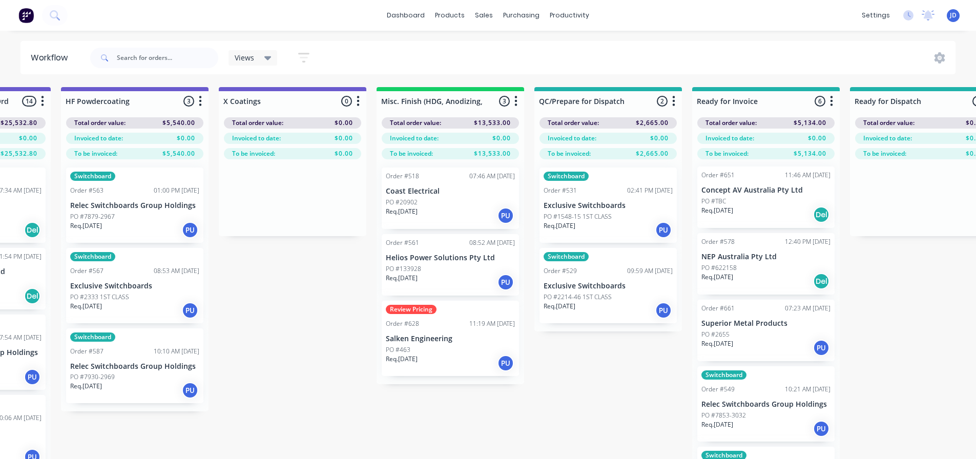
click at [134, 225] on div "Req. [DATE] PU" at bounding box center [134, 229] width 129 height 17
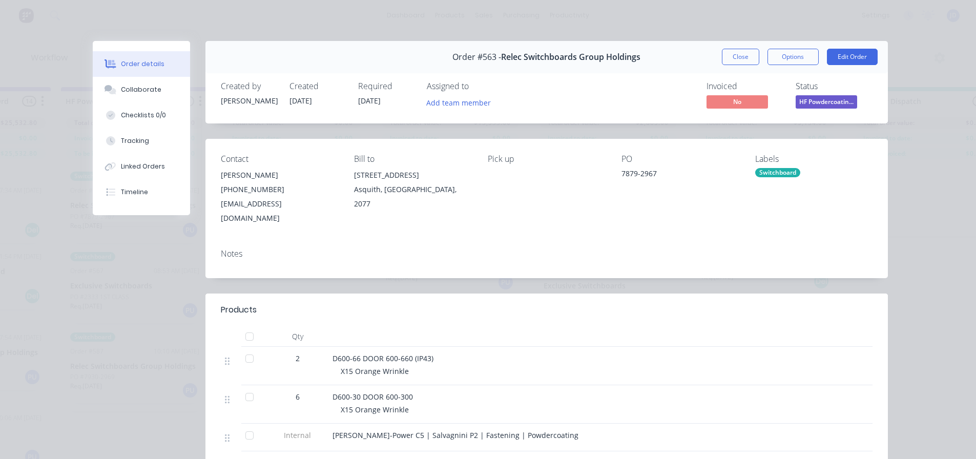
drag, startPoint x: 721, startPoint y: 62, endPoint x: 604, endPoint y: 99, distance: 123.0
click at [722, 63] on button "Close" at bounding box center [740, 57] width 37 height 16
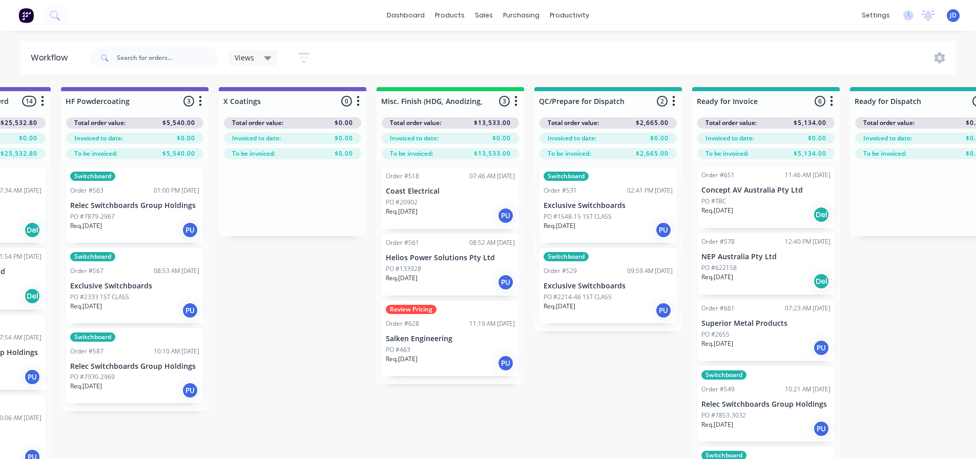
scroll to position [0, 3429]
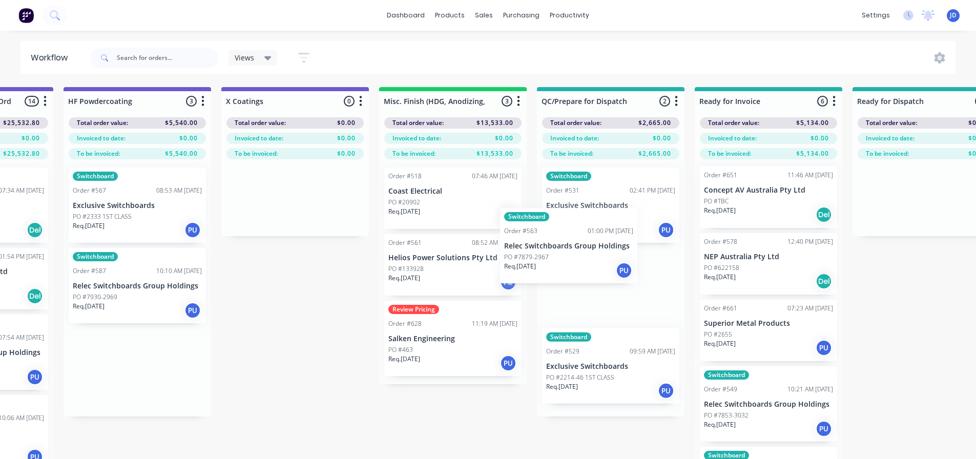
drag, startPoint x: 108, startPoint y: 204, endPoint x: 575, endPoint y: 245, distance: 469.0
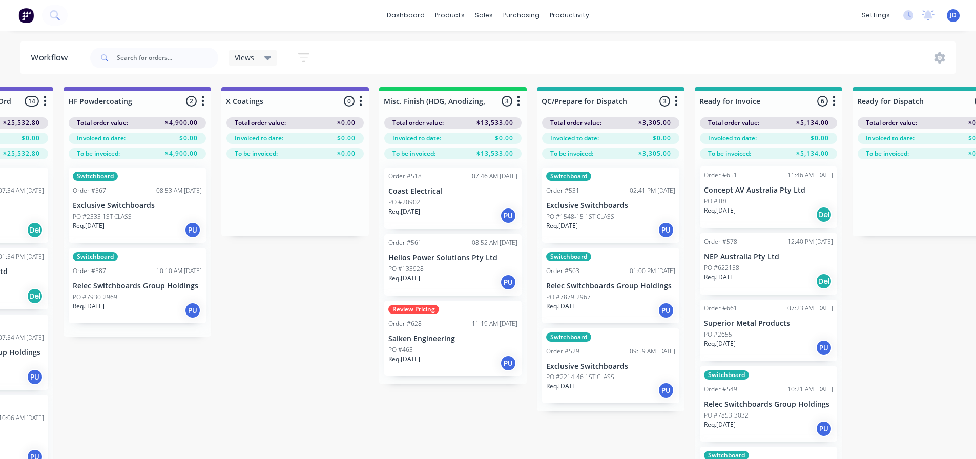
click at [131, 223] on div "Req. [DATE] PU" at bounding box center [137, 229] width 129 height 17
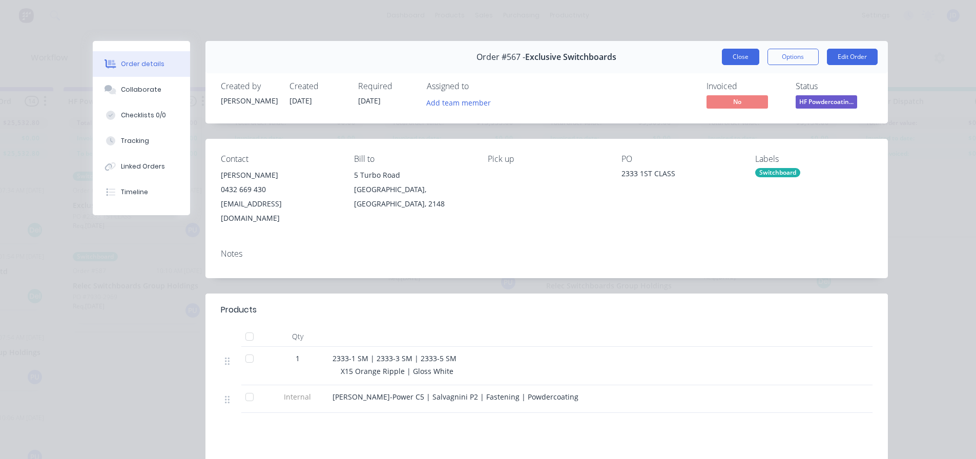
click at [725, 61] on button "Close" at bounding box center [740, 57] width 37 height 16
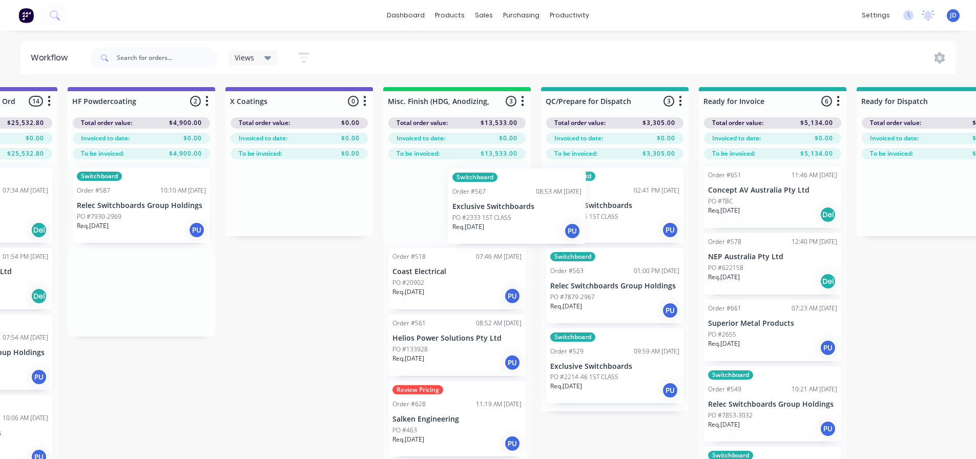
drag, startPoint x: 134, startPoint y: 226, endPoint x: 567, endPoint y: 222, distance: 432.9
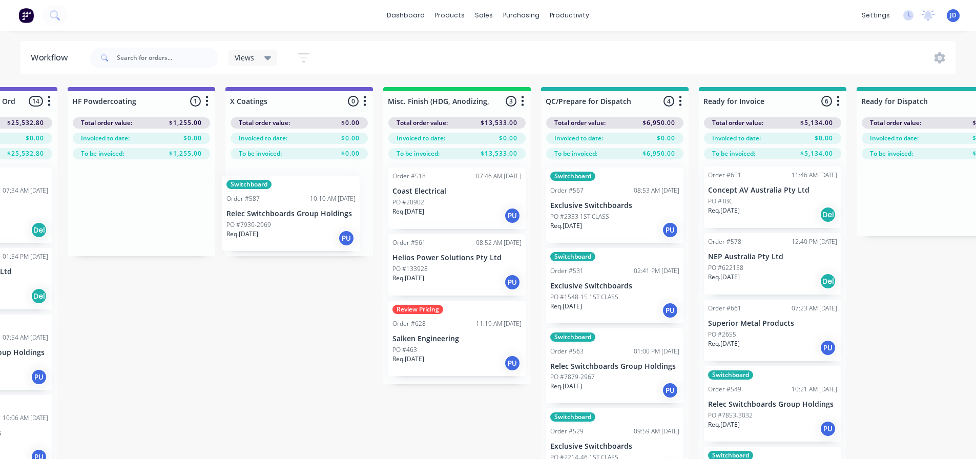
scroll to position [0, 3422]
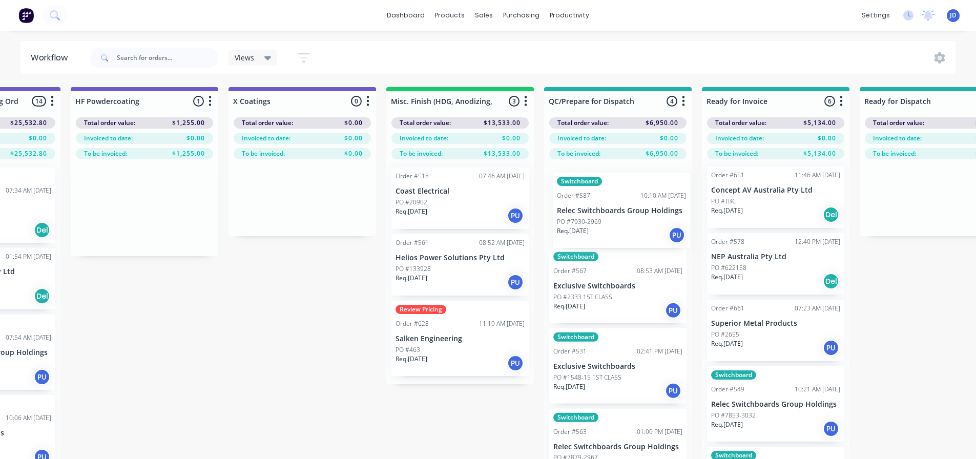
drag, startPoint x: 149, startPoint y: 217, endPoint x: 605, endPoint y: 216, distance: 456.9
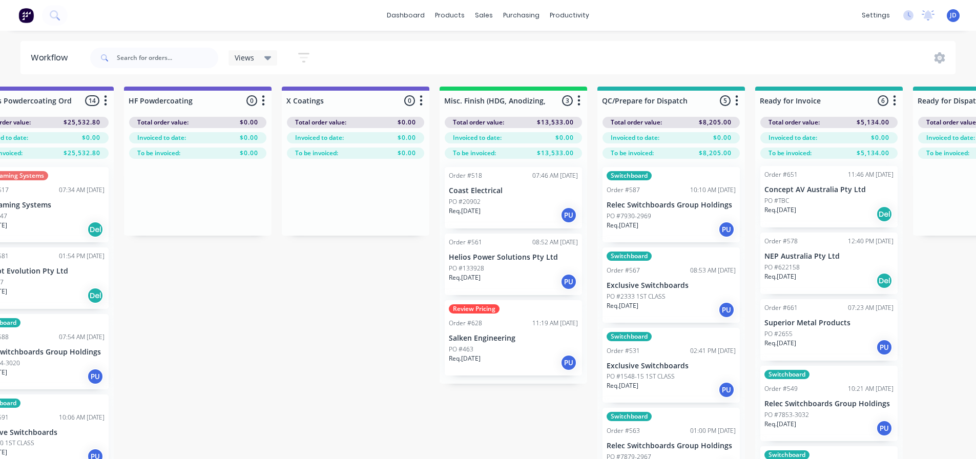
drag, startPoint x: 309, startPoint y: 301, endPoint x: 246, endPoint y: 290, distance: 63.9
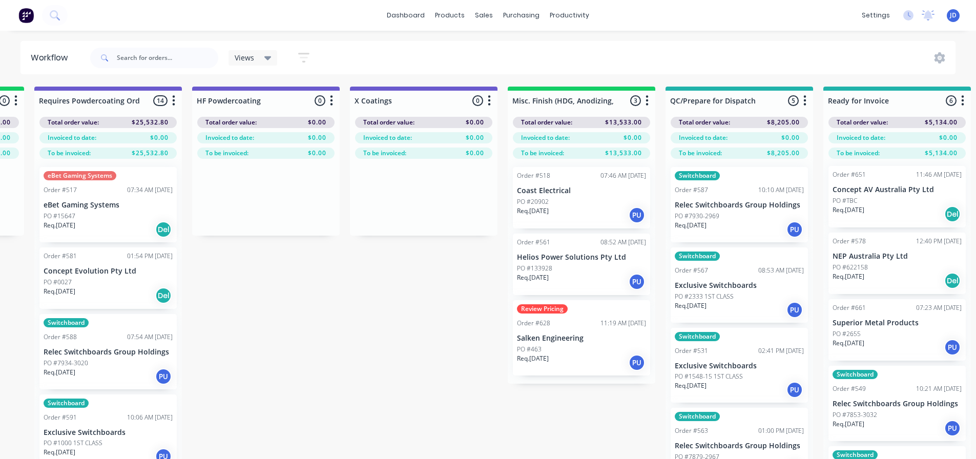
scroll to position [1, 3297]
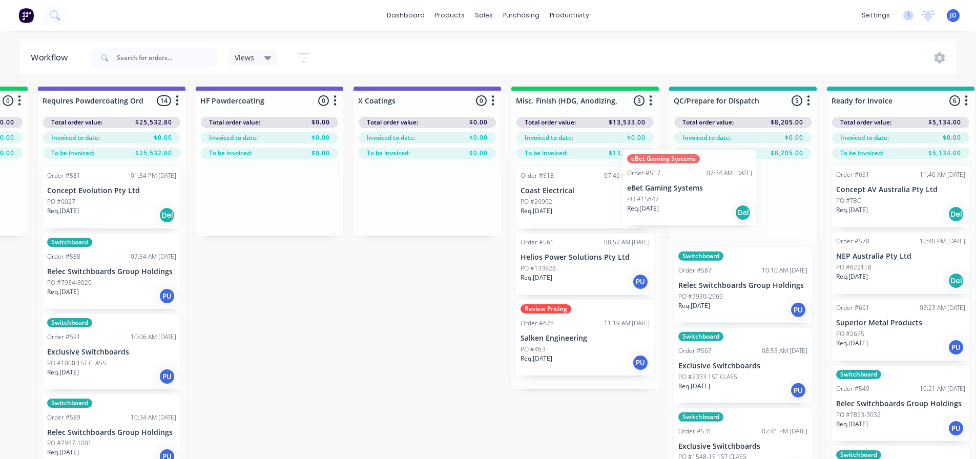
drag, startPoint x: 265, startPoint y: 221, endPoint x: 641, endPoint y: 215, distance: 376.0
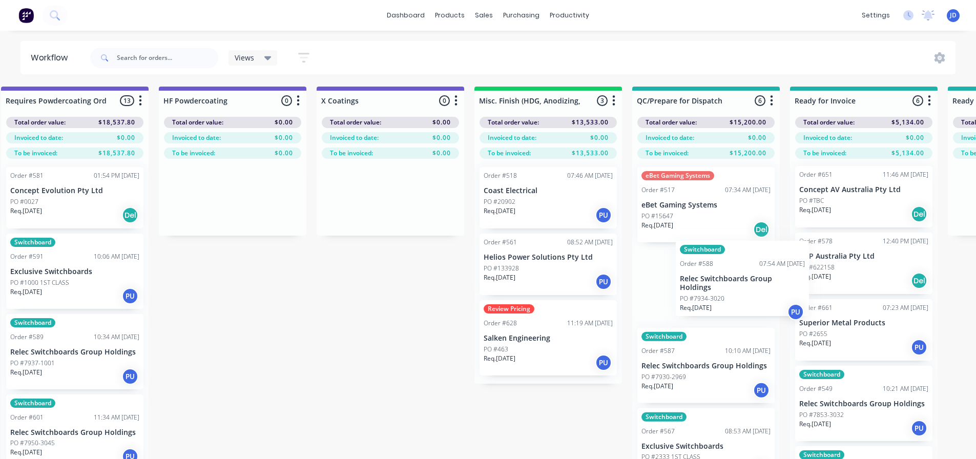
scroll to position [1, 3336]
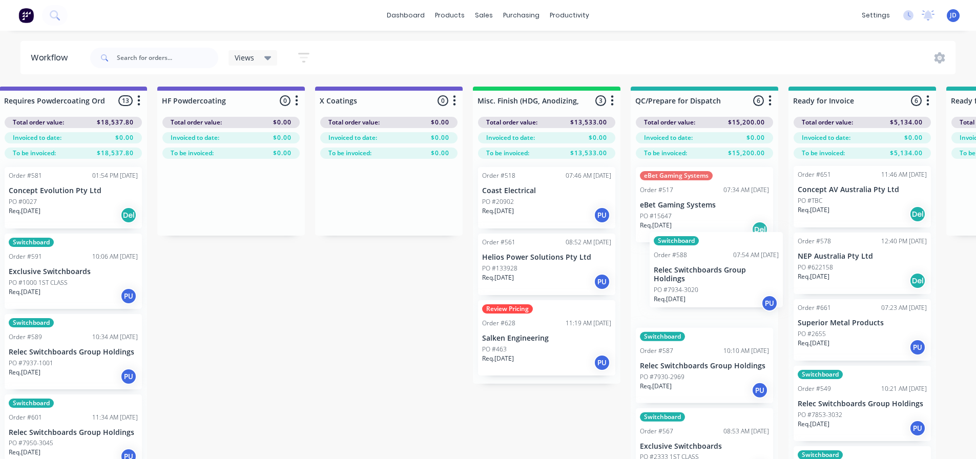
drag, startPoint x: 144, startPoint y: 282, endPoint x: 730, endPoint y: 280, distance: 586.0
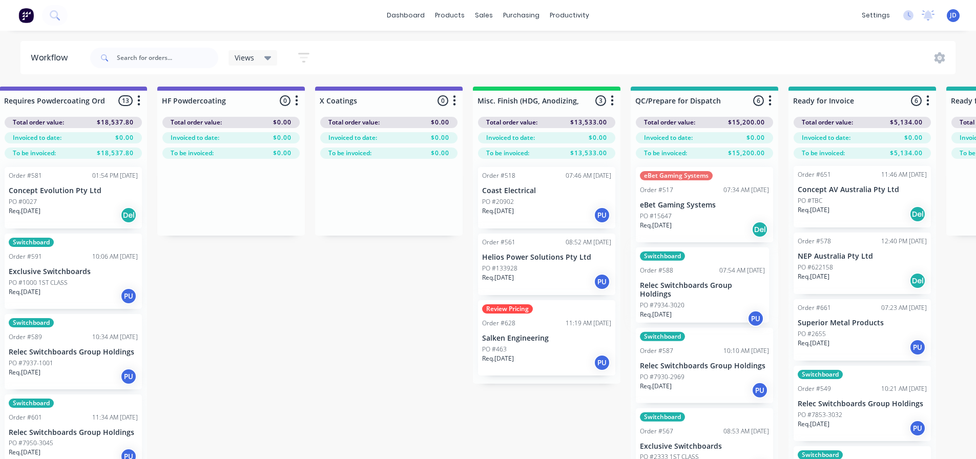
click at [694, 288] on div "eBet Gaming Systems Order #517 07:34 AM [DATE] eBet Gaming Systems PO #15647 Re…" at bounding box center [705, 327] width 148 height 336
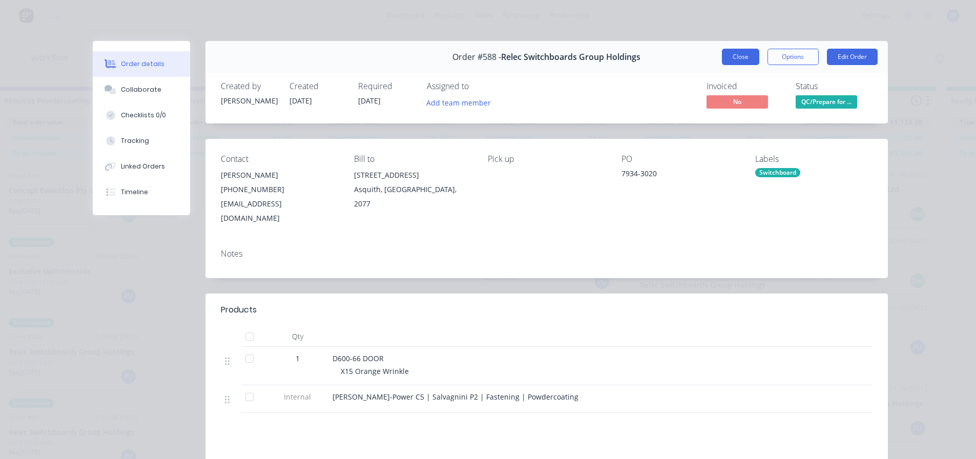
click at [728, 66] on div "Order #588 - Relec Switchboards Group Holdings Close Options Edit Order" at bounding box center [546, 57] width 682 height 32
click at [725, 61] on button "Close" at bounding box center [740, 57] width 37 height 16
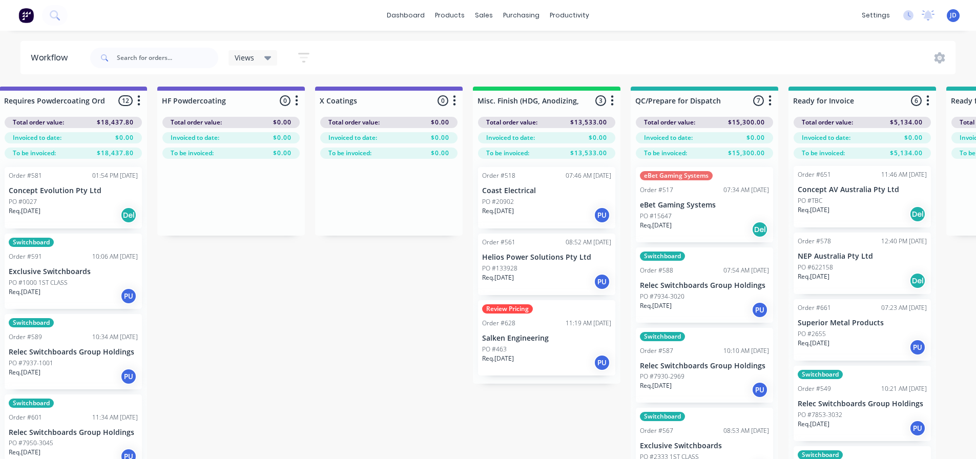
click at [48, 278] on p "PO #1000 1ST CLASS" at bounding box center [38, 282] width 59 height 9
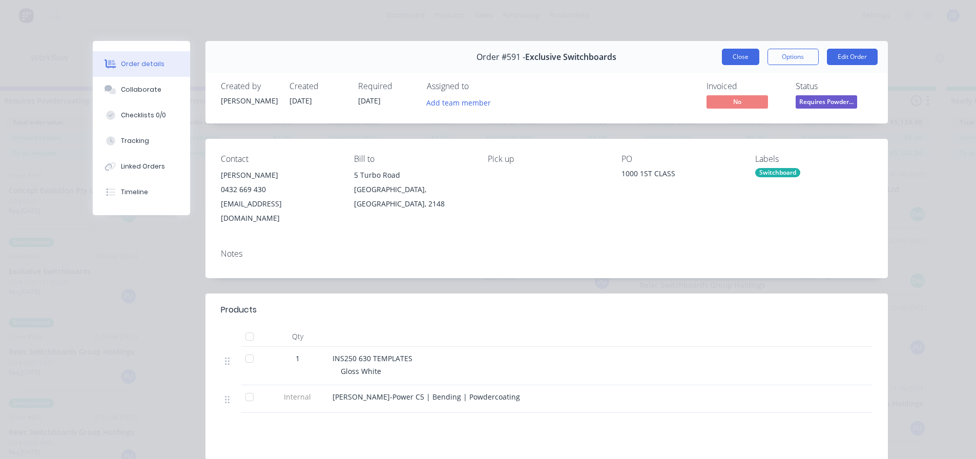
click at [727, 64] on button "Close" at bounding box center [740, 57] width 37 height 16
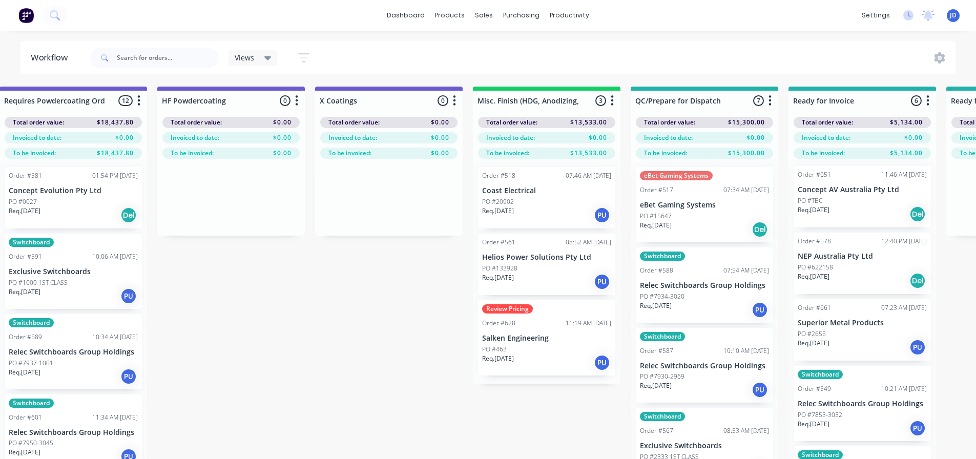
scroll to position [1, 3332]
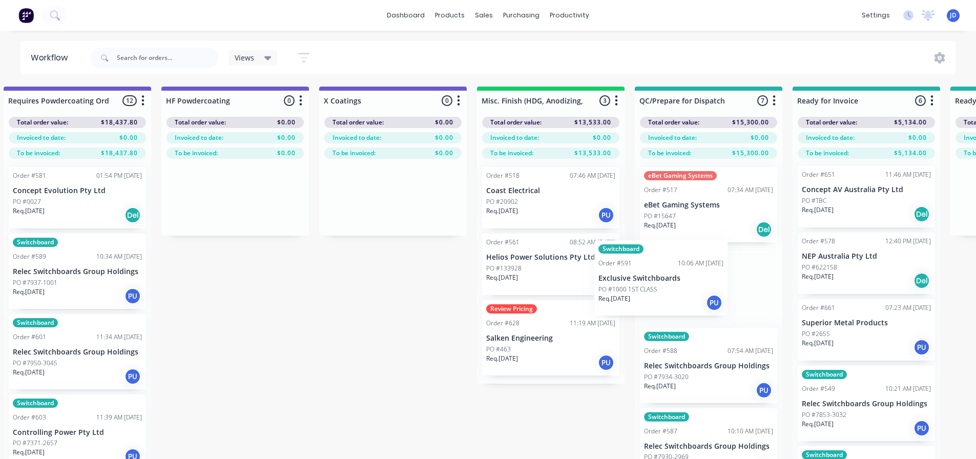
drag, startPoint x: 360, startPoint y: 283, endPoint x: 682, endPoint y: 279, distance: 322.7
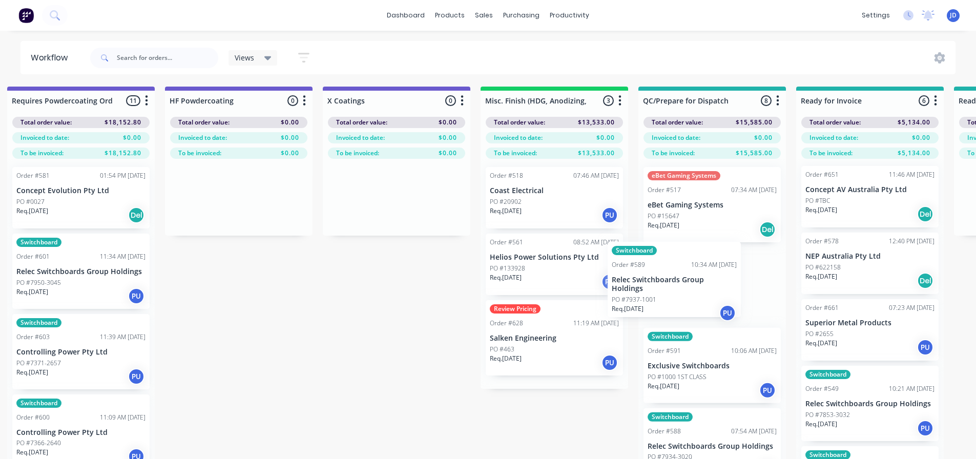
drag, startPoint x: 136, startPoint y: 290, endPoint x: 683, endPoint y: 289, distance: 547.1
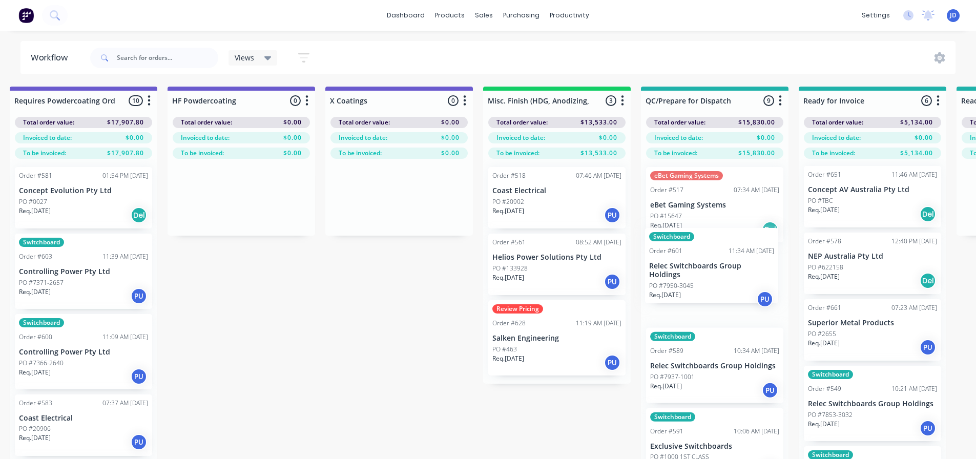
drag, startPoint x: 155, startPoint y: 294, endPoint x: 721, endPoint y: 287, distance: 566.1
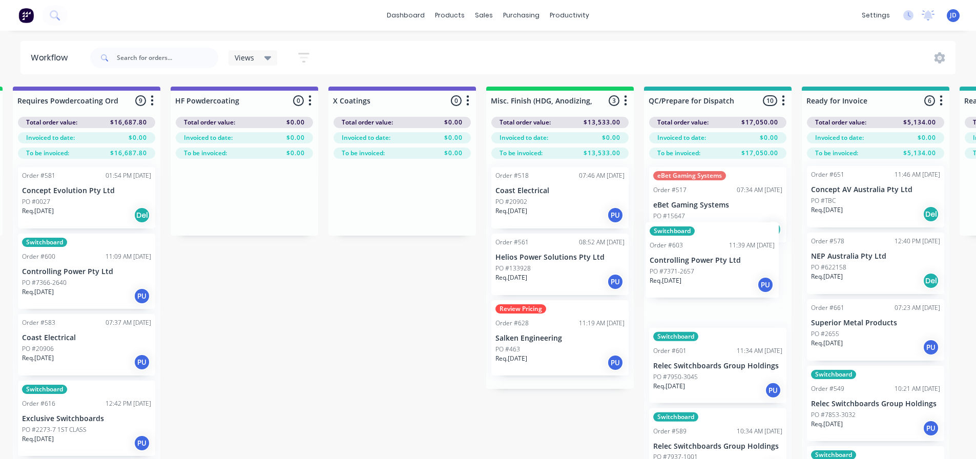
drag, startPoint x: 114, startPoint y: 294, endPoint x: 765, endPoint y: 282, distance: 651.2
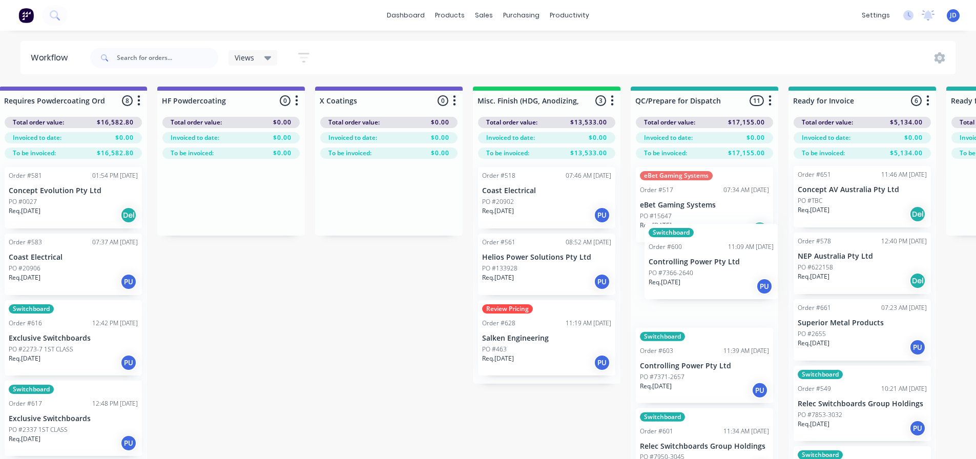
scroll to position [1, 3337]
drag, startPoint x: 215, startPoint y: 290, endPoint x: 744, endPoint y: 294, distance: 529.2
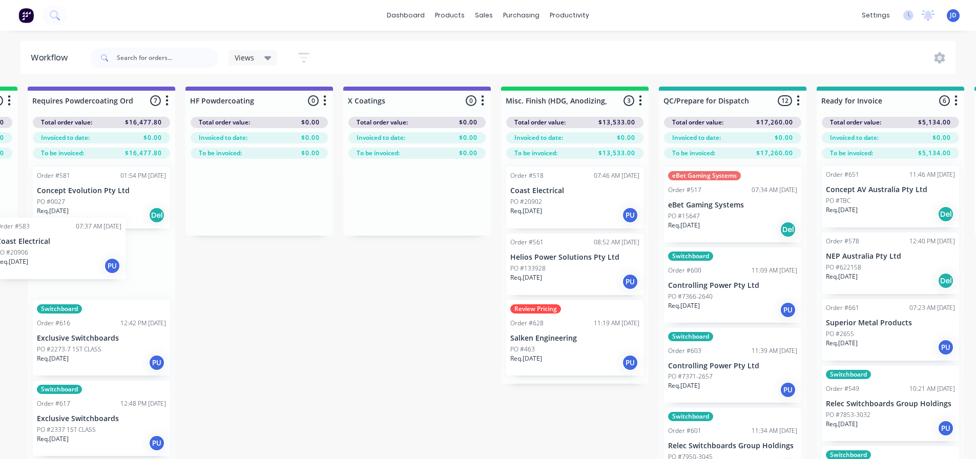
drag, startPoint x: 91, startPoint y: 294, endPoint x: 72, endPoint y: 274, distance: 27.5
click at [73, 276] on div "Order #581 01:54 PM [DATE] Concept Evolution Pty Ltd PO #0027 Req. [DATE] Del O…" at bounding box center [102, 327] width 148 height 336
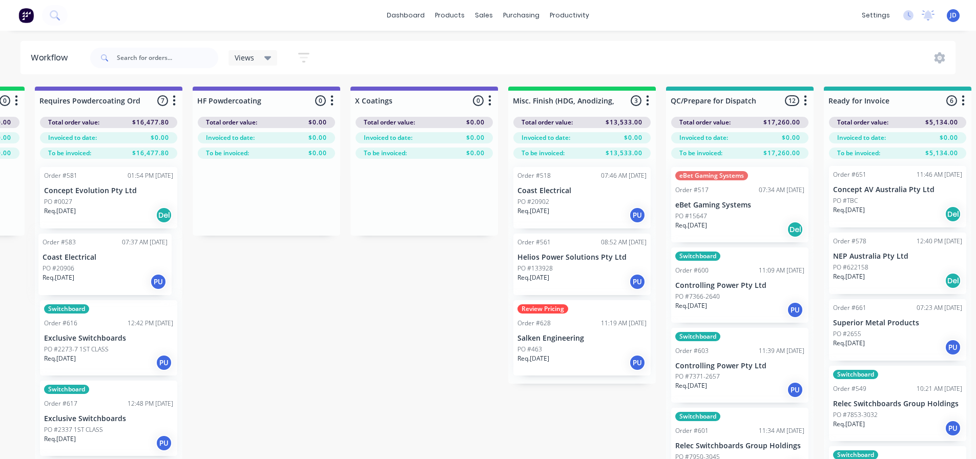
scroll to position [1, 3295]
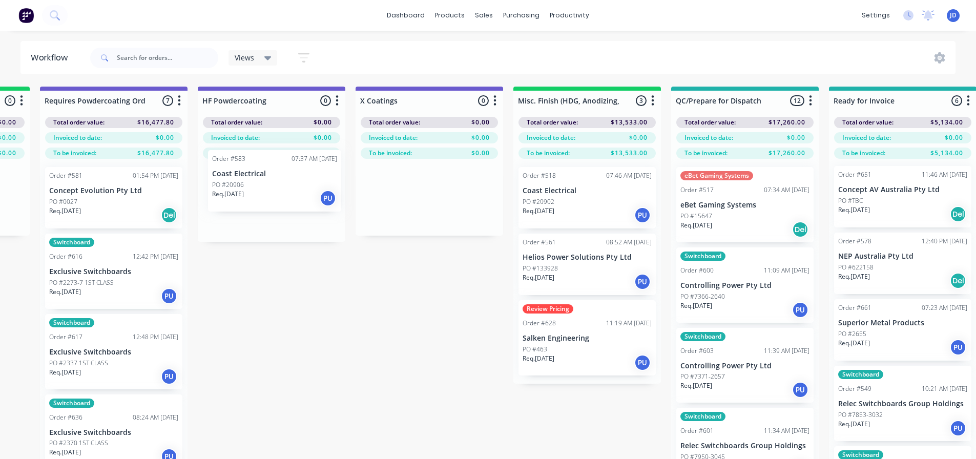
drag, startPoint x: 67, startPoint y: 272, endPoint x: 232, endPoint y: 191, distance: 184.4
click at [97, 290] on div "Req. [DATE] PU" at bounding box center [113, 295] width 129 height 17
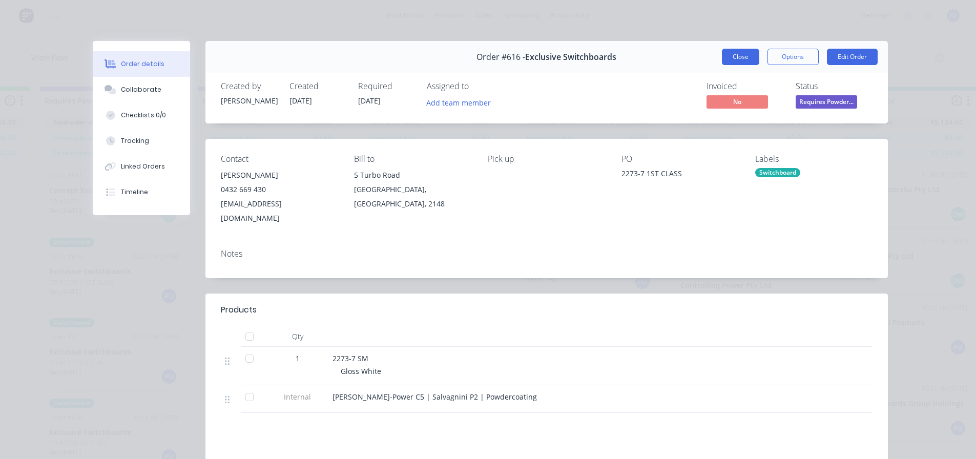
click at [743, 55] on button "Close" at bounding box center [740, 57] width 37 height 16
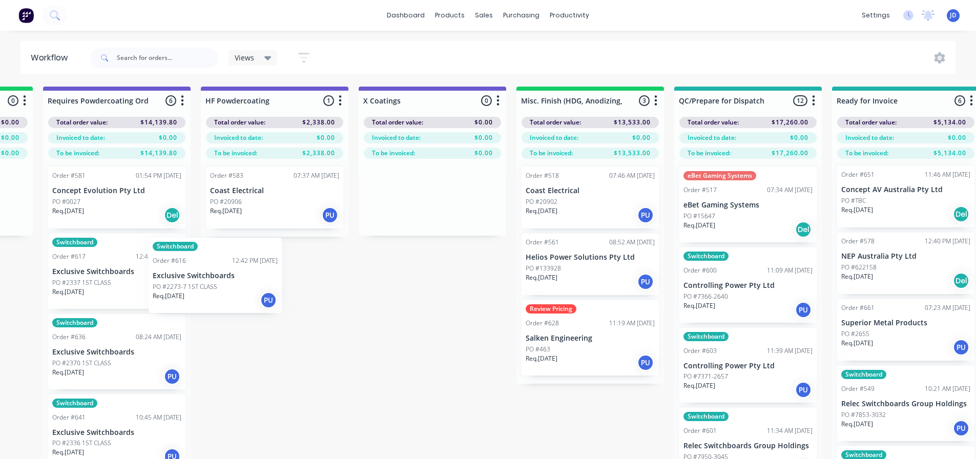
drag, startPoint x: 171, startPoint y: 288, endPoint x: 324, endPoint y: 271, distance: 154.1
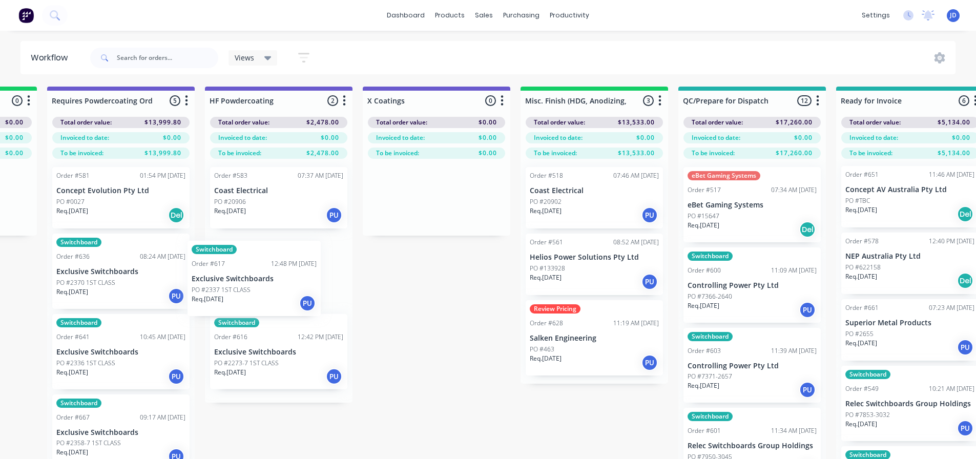
drag, startPoint x: 236, startPoint y: 294, endPoint x: 248, endPoint y: 291, distance: 12.0
drag, startPoint x: 107, startPoint y: 279, endPoint x: 300, endPoint y: 298, distance: 194.6
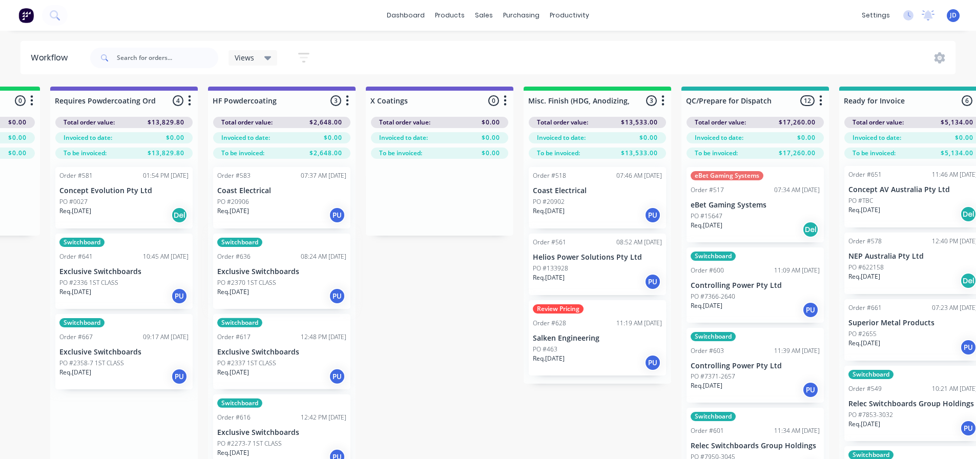
drag, startPoint x: 194, startPoint y: 302, endPoint x: 340, endPoint y: 306, distance: 145.5
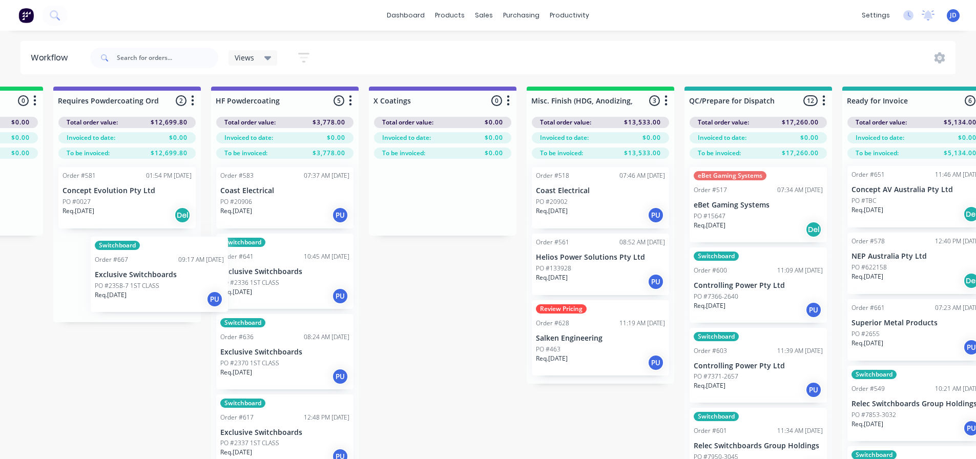
scroll to position [1, 3279]
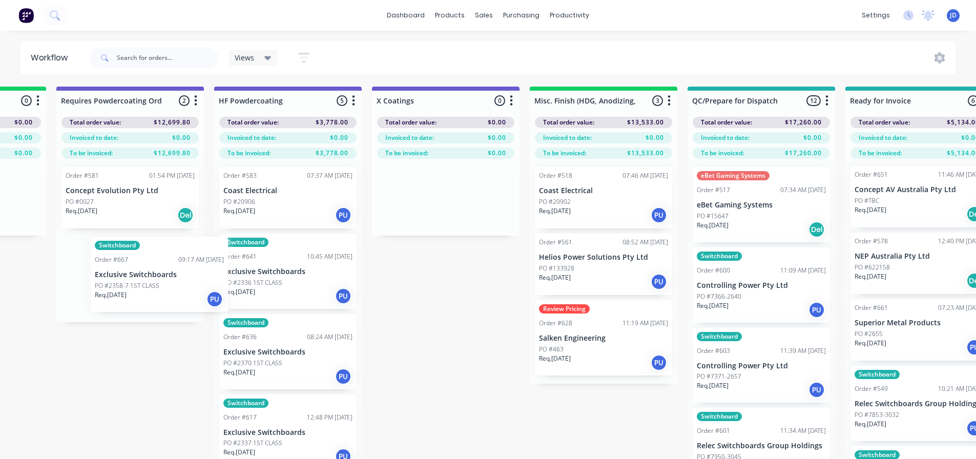
drag, startPoint x: 193, startPoint y: 296, endPoint x: 321, endPoint y: 292, distance: 128.1
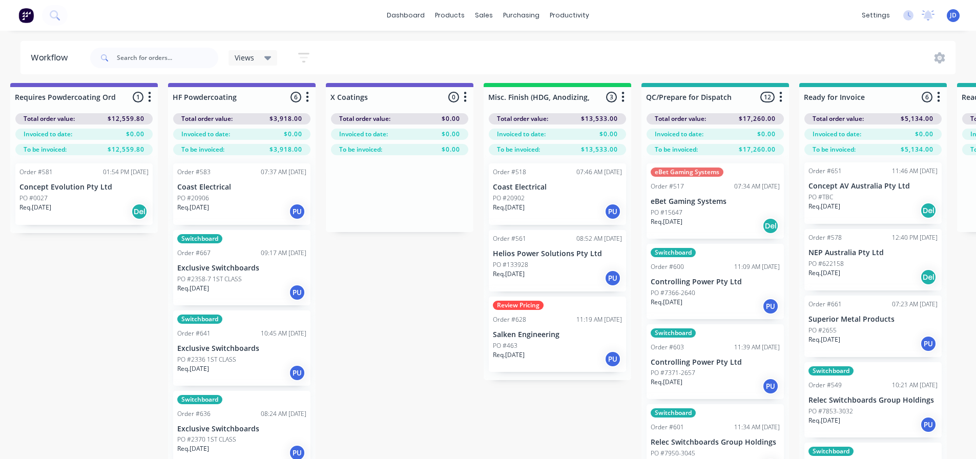
drag, startPoint x: 469, startPoint y: 348, endPoint x: 476, endPoint y: 348, distance: 7.7
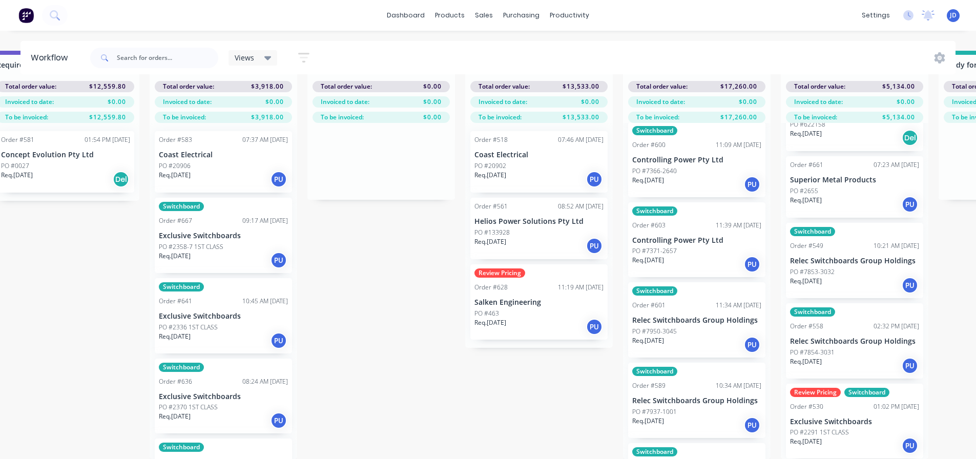
scroll to position [256, 0]
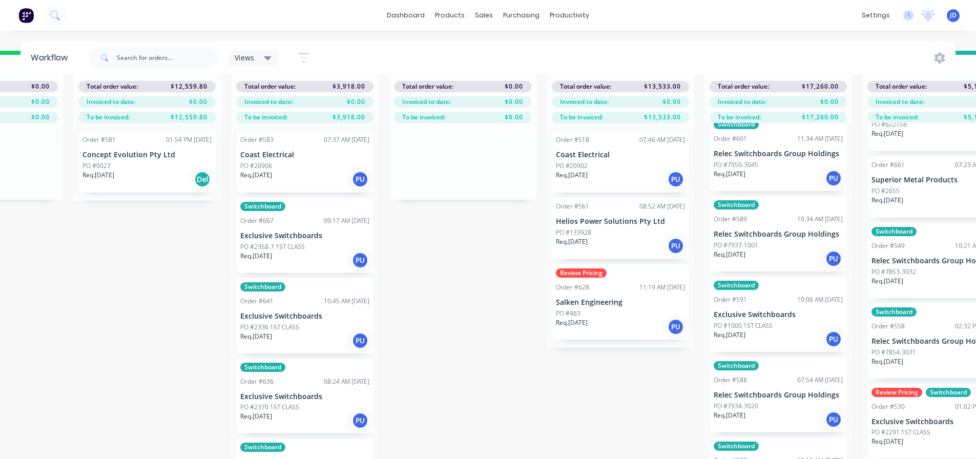
drag, startPoint x: 466, startPoint y: 400, endPoint x: 405, endPoint y: 390, distance: 61.8
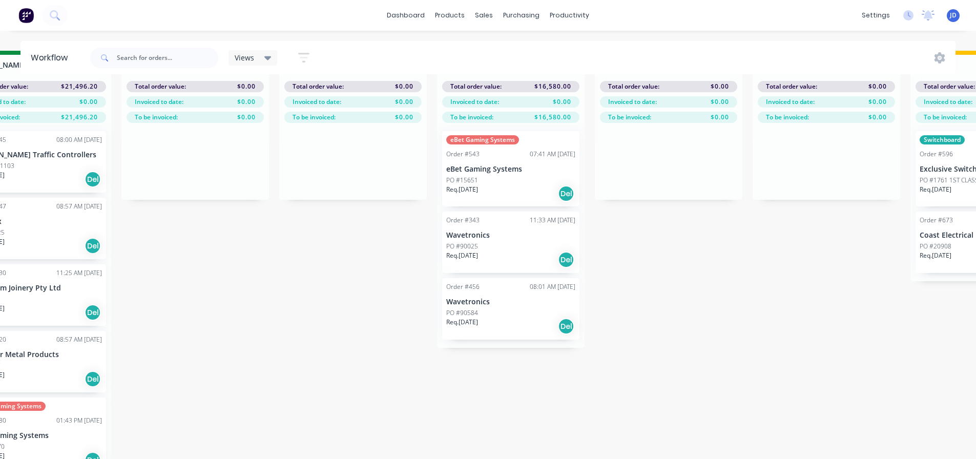
drag, startPoint x: 453, startPoint y: 394, endPoint x: 347, endPoint y: 384, distance: 107.0
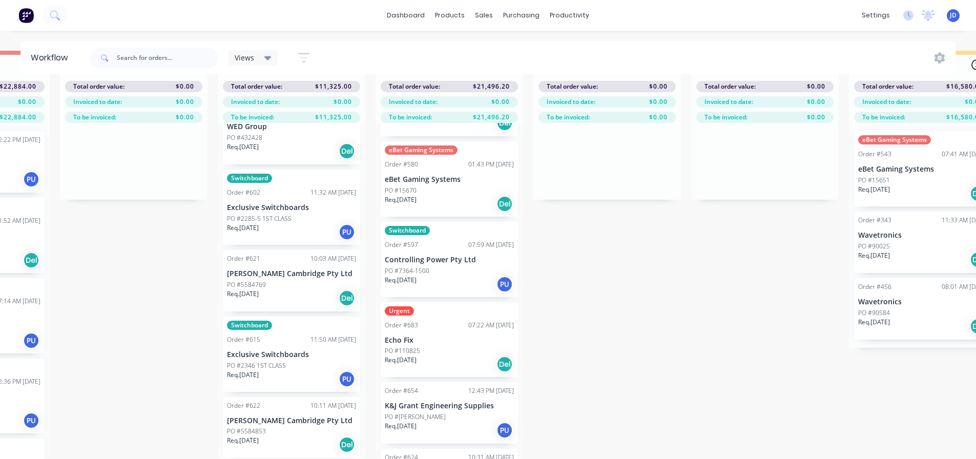
scroll to position [441, 0]
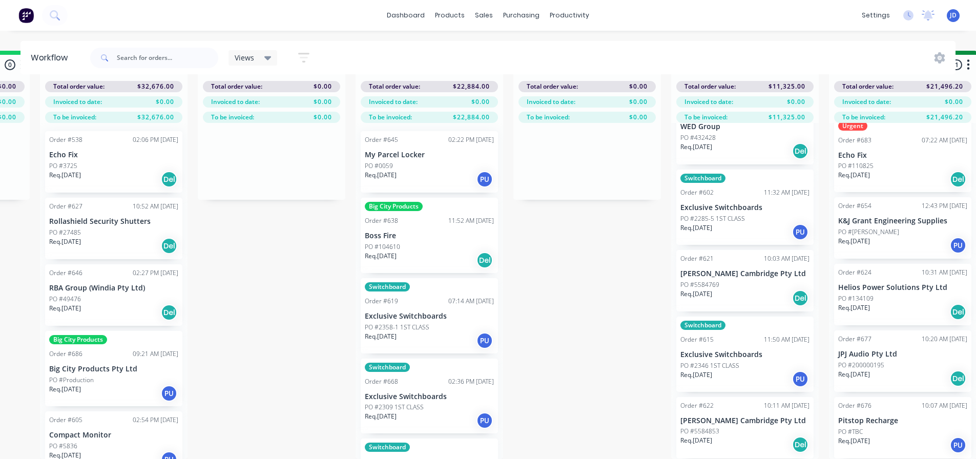
drag, startPoint x: 662, startPoint y: 393, endPoint x: 517, endPoint y: 383, distance: 144.8
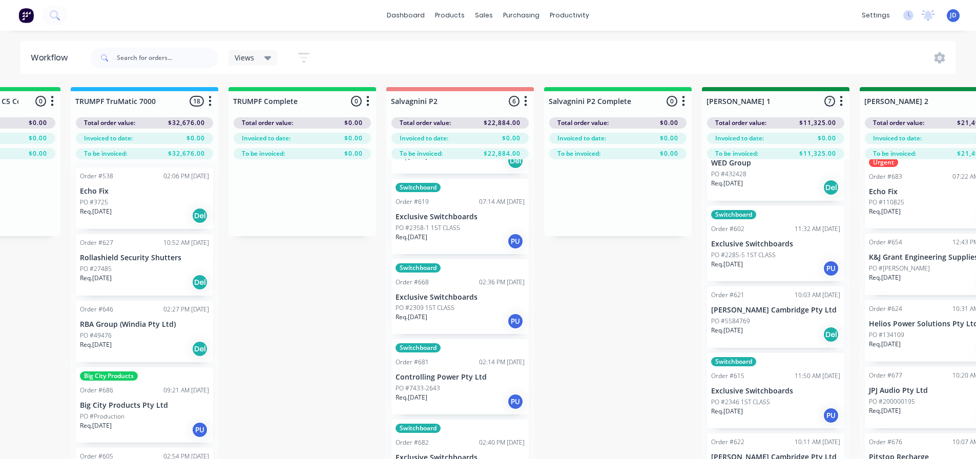
scroll to position [44, 1214]
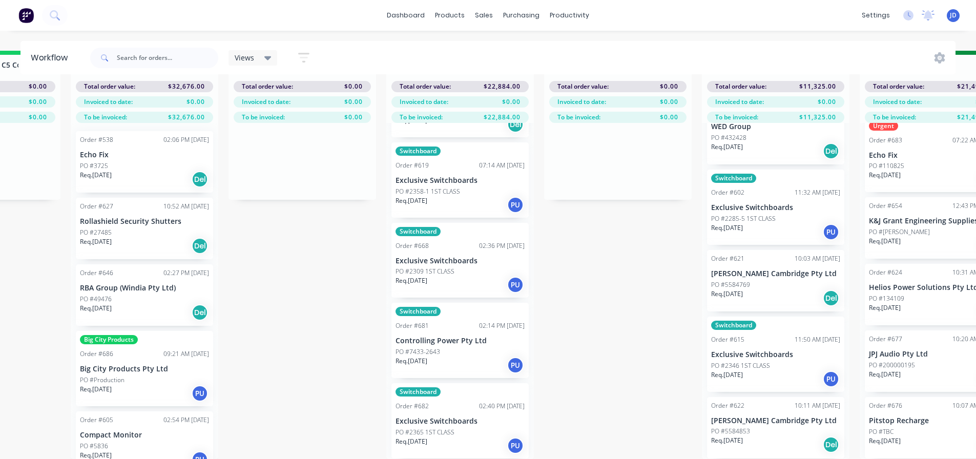
click at [470, 428] on div "PO #2365 1ST CLASS" at bounding box center [459, 432] width 129 height 9
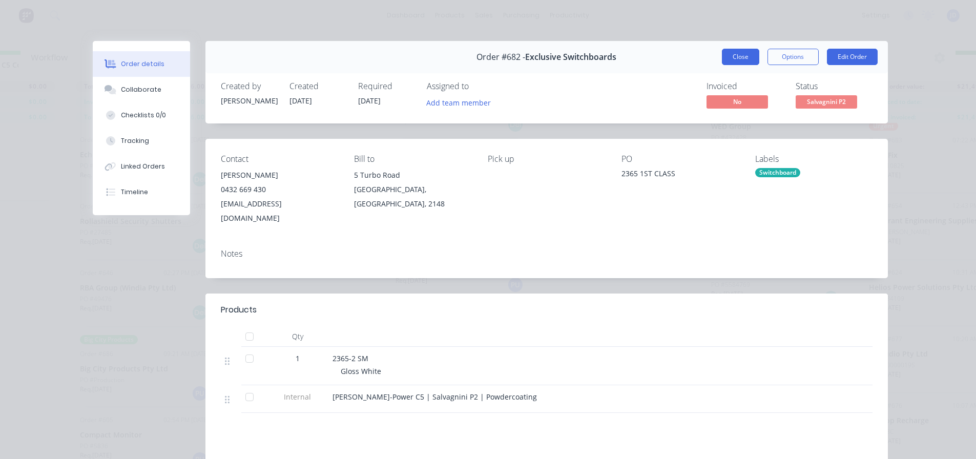
click at [726, 56] on button "Close" at bounding box center [740, 57] width 37 height 16
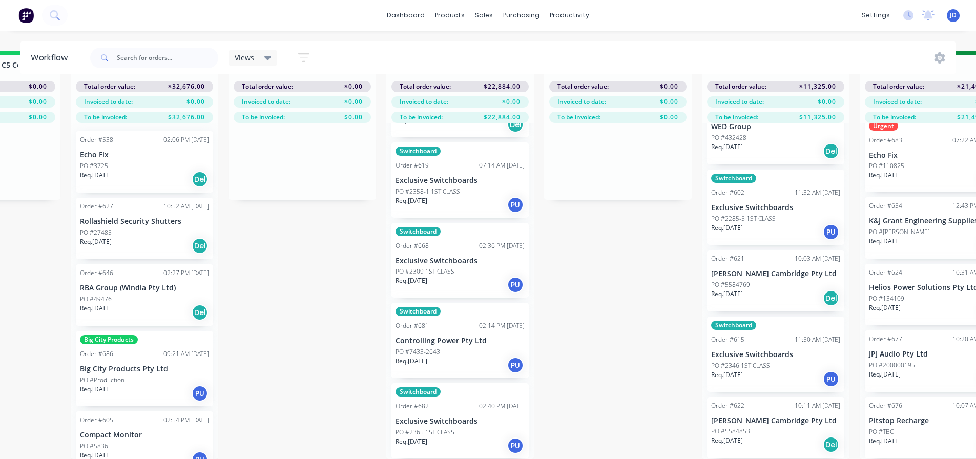
click at [426, 357] on p "Req. [DATE]" at bounding box center [411, 361] width 32 height 9
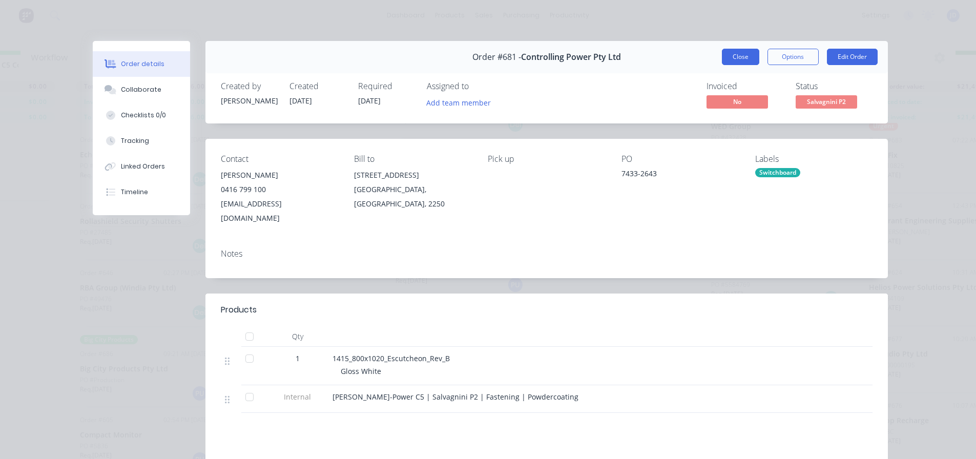
click at [722, 55] on button "Close" at bounding box center [740, 57] width 37 height 16
